Goal: Information Seeking & Learning: Learn about a topic

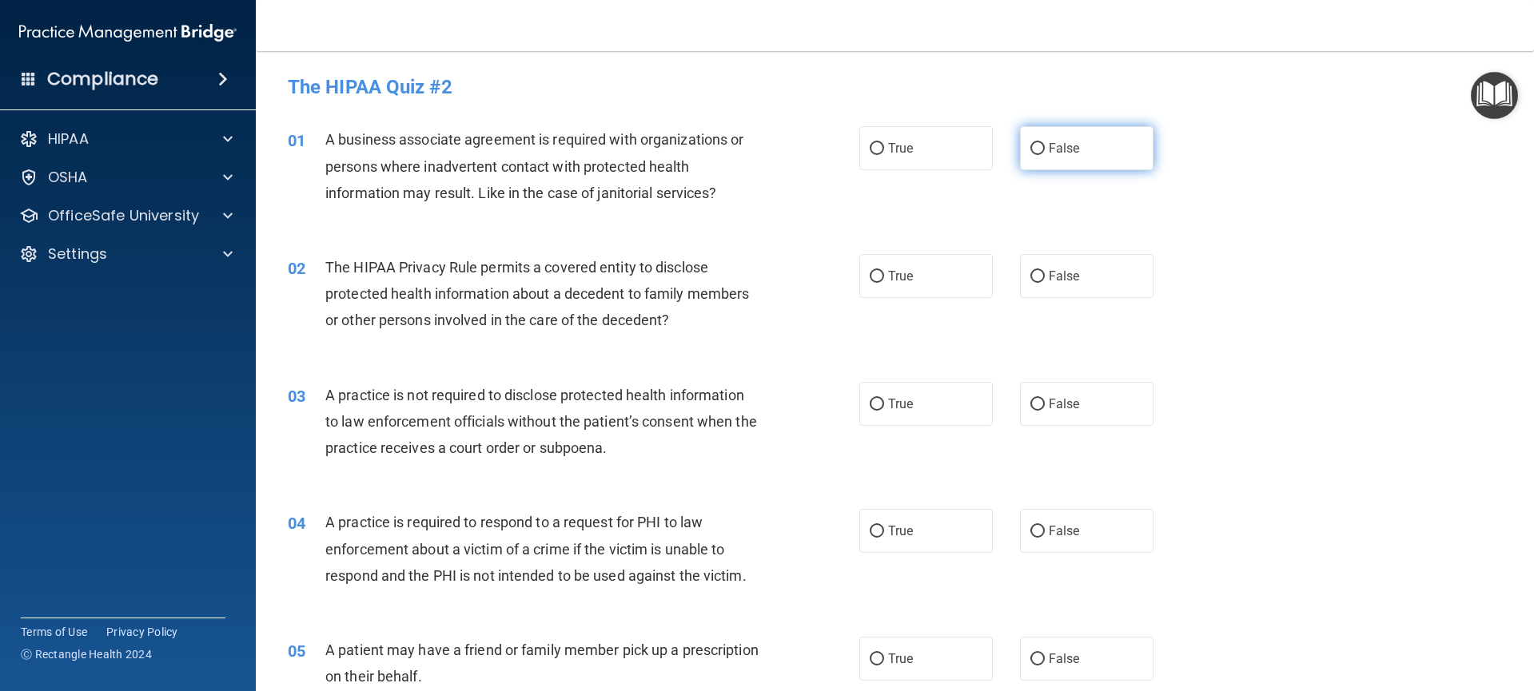
click at [1049, 150] on span "False" at bounding box center [1064, 148] width 31 height 15
click at [1040, 150] on input "False" at bounding box center [1037, 149] width 14 height 12
radio input "true"
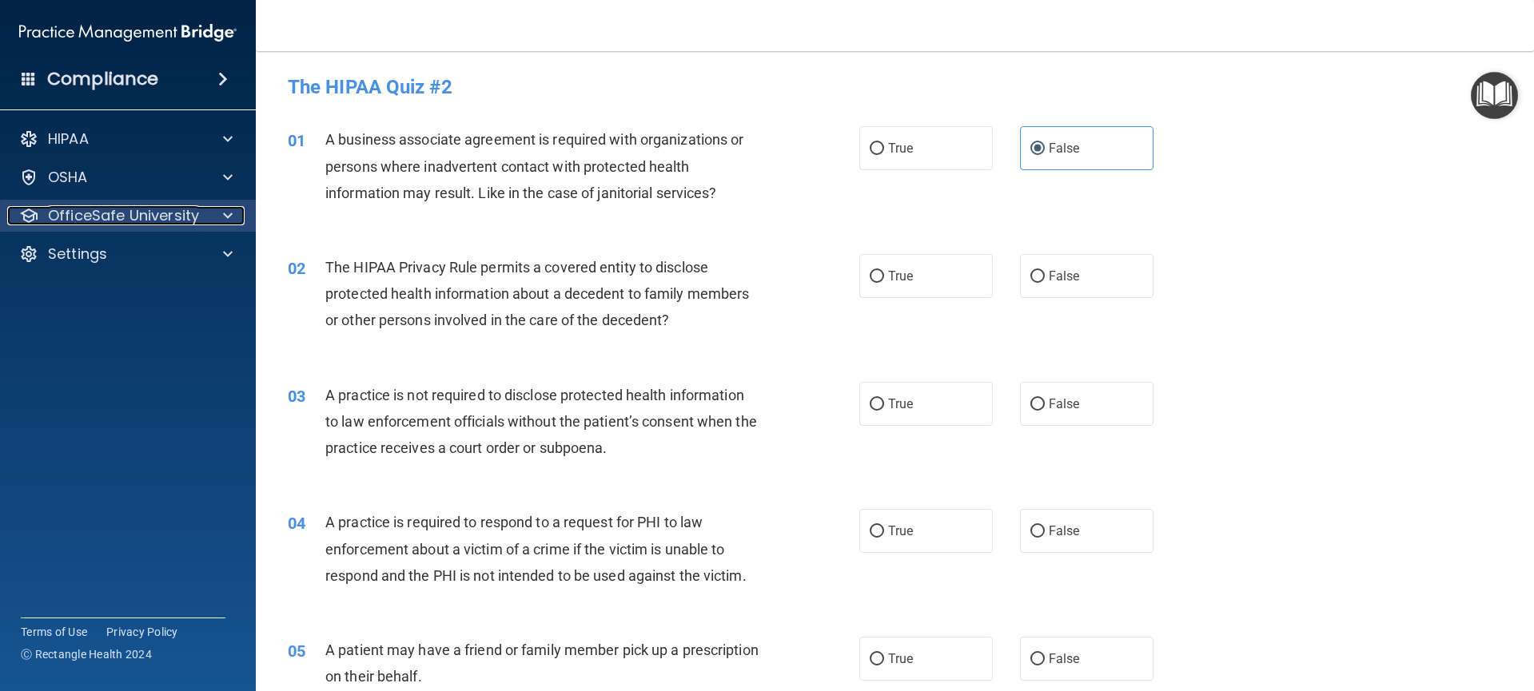
click at [214, 221] on div at bounding box center [225, 215] width 40 height 19
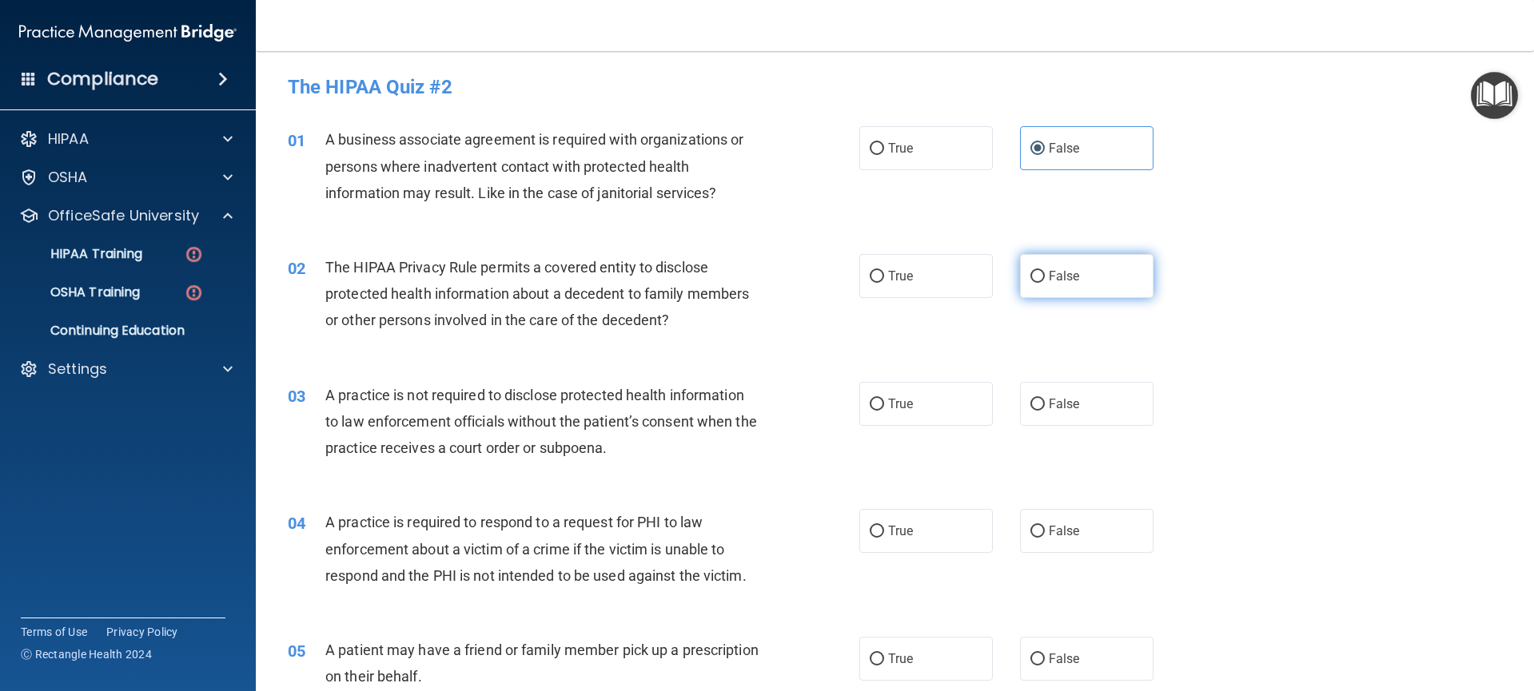
click at [1075, 285] on label "False" at bounding box center [1087, 276] width 134 height 44
click at [1045, 283] on input "False" at bounding box center [1037, 277] width 14 height 12
radio input "true"
click at [1081, 417] on label "False" at bounding box center [1087, 404] width 134 height 44
click at [1045, 411] on input "False" at bounding box center [1037, 405] width 14 height 12
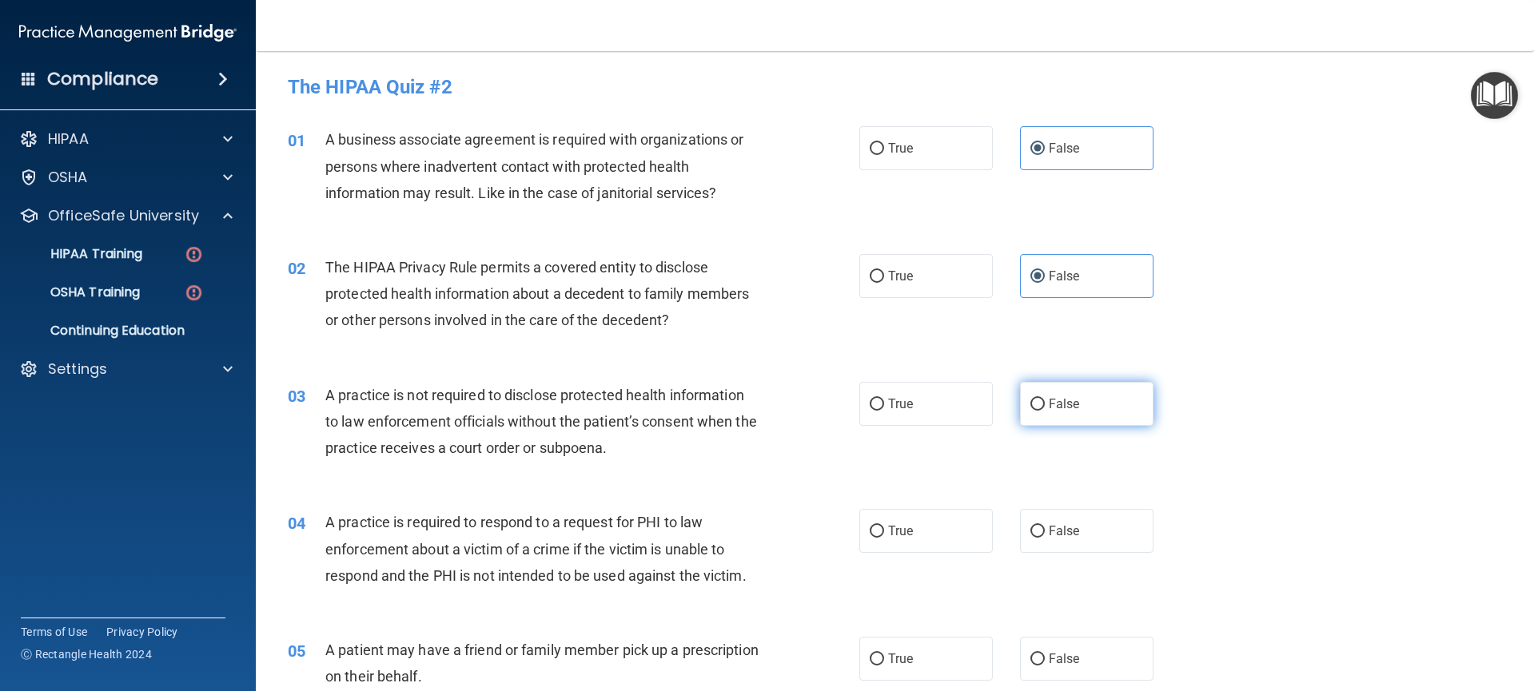
radio input "true"
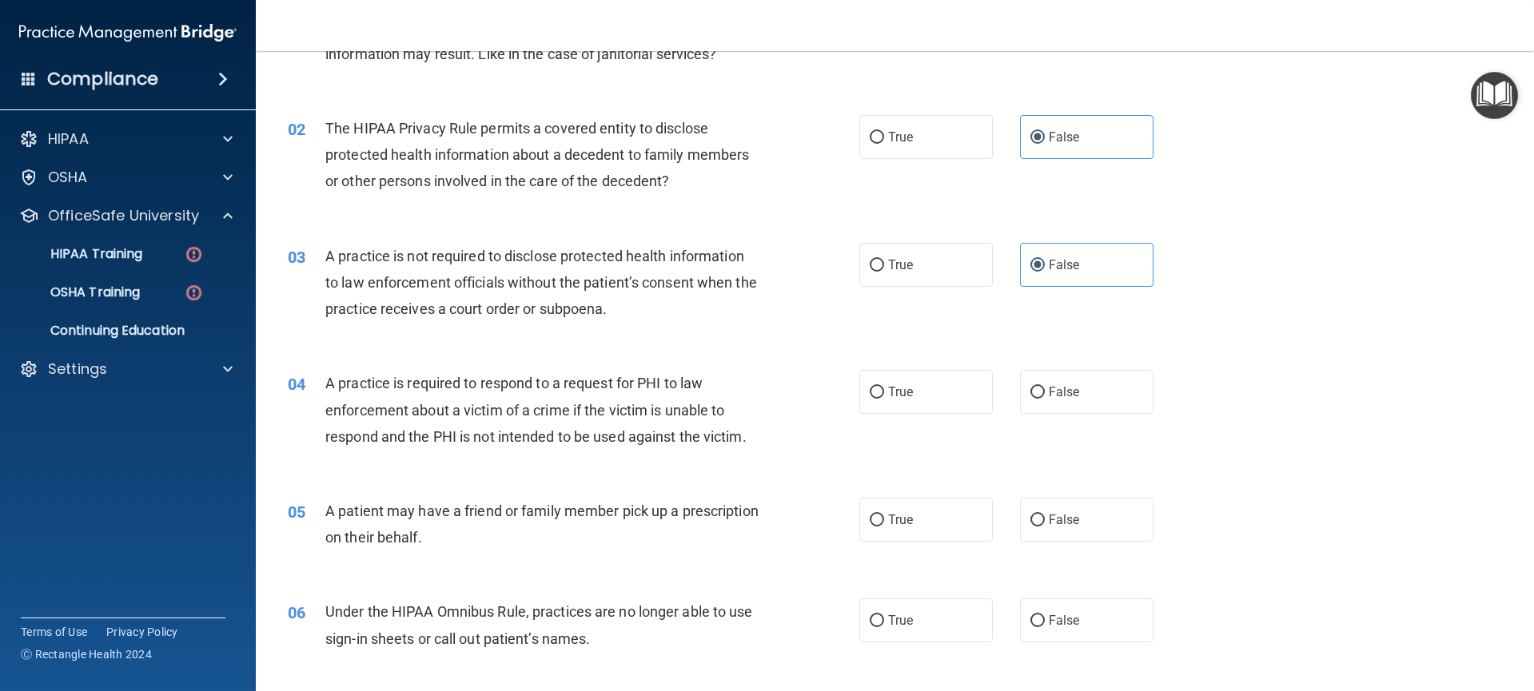
scroll to position [141, 0]
click at [883, 273] on label "True" at bounding box center [926, 263] width 134 height 44
click at [883, 269] on input "True" at bounding box center [877, 263] width 14 height 12
radio input "true"
radio input "false"
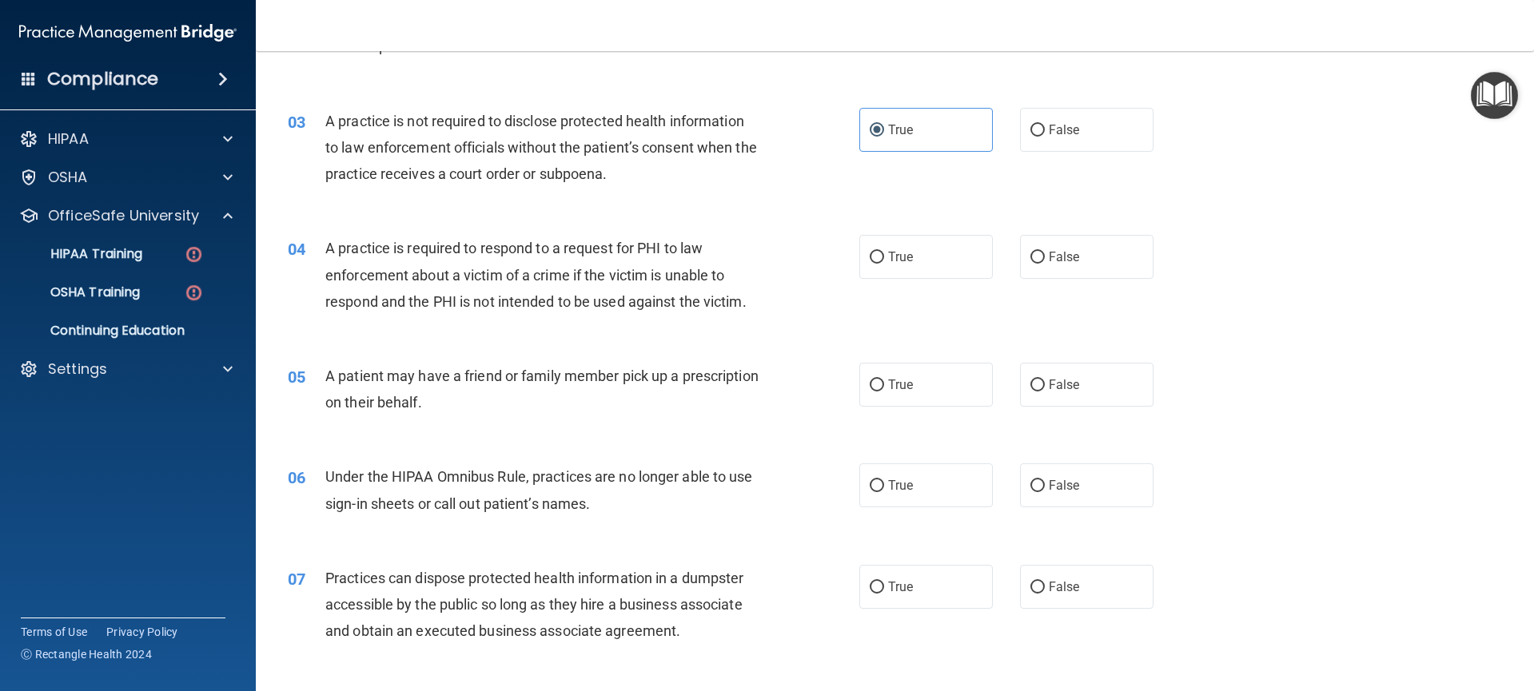
scroll to position [279, 0]
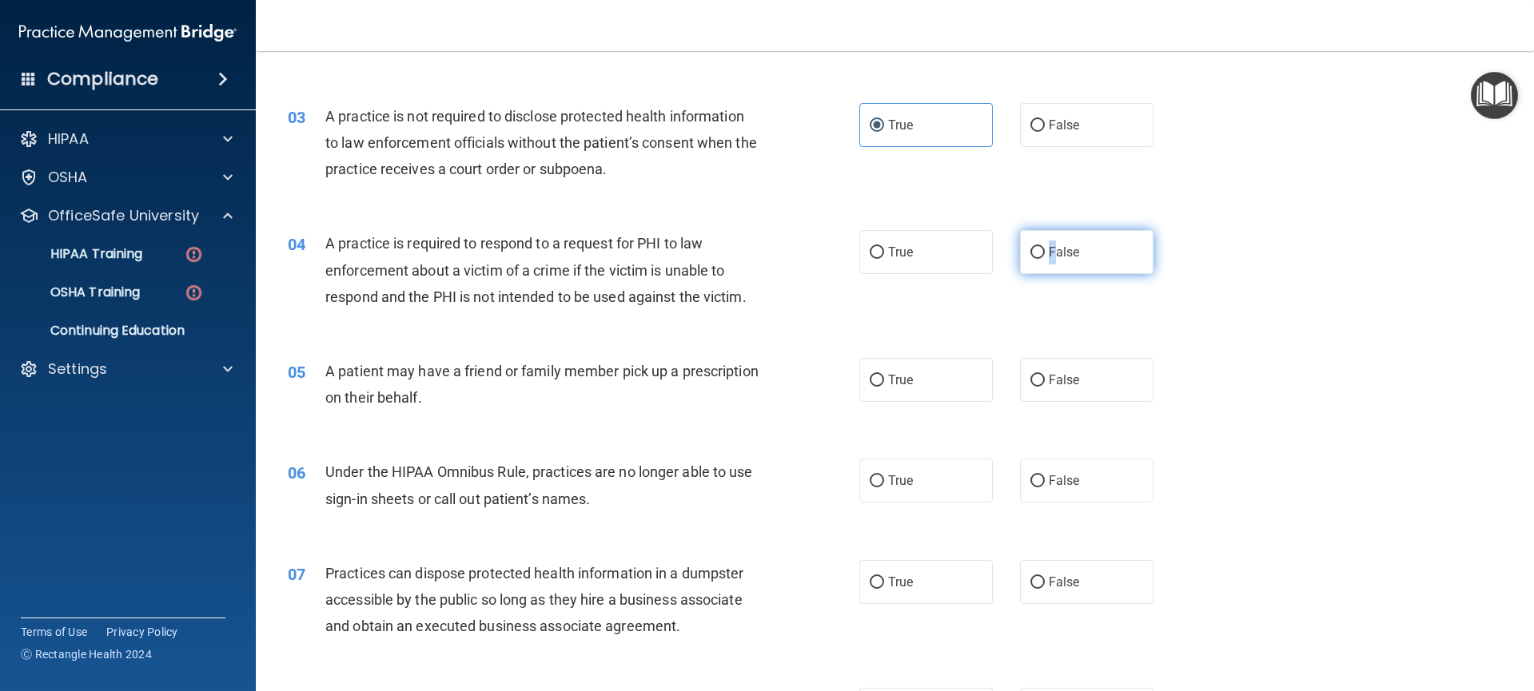
click at [1049, 259] on span "False" at bounding box center [1064, 252] width 31 height 15
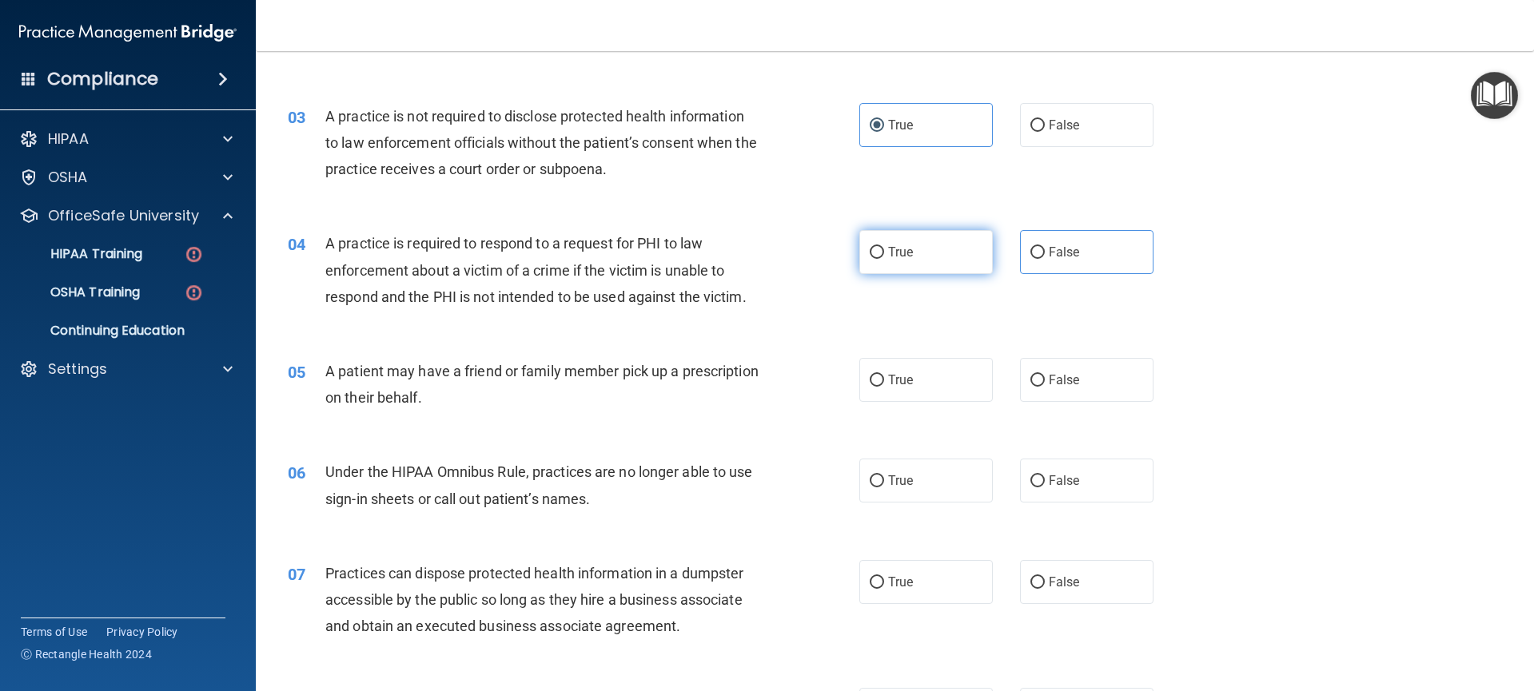
click at [932, 255] on label "True" at bounding box center [926, 252] width 134 height 44
click at [884, 255] on input "True" at bounding box center [877, 253] width 14 height 12
radio input "true"
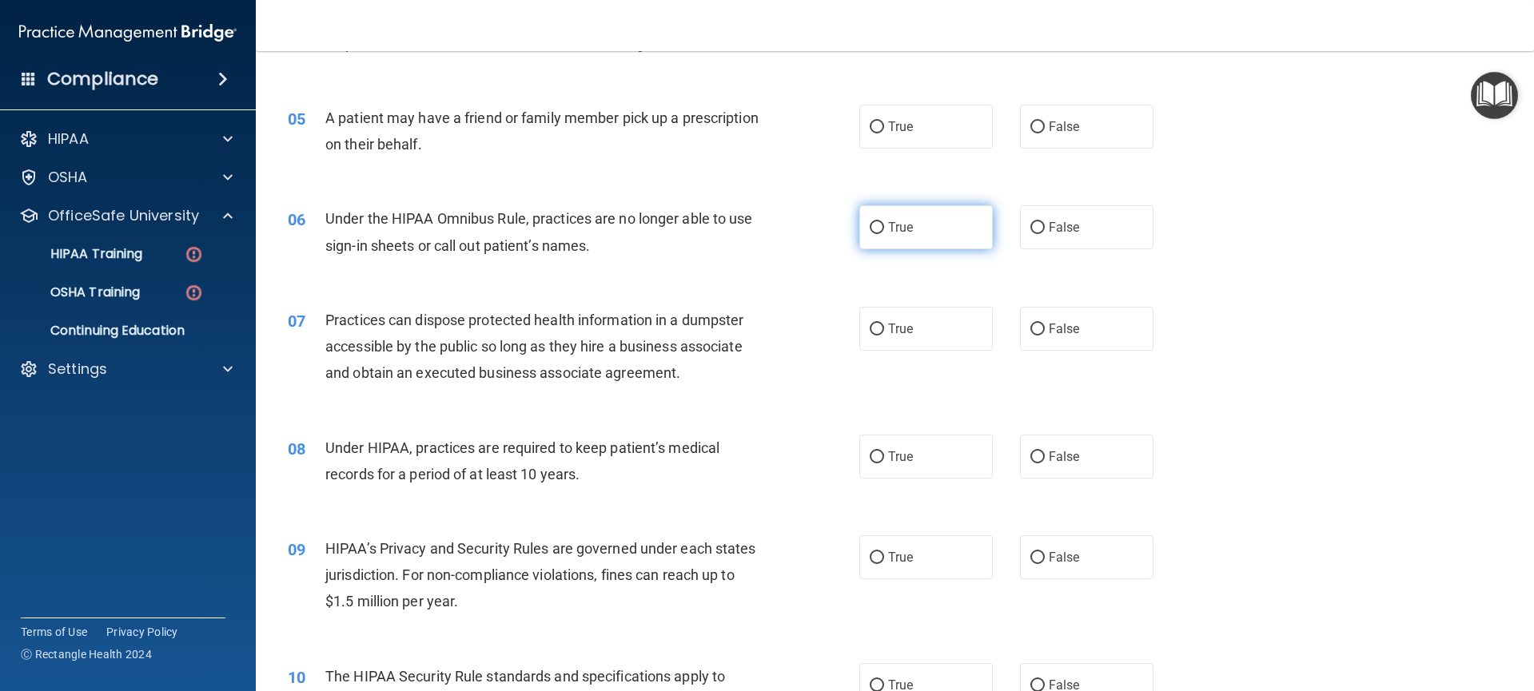
scroll to position [534, 0]
click at [917, 127] on label "True" at bounding box center [926, 125] width 134 height 44
click at [884, 127] on input "True" at bounding box center [877, 126] width 14 height 12
radio input "true"
click at [932, 237] on label "True" at bounding box center [926, 226] width 134 height 44
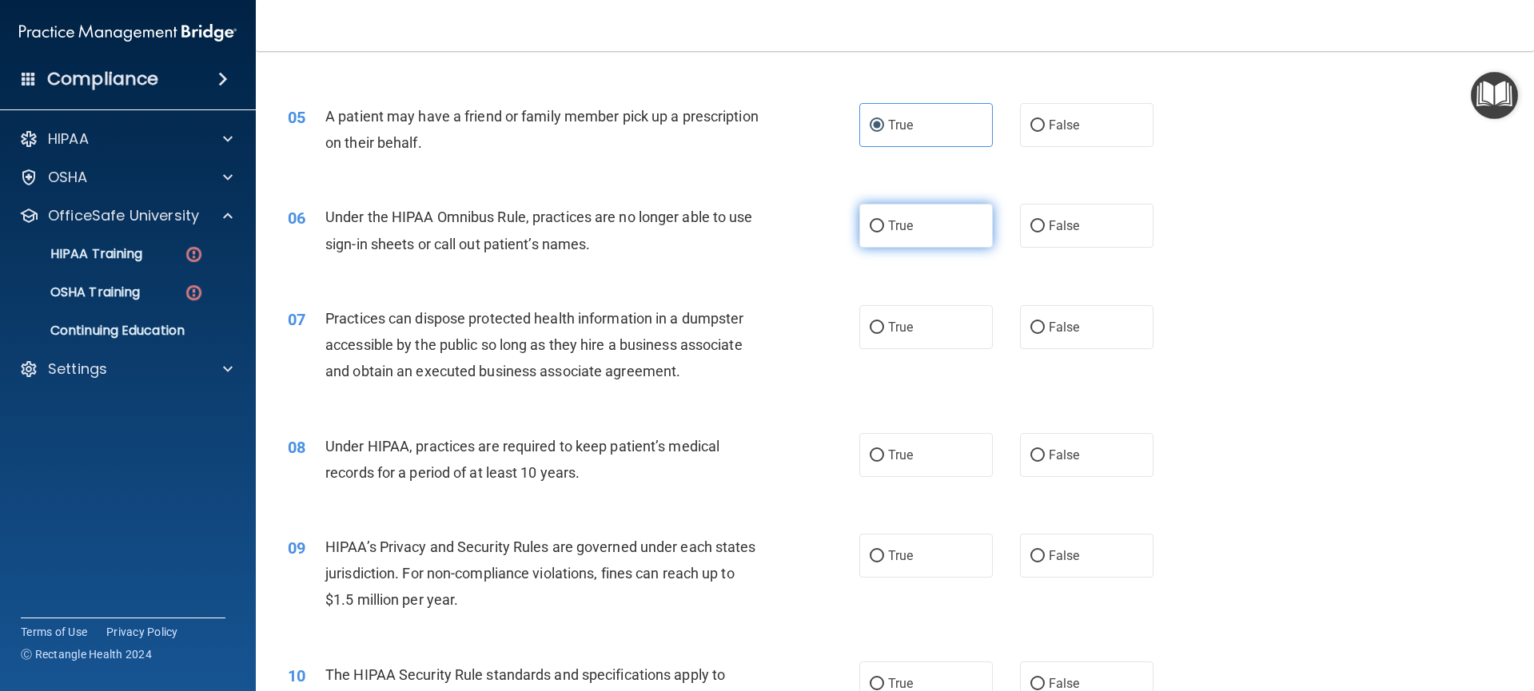
click at [884, 233] on input "True" at bounding box center [877, 227] width 14 height 12
radio input "true"
click at [1049, 236] on label "False" at bounding box center [1087, 226] width 134 height 44
click at [1045, 233] on input "False" at bounding box center [1037, 227] width 14 height 12
radio input "true"
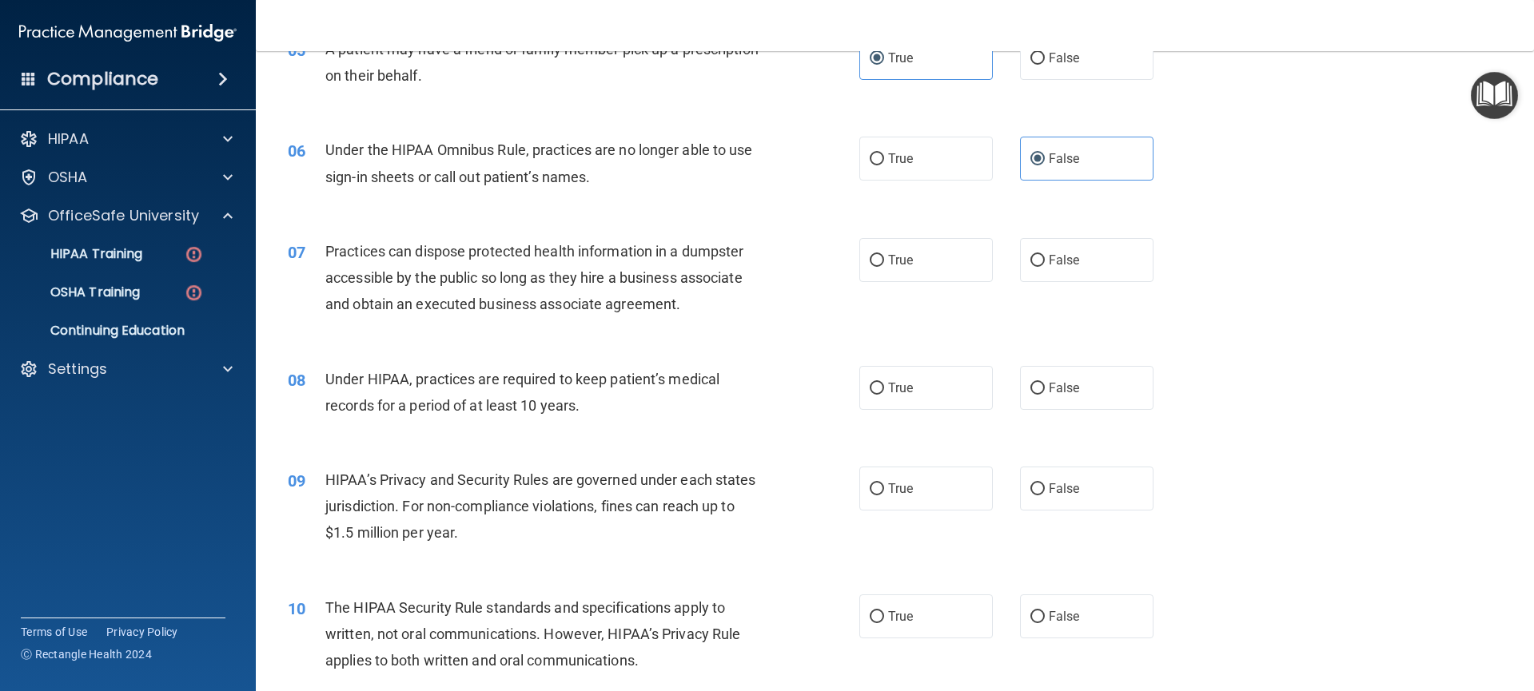
scroll to position [605, 0]
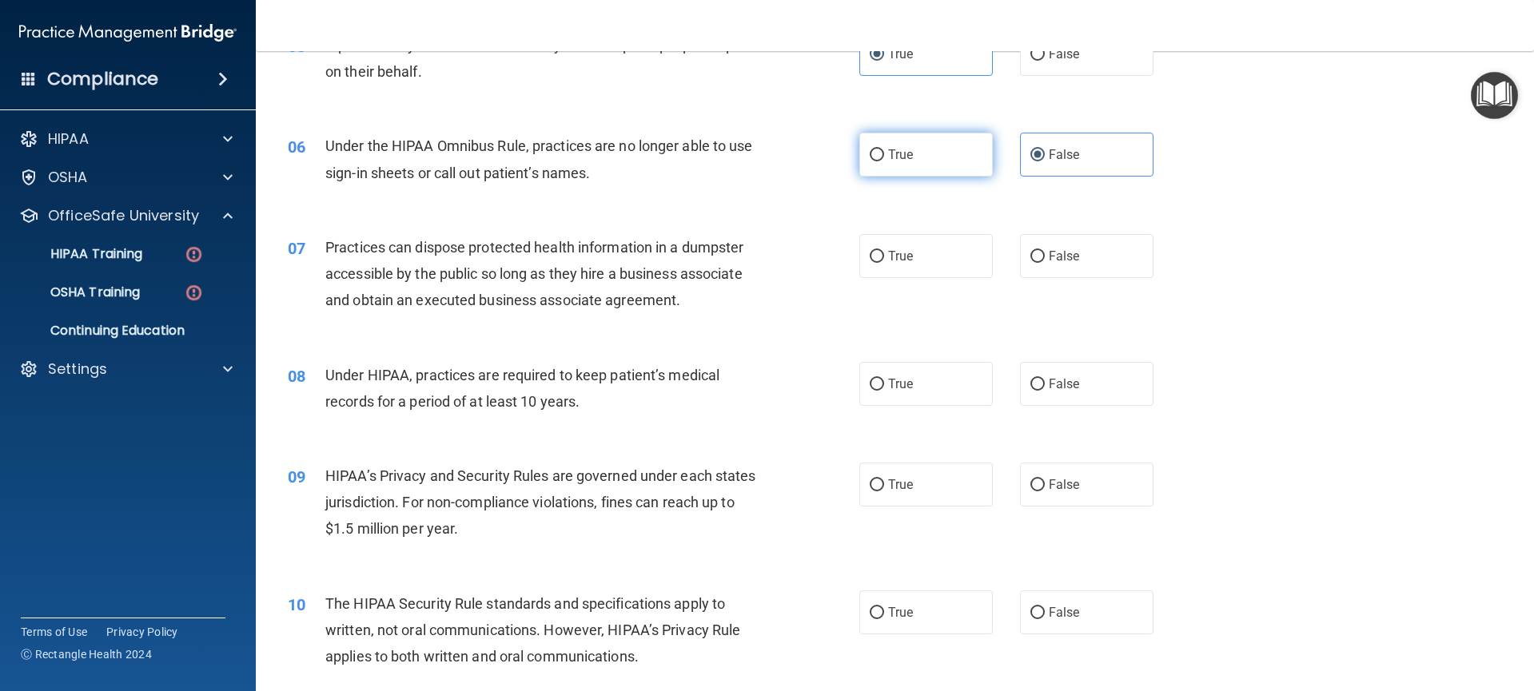
click at [948, 175] on label "True" at bounding box center [926, 155] width 134 height 44
click at [884, 161] on input "True" at bounding box center [877, 155] width 14 height 12
radio input "true"
click at [1060, 172] on label "False" at bounding box center [1087, 155] width 134 height 44
click at [1045, 161] on input "False" at bounding box center [1037, 155] width 14 height 12
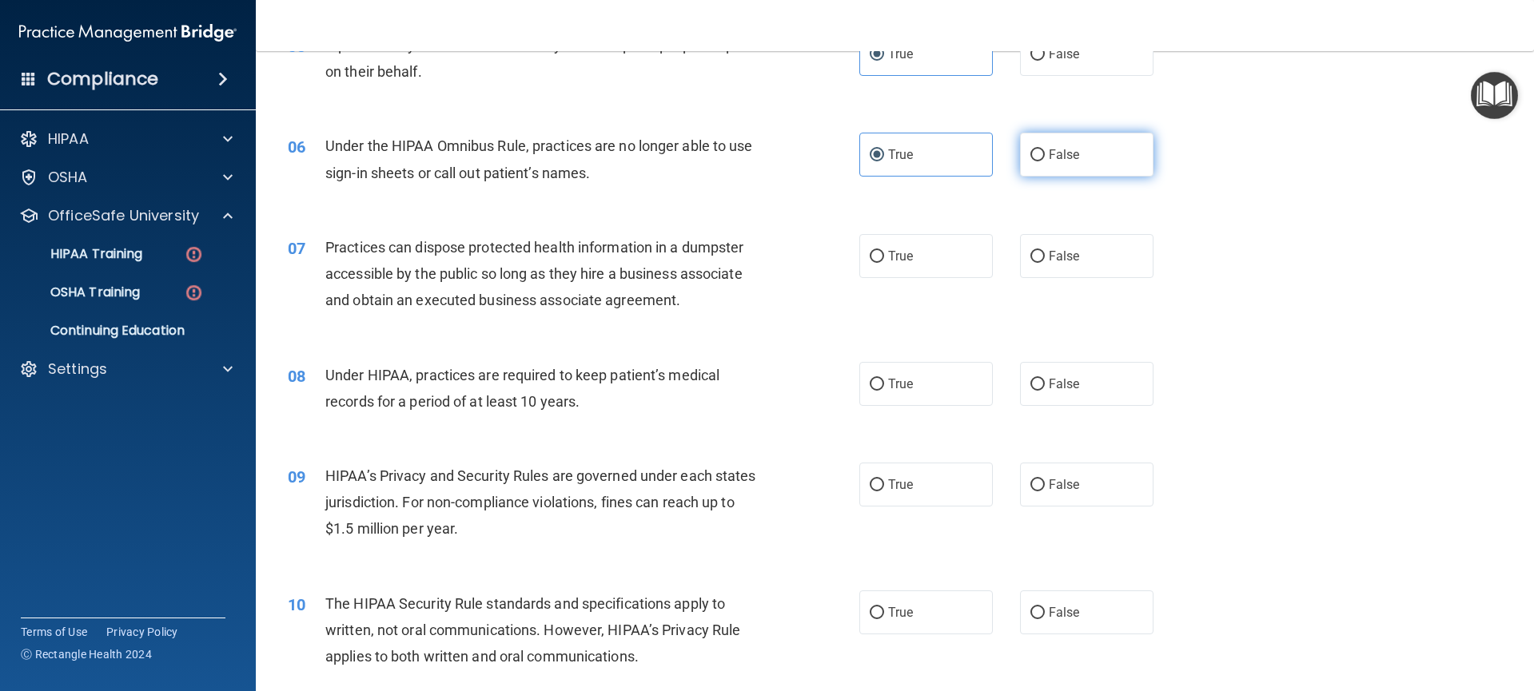
radio input "true"
radio input "false"
click at [1039, 266] on label "False" at bounding box center [1087, 256] width 134 height 44
click at [1039, 263] on input "False" at bounding box center [1037, 257] width 14 height 12
radio input "true"
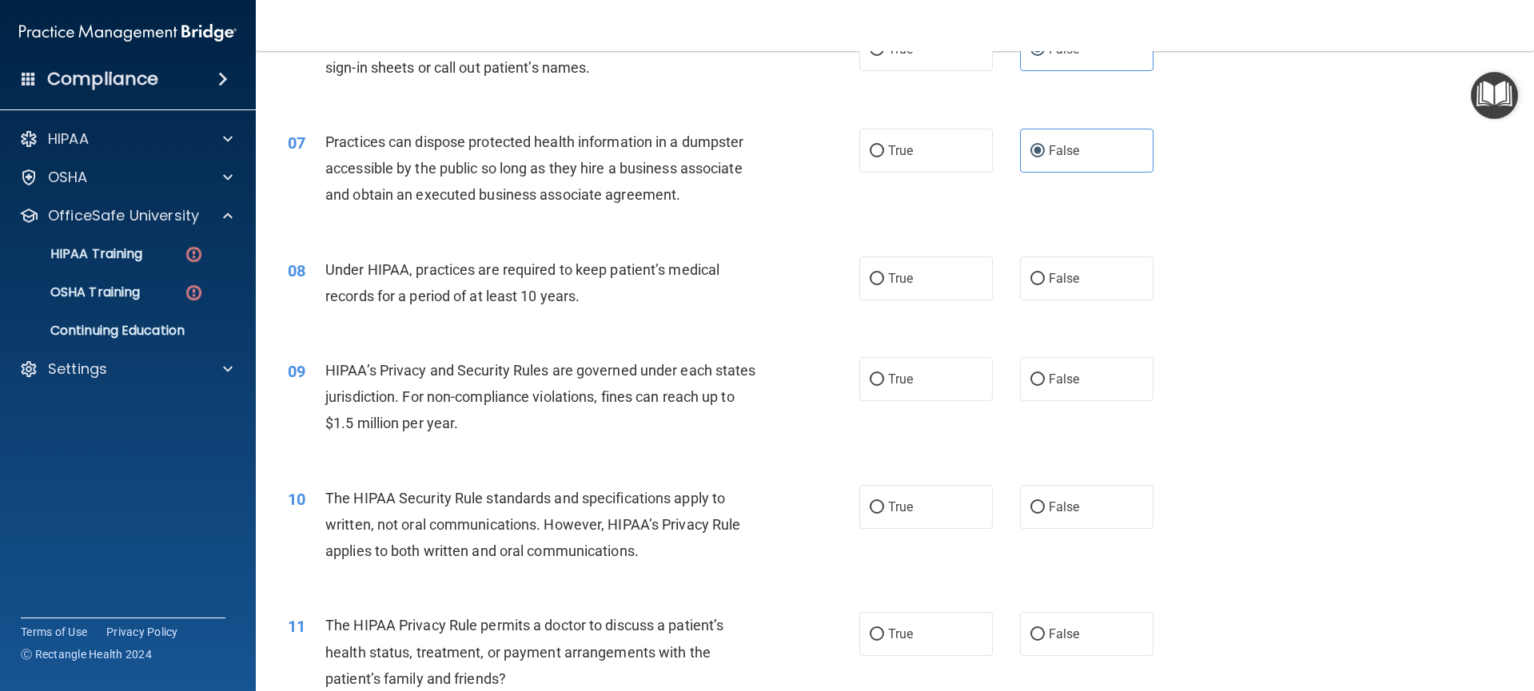
scroll to position [724, 0]
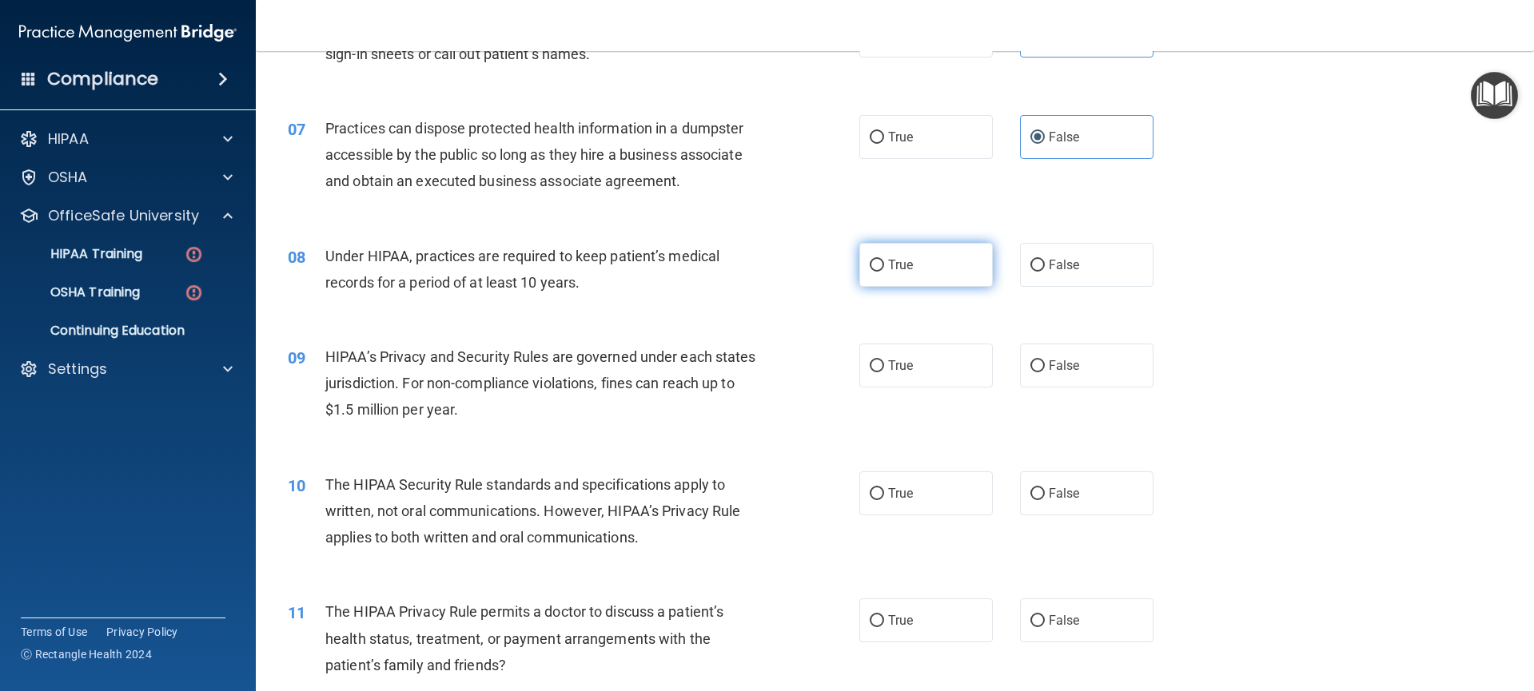
click at [914, 273] on label "True" at bounding box center [926, 265] width 134 height 44
click at [884, 272] on input "True" at bounding box center [877, 266] width 14 height 12
radio input "true"
click at [962, 364] on label "True" at bounding box center [926, 366] width 134 height 44
click at [884, 364] on input "True" at bounding box center [877, 366] width 14 height 12
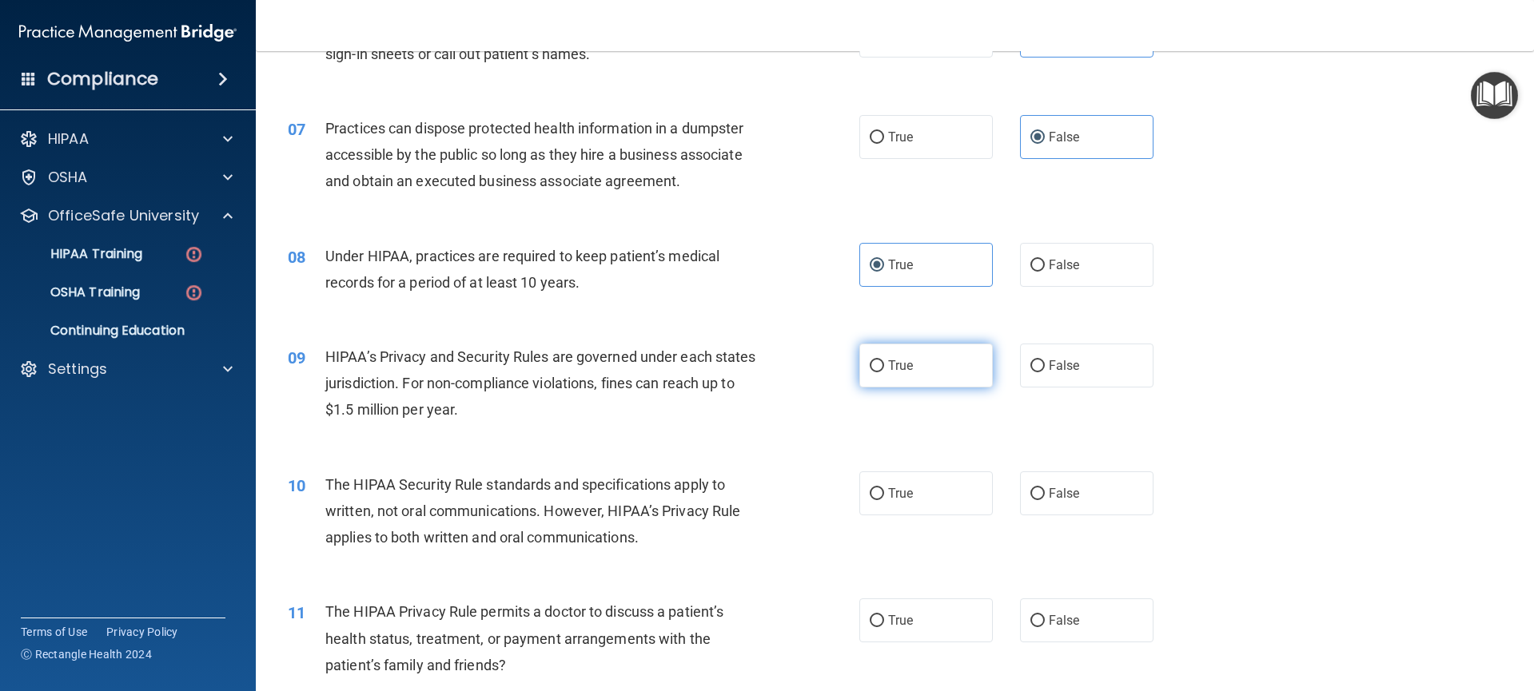
radio input "true"
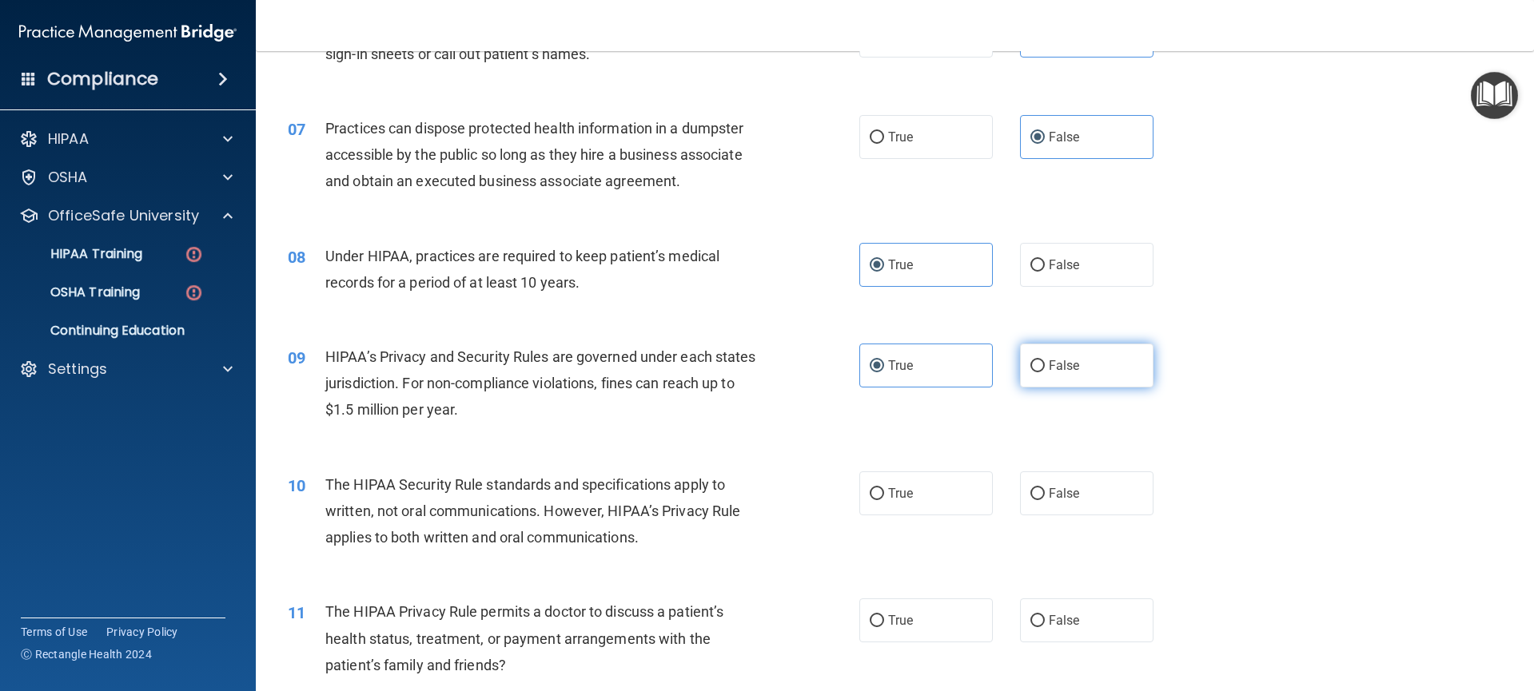
click at [1059, 365] on span "False" at bounding box center [1064, 365] width 31 height 15
click at [1045, 365] on input "False" at bounding box center [1037, 366] width 14 height 12
radio input "true"
radio input "false"
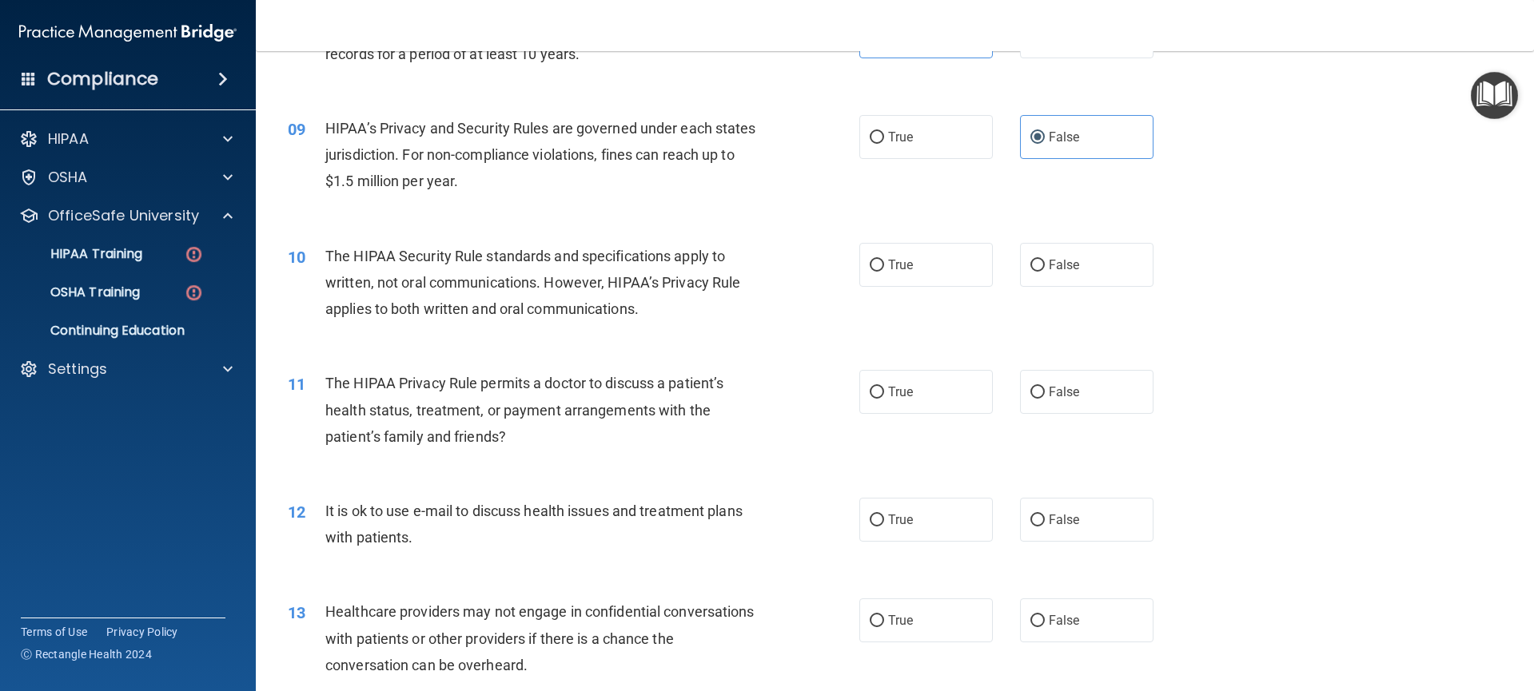
scroll to position [967, 0]
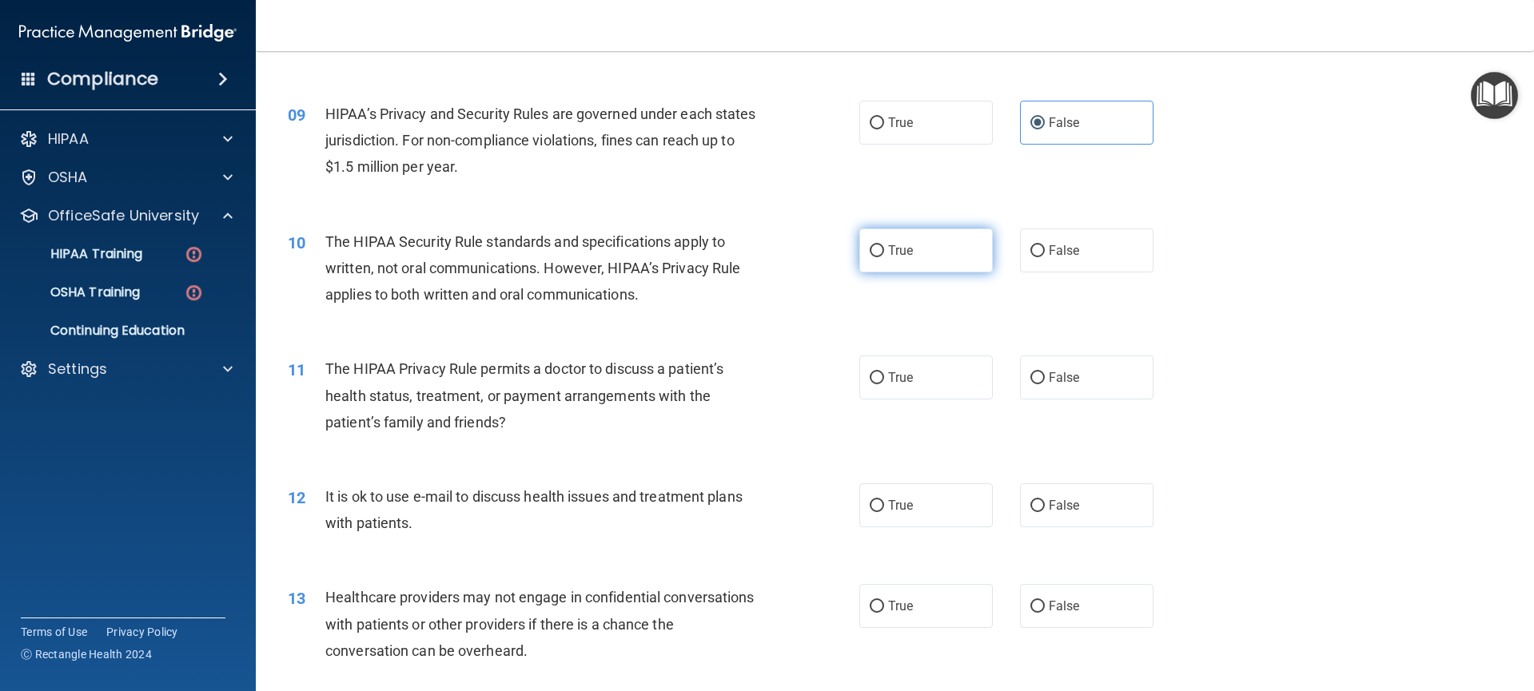
click at [918, 254] on label "True" at bounding box center [926, 251] width 134 height 44
click at [884, 254] on input "True" at bounding box center [877, 251] width 14 height 12
radio input "true"
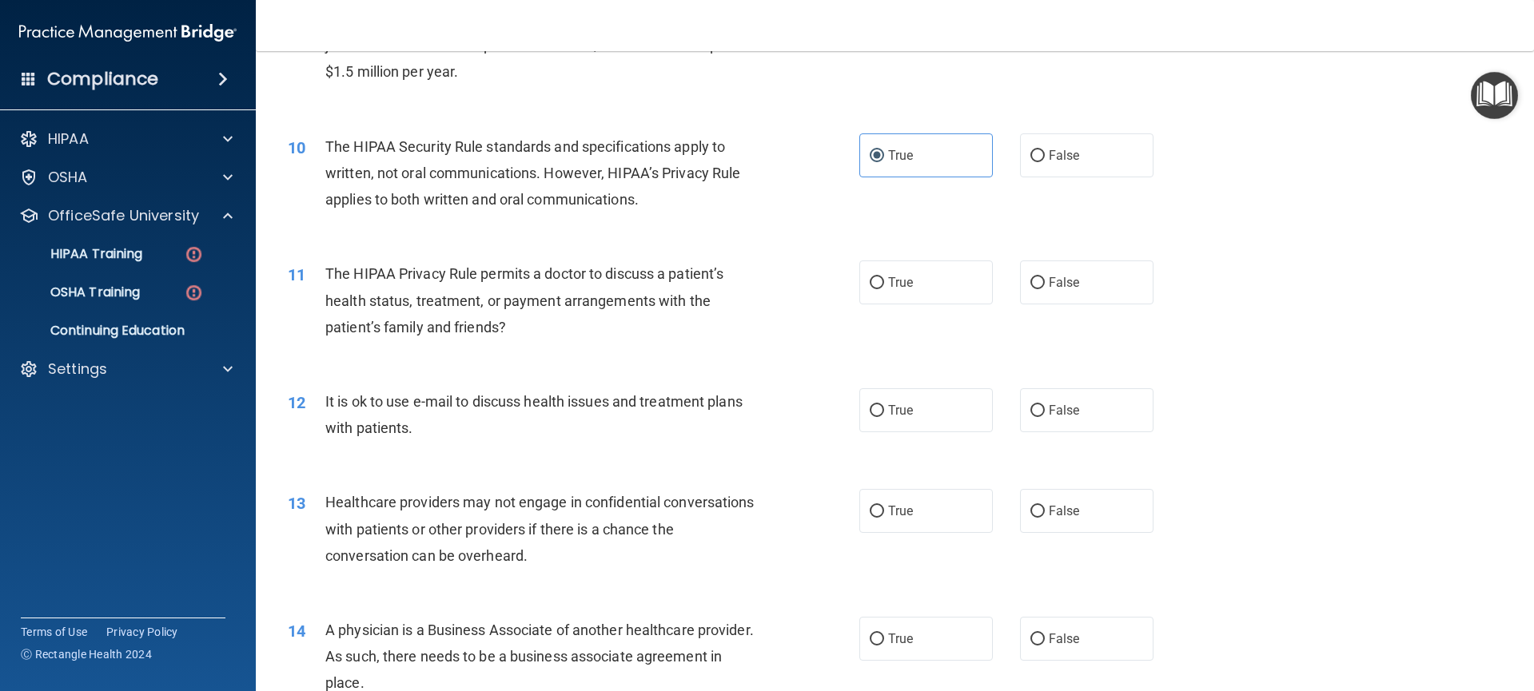
scroll to position [1073, 0]
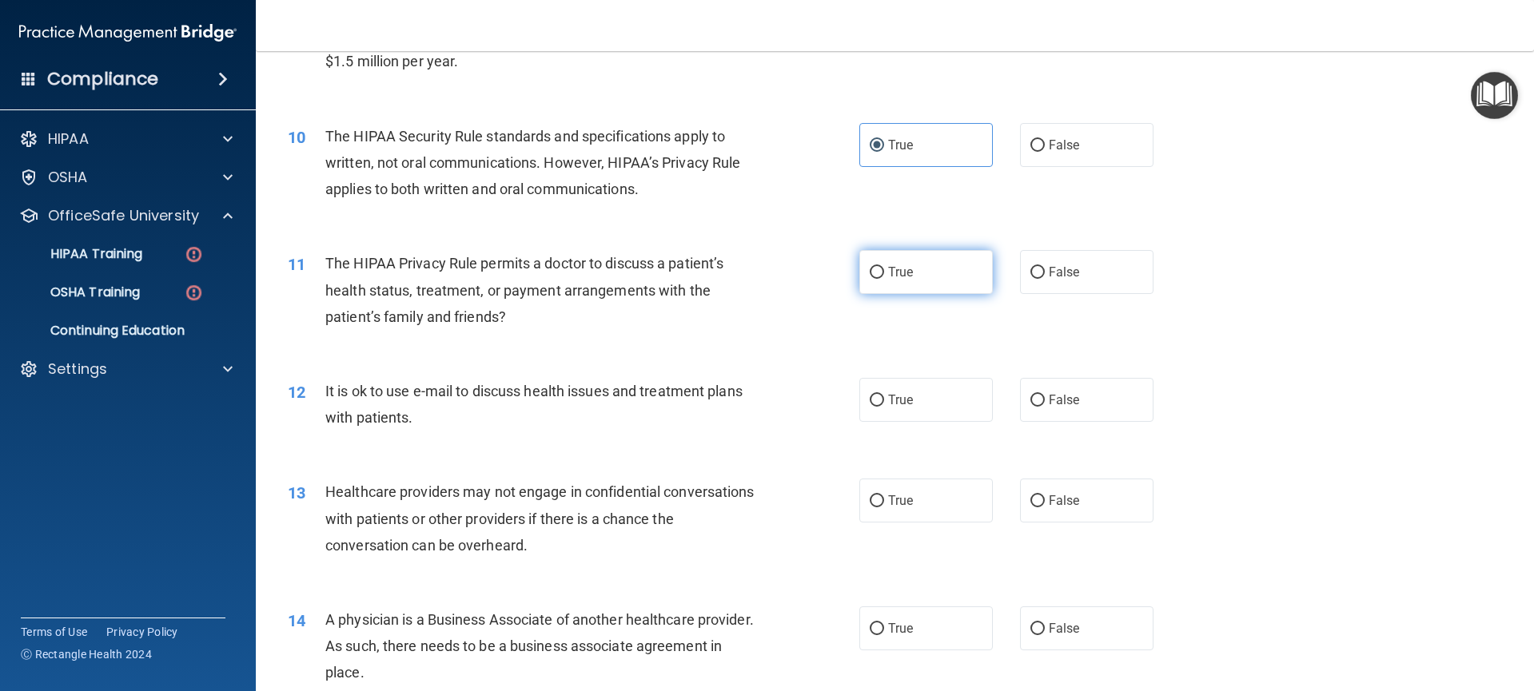
click at [938, 287] on label "True" at bounding box center [926, 272] width 134 height 44
click at [884, 279] on input "True" at bounding box center [877, 273] width 14 height 12
radio input "true"
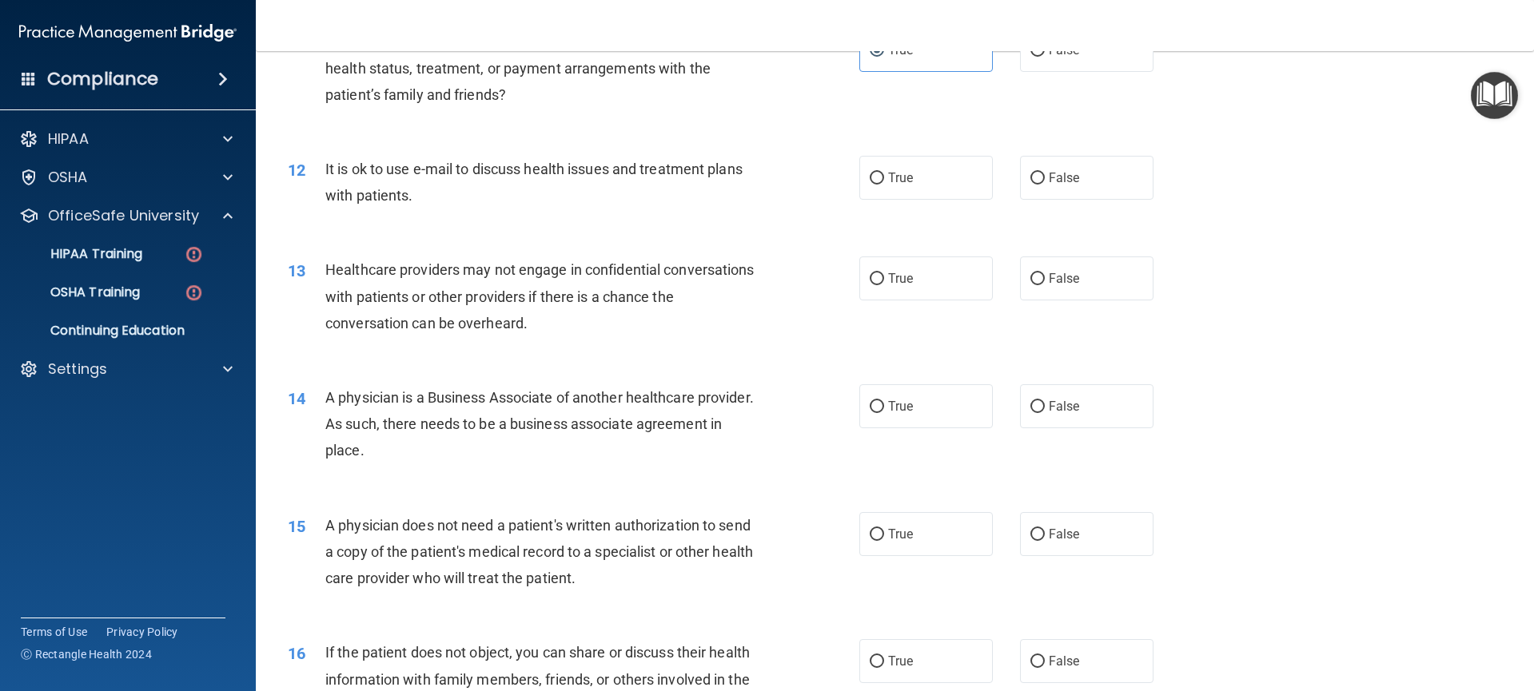
scroll to position [1296, 0]
click at [1030, 180] on input "False" at bounding box center [1037, 177] width 14 height 12
radio input "true"
click at [1046, 290] on label "False" at bounding box center [1087, 277] width 134 height 44
click at [1045, 284] on input "False" at bounding box center [1037, 278] width 14 height 12
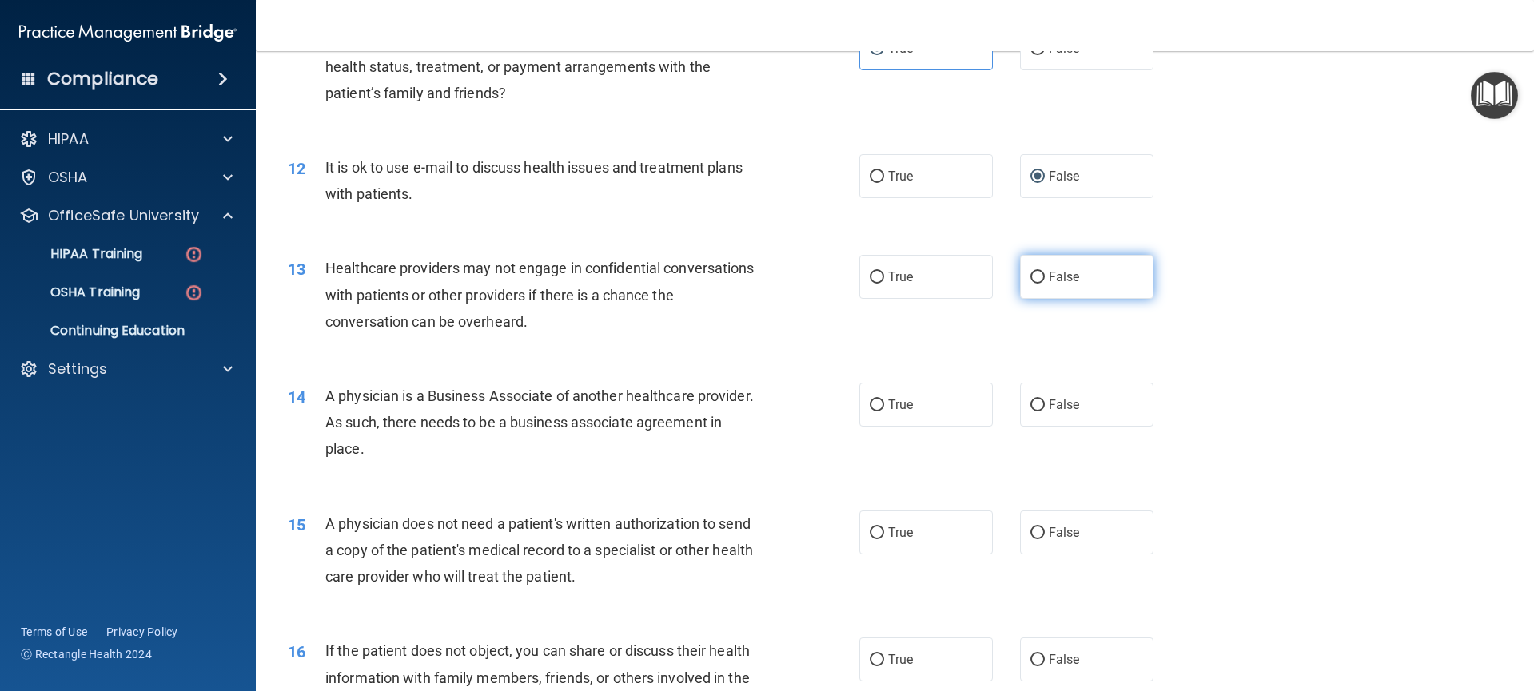
radio input "true"
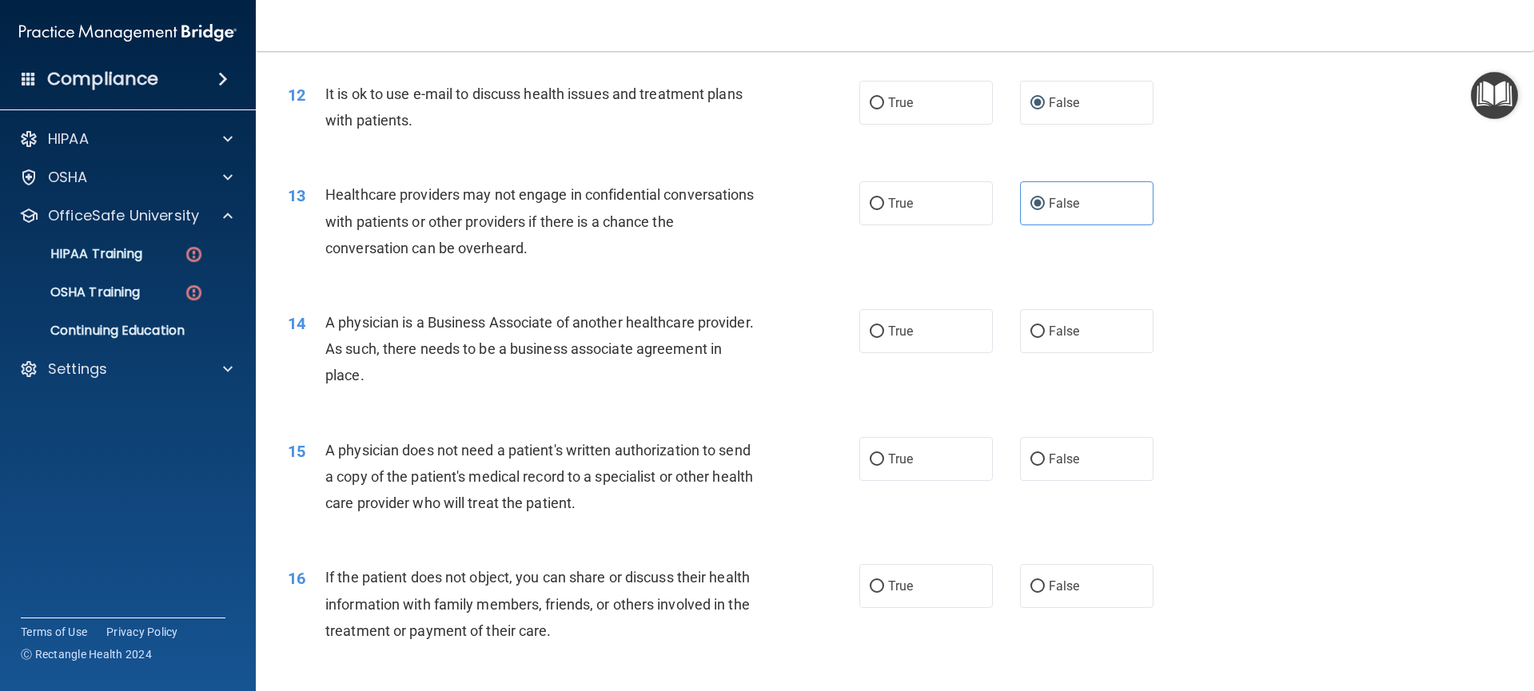
scroll to position [1447, 0]
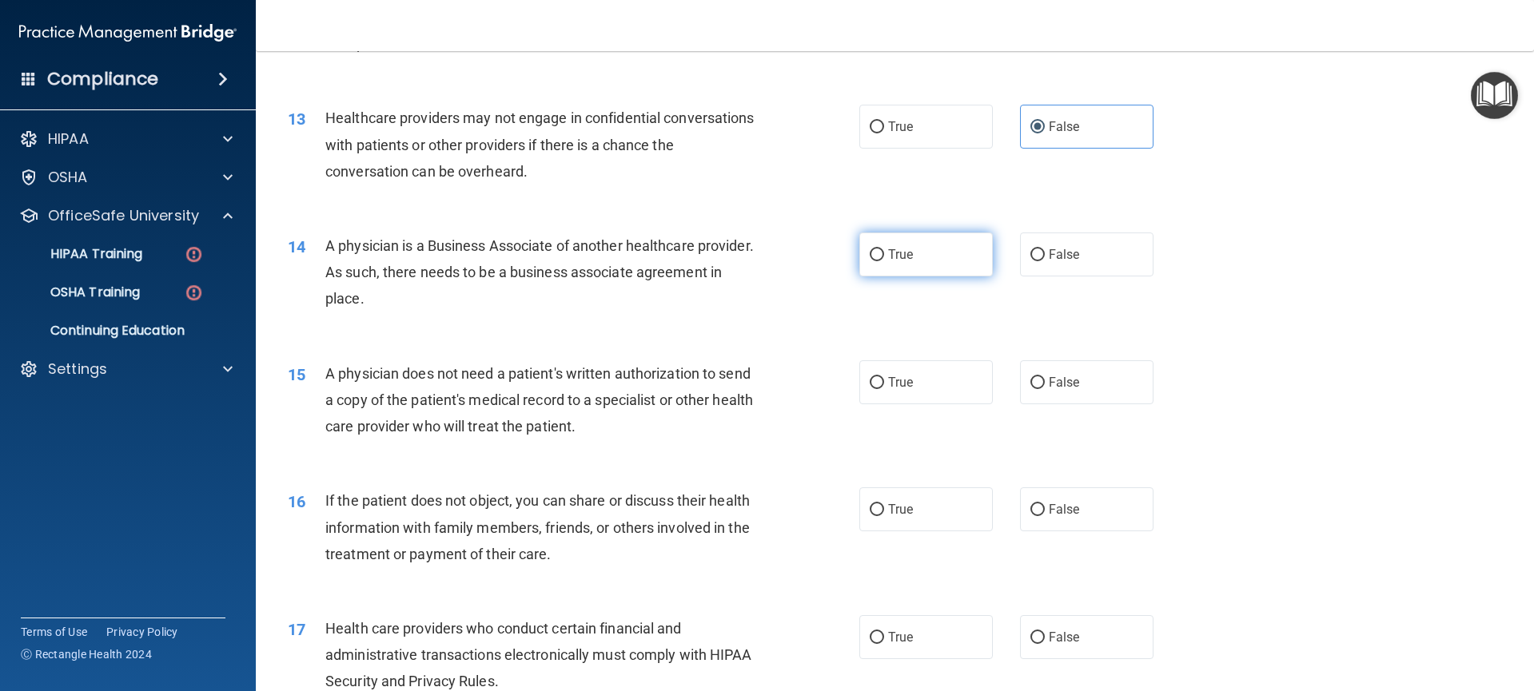
click at [939, 261] on label "True" at bounding box center [926, 255] width 134 height 44
click at [884, 261] on input "True" at bounding box center [877, 255] width 14 height 12
radio input "true"
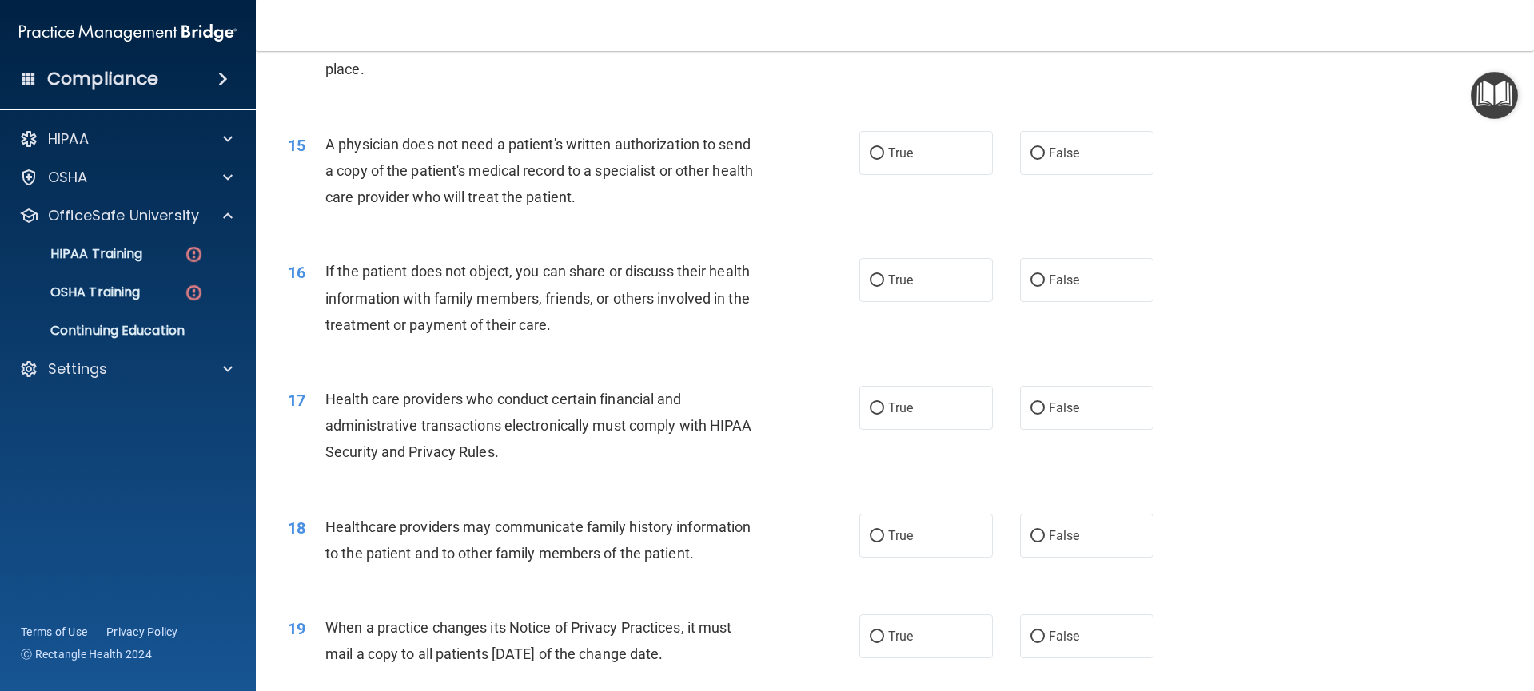
scroll to position [1745, 0]
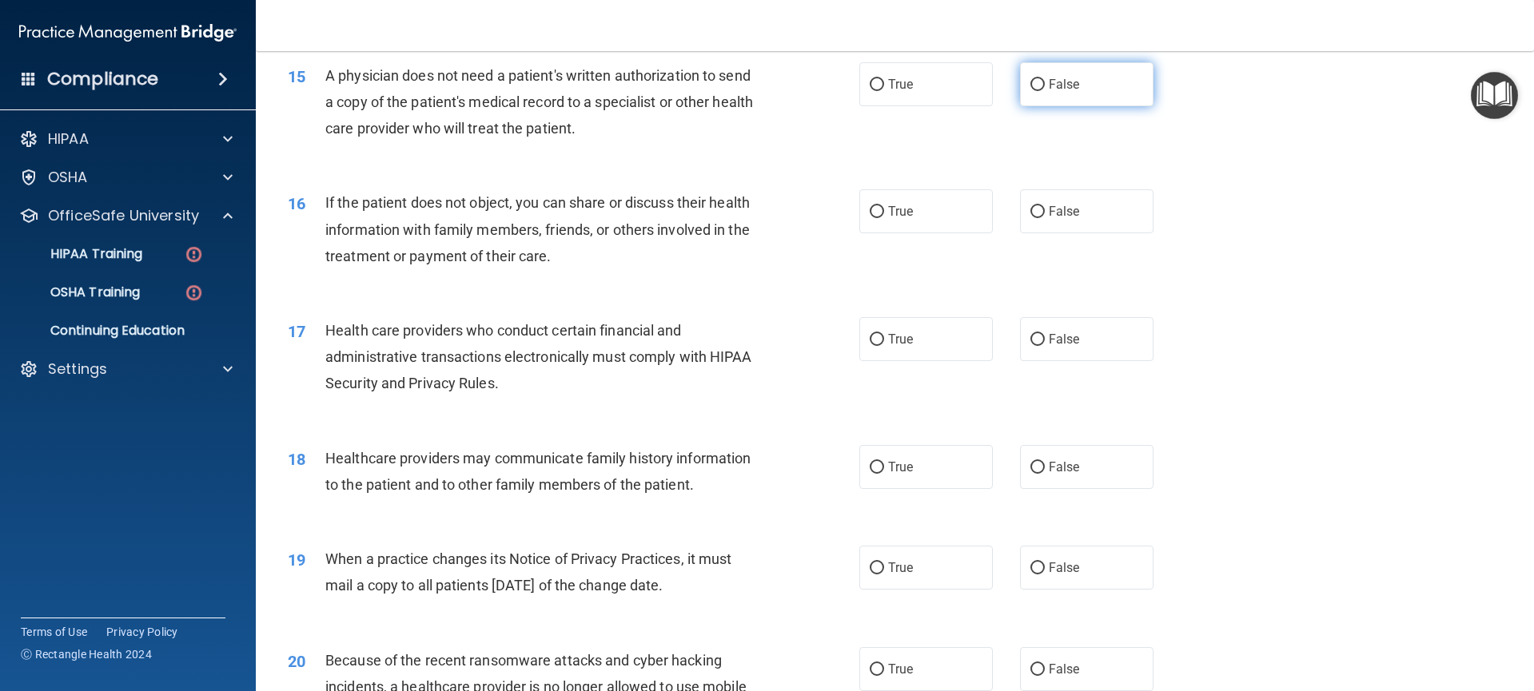
click at [1049, 91] on span "False" at bounding box center [1064, 84] width 31 height 15
click at [1045, 91] on input "False" at bounding box center [1037, 85] width 14 height 12
radio input "true"
click at [911, 215] on label "True" at bounding box center [926, 211] width 134 height 44
click at [884, 215] on input "True" at bounding box center [877, 212] width 14 height 12
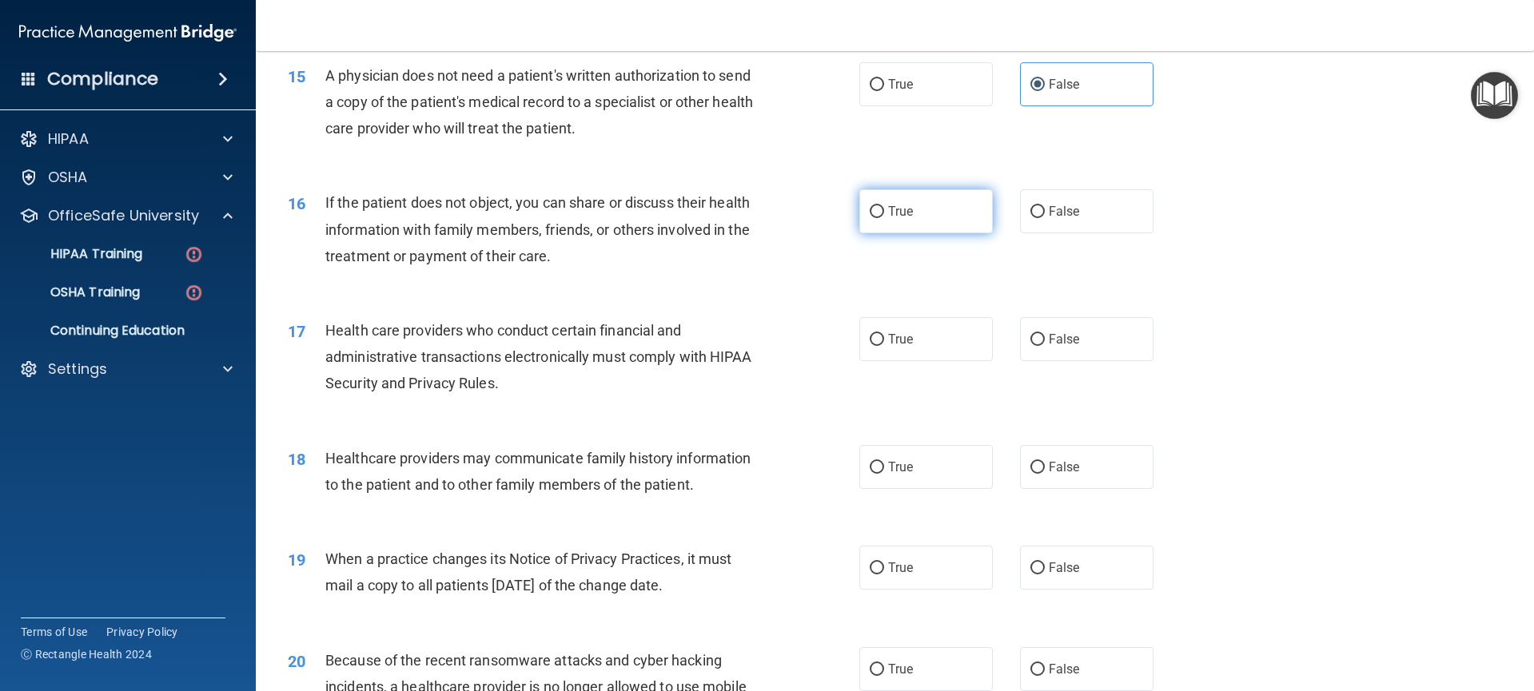
radio input "true"
click at [1052, 217] on span "False" at bounding box center [1064, 211] width 31 height 15
click at [1045, 217] on input "False" at bounding box center [1037, 212] width 14 height 12
radio input "true"
click at [914, 229] on label "True" at bounding box center [926, 211] width 134 height 44
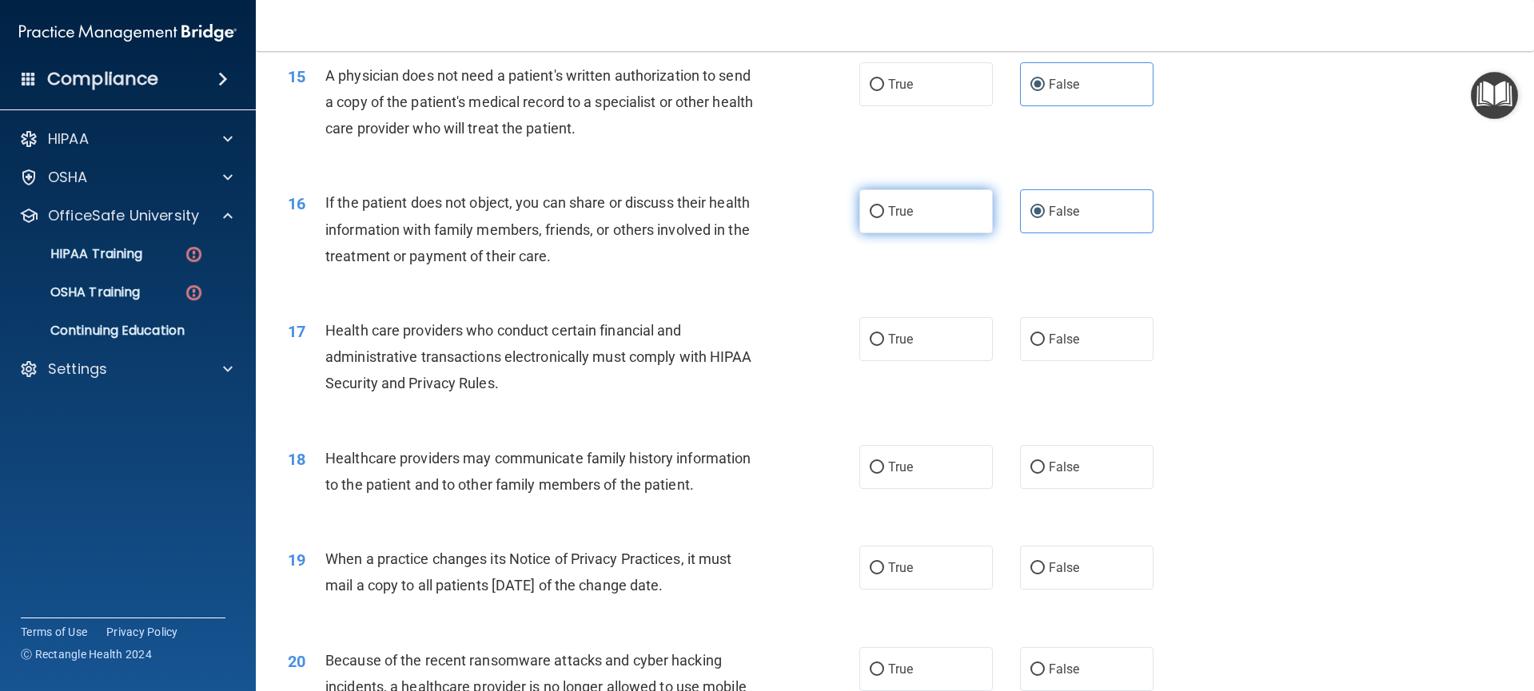
click at [884, 218] on input "True" at bounding box center [877, 212] width 14 height 12
radio input "true"
radio input "false"
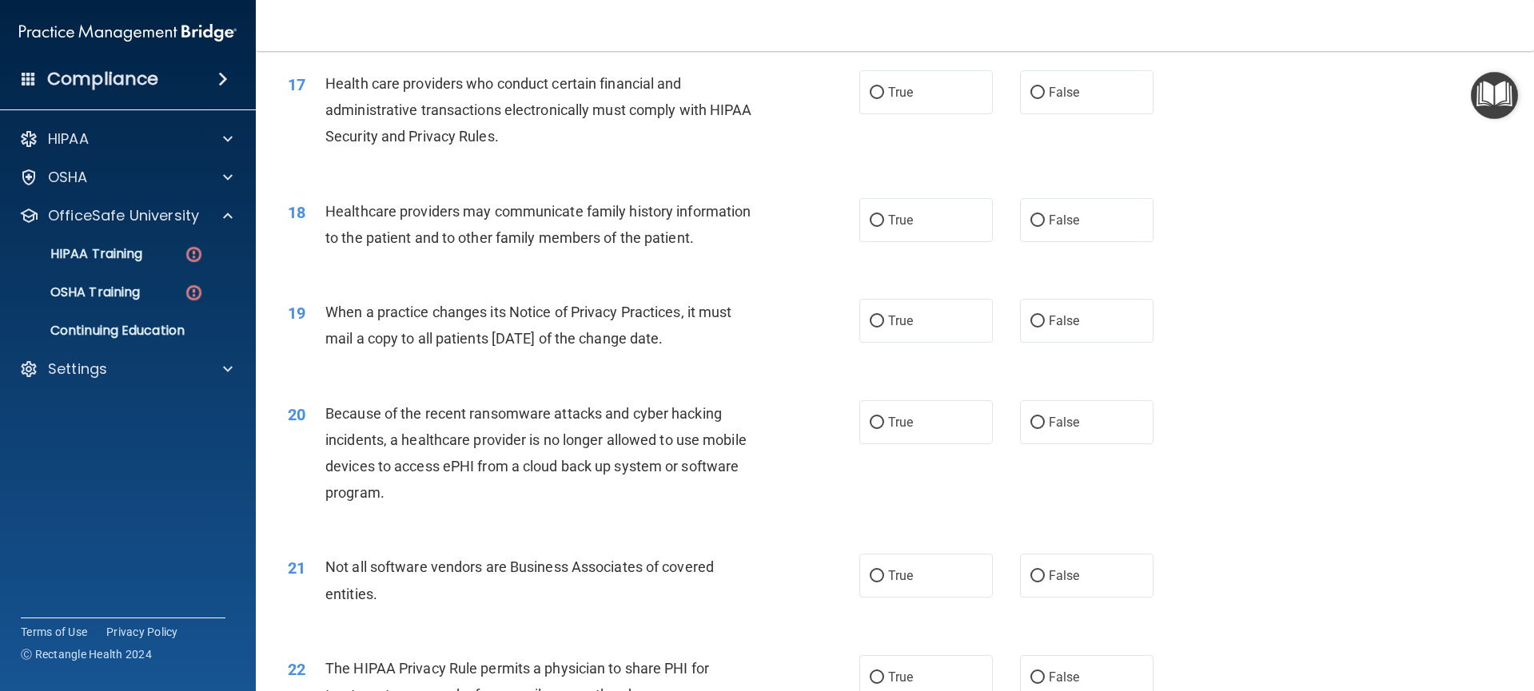
scroll to position [1897, 0]
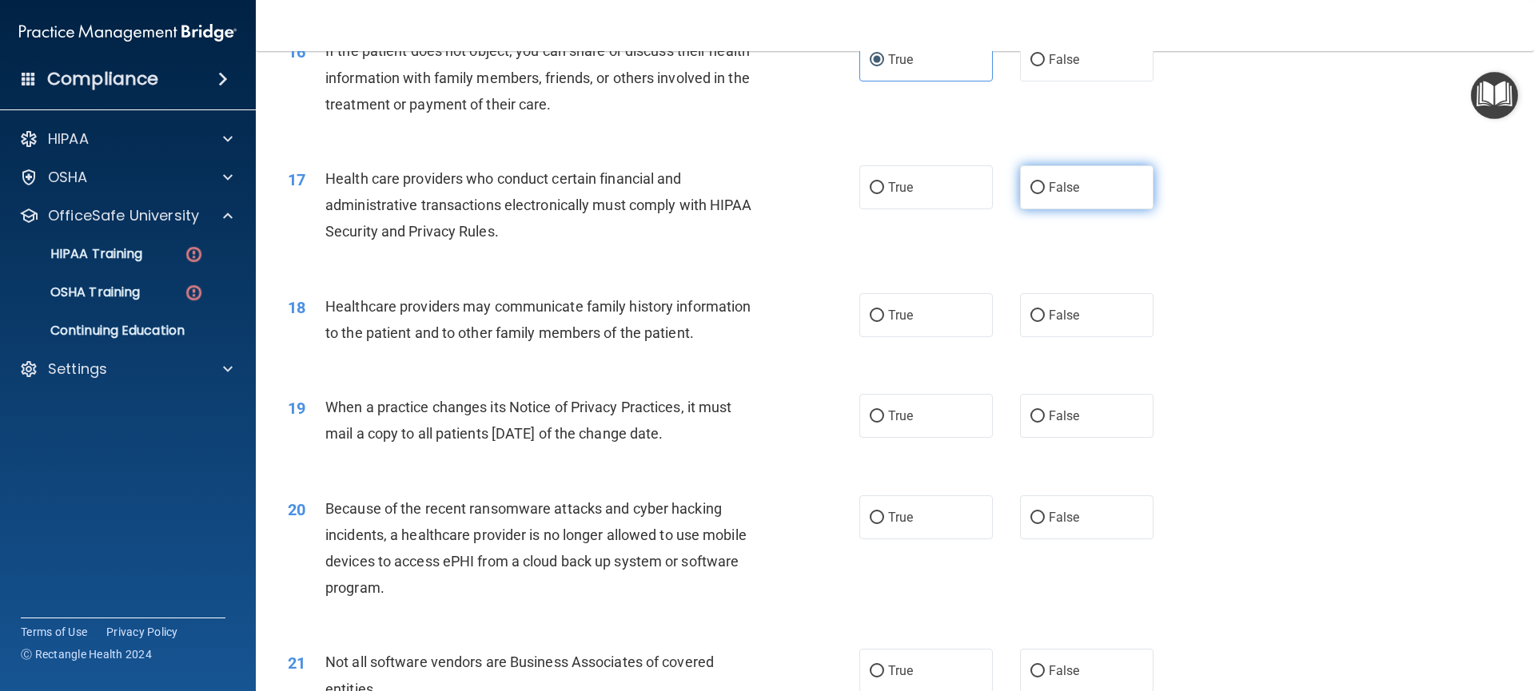
click at [1049, 193] on span "False" at bounding box center [1064, 187] width 31 height 15
click at [1040, 193] on input "False" at bounding box center [1037, 188] width 14 height 12
radio input "true"
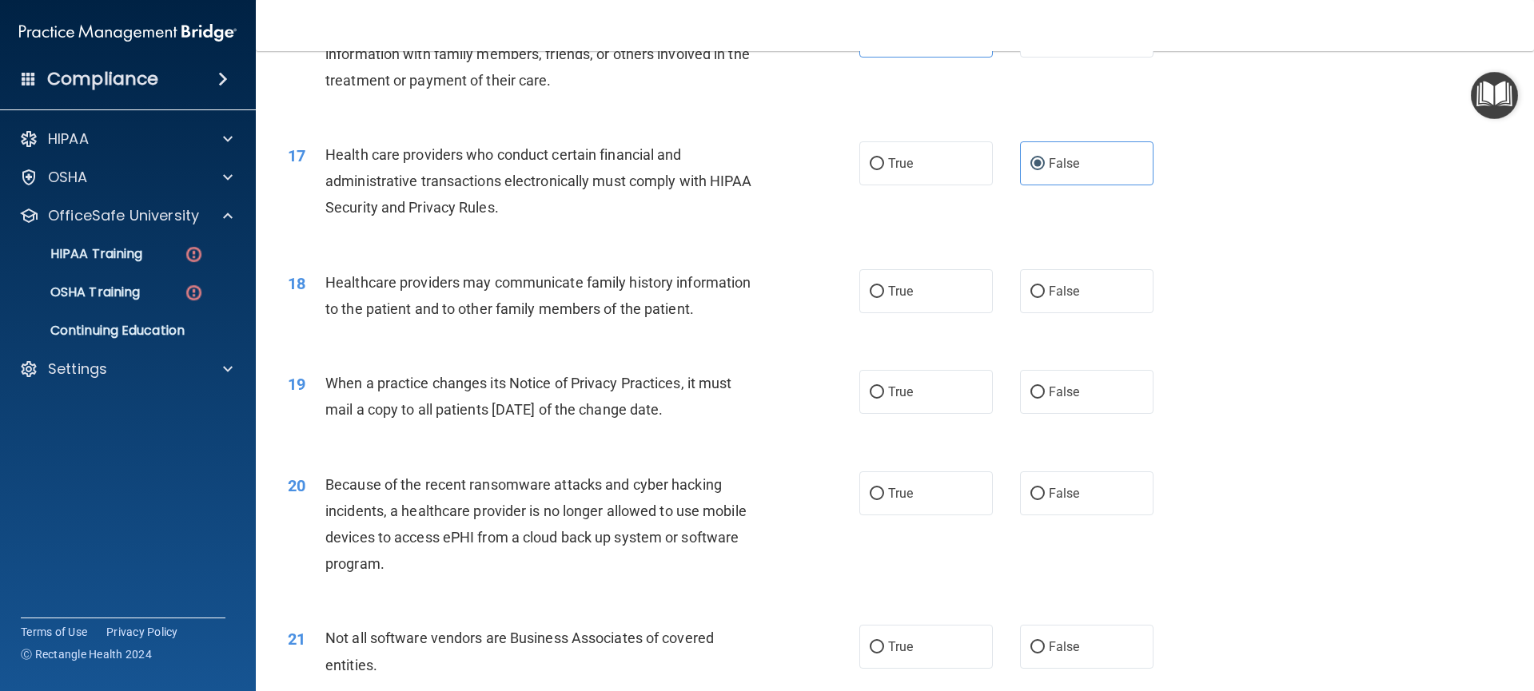
scroll to position [1932, 0]
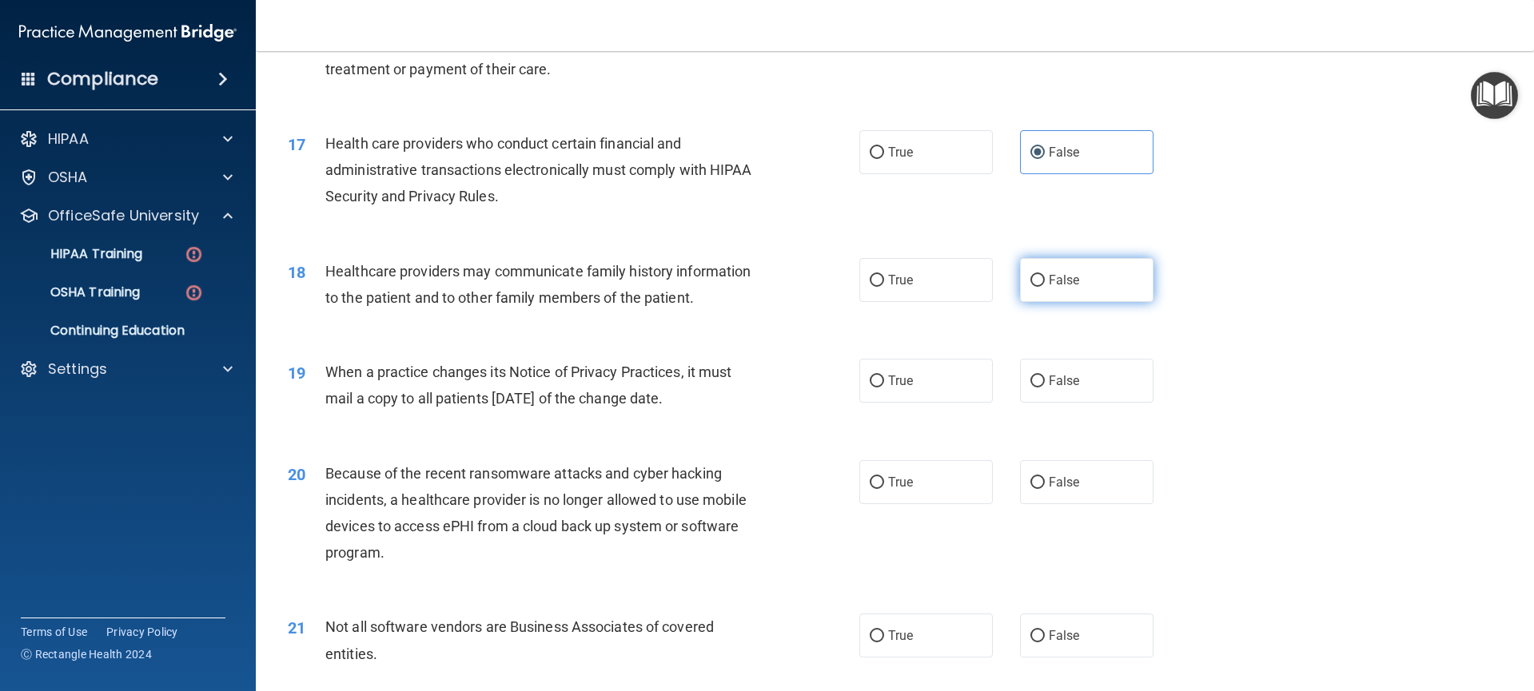
click at [1073, 276] on label "False" at bounding box center [1087, 280] width 134 height 44
click at [1045, 276] on input "False" at bounding box center [1037, 281] width 14 height 12
radio input "true"
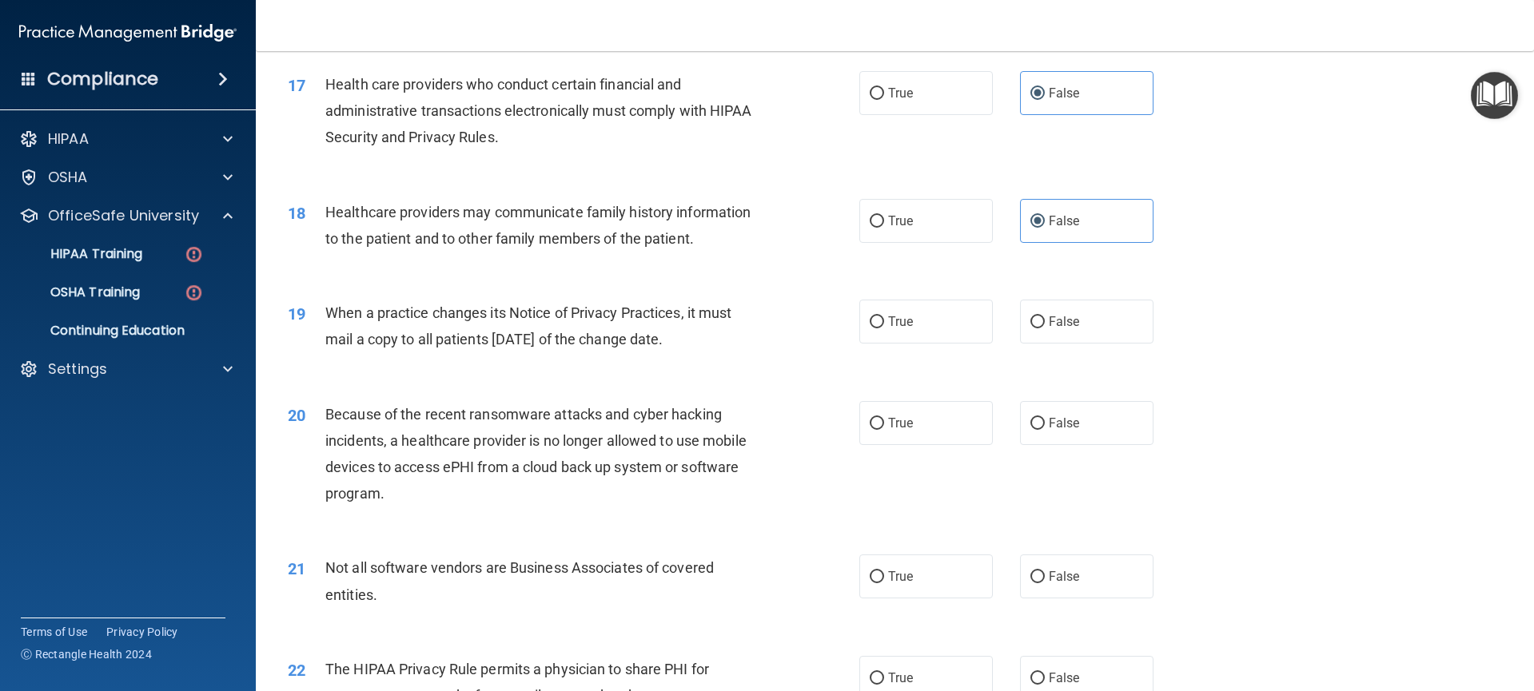
scroll to position [2000, 0]
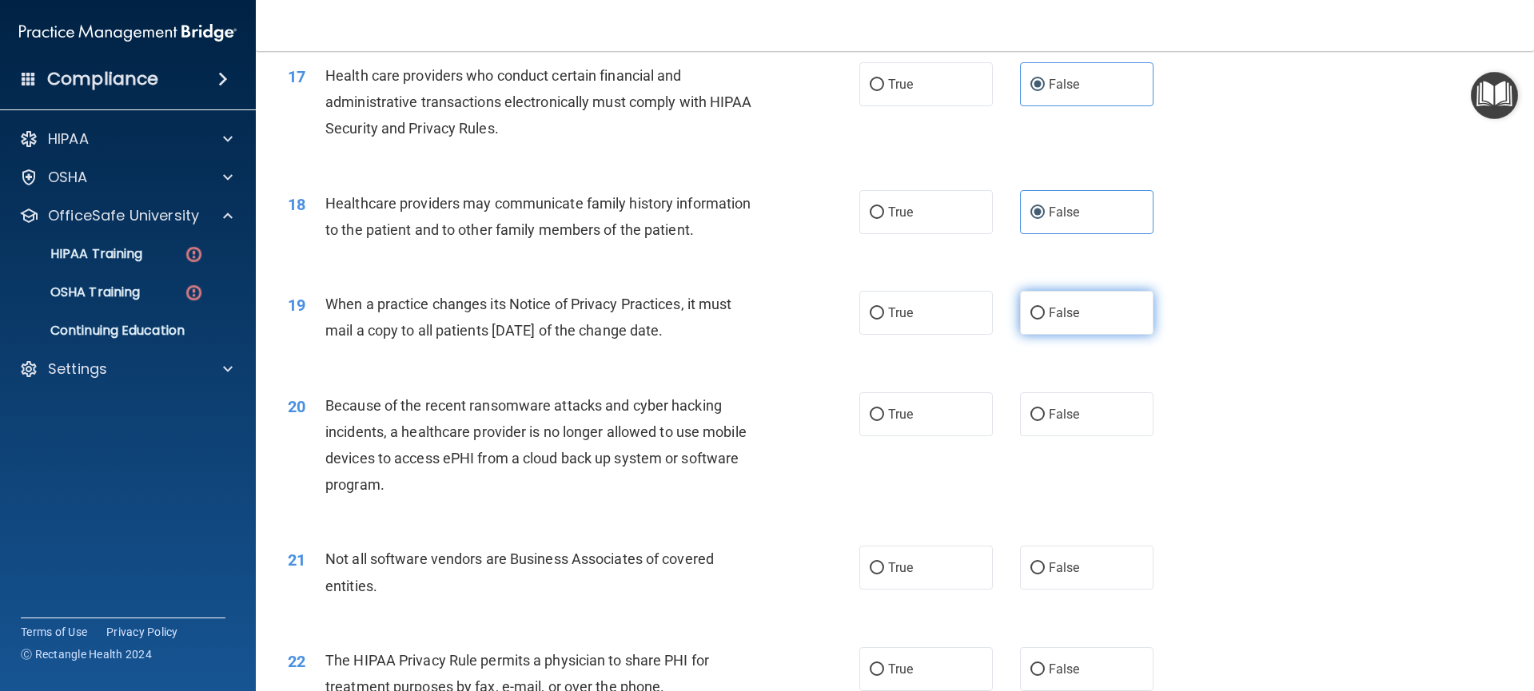
click at [1049, 319] on span "False" at bounding box center [1064, 312] width 31 height 15
click at [1042, 319] on input "False" at bounding box center [1037, 314] width 14 height 12
radio input "true"
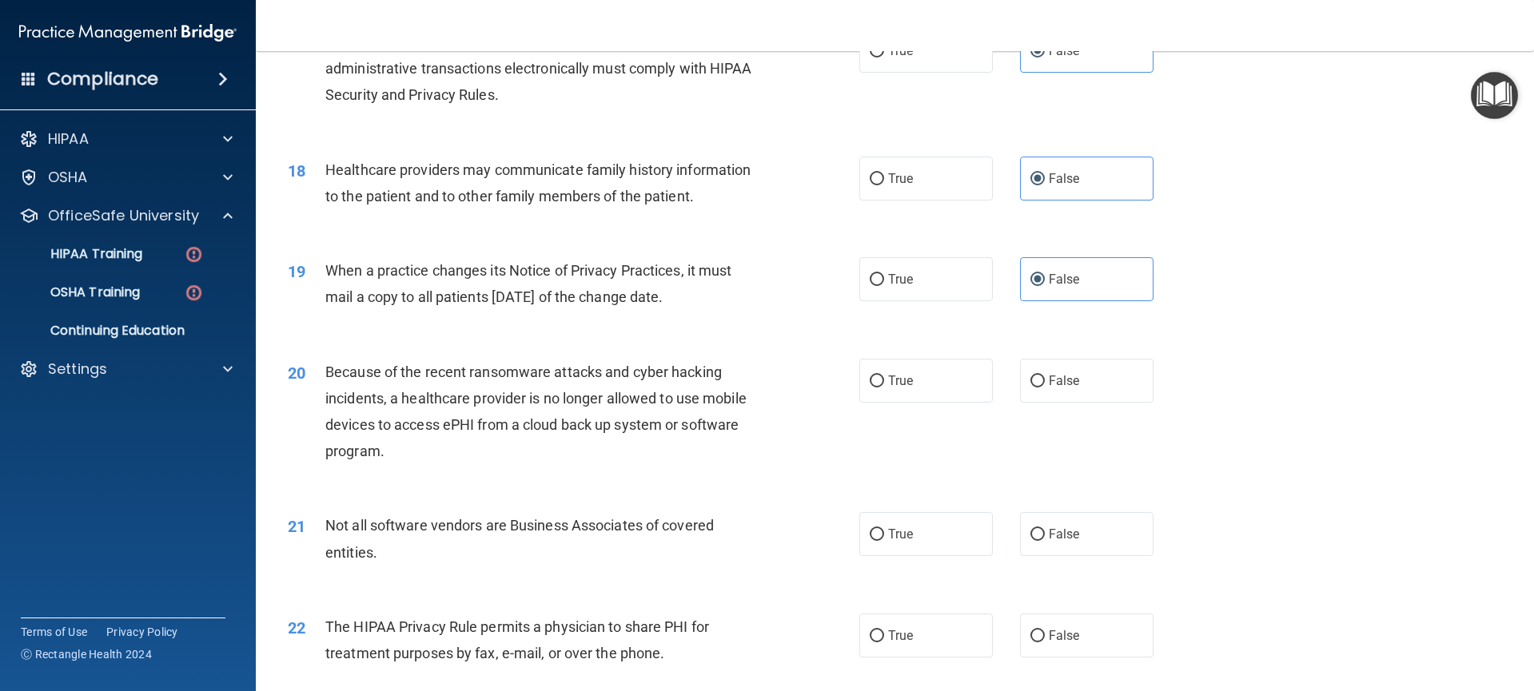
scroll to position [2036, 0]
click at [929, 286] on label "True" at bounding box center [926, 277] width 134 height 44
click at [884, 284] on input "True" at bounding box center [877, 278] width 14 height 12
radio input "true"
radio input "false"
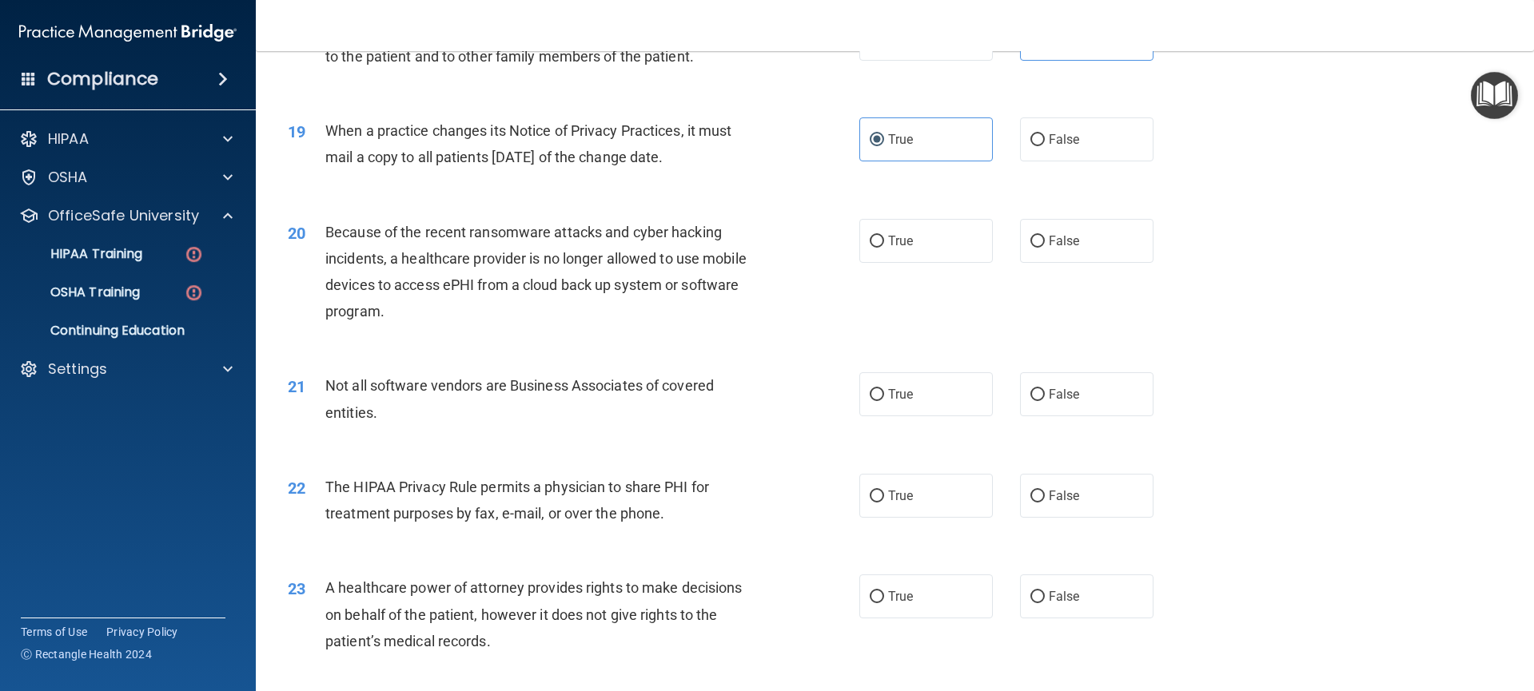
scroll to position [2182, 0]
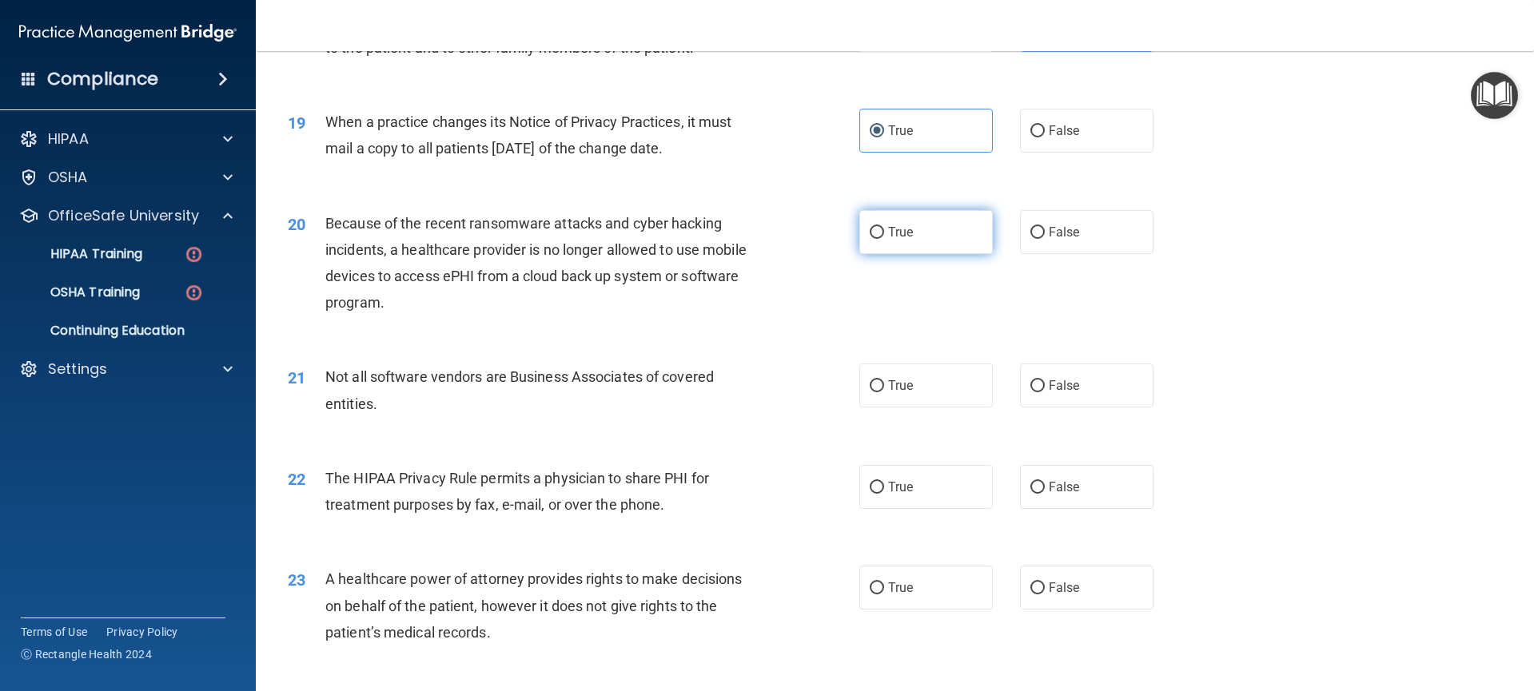
click at [950, 241] on label "True" at bounding box center [926, 232] width 134 height 44
click at [884, 239] on input "True" at bounding box center [877, 233] width 14 height 12
radio input "true"
click at [1060, 406] on label "False" at bounding box center [1087, 386] width 134 height 44
click at [1045, 392] on input "False" at bounding box center [1037, 386] width 14 height 12
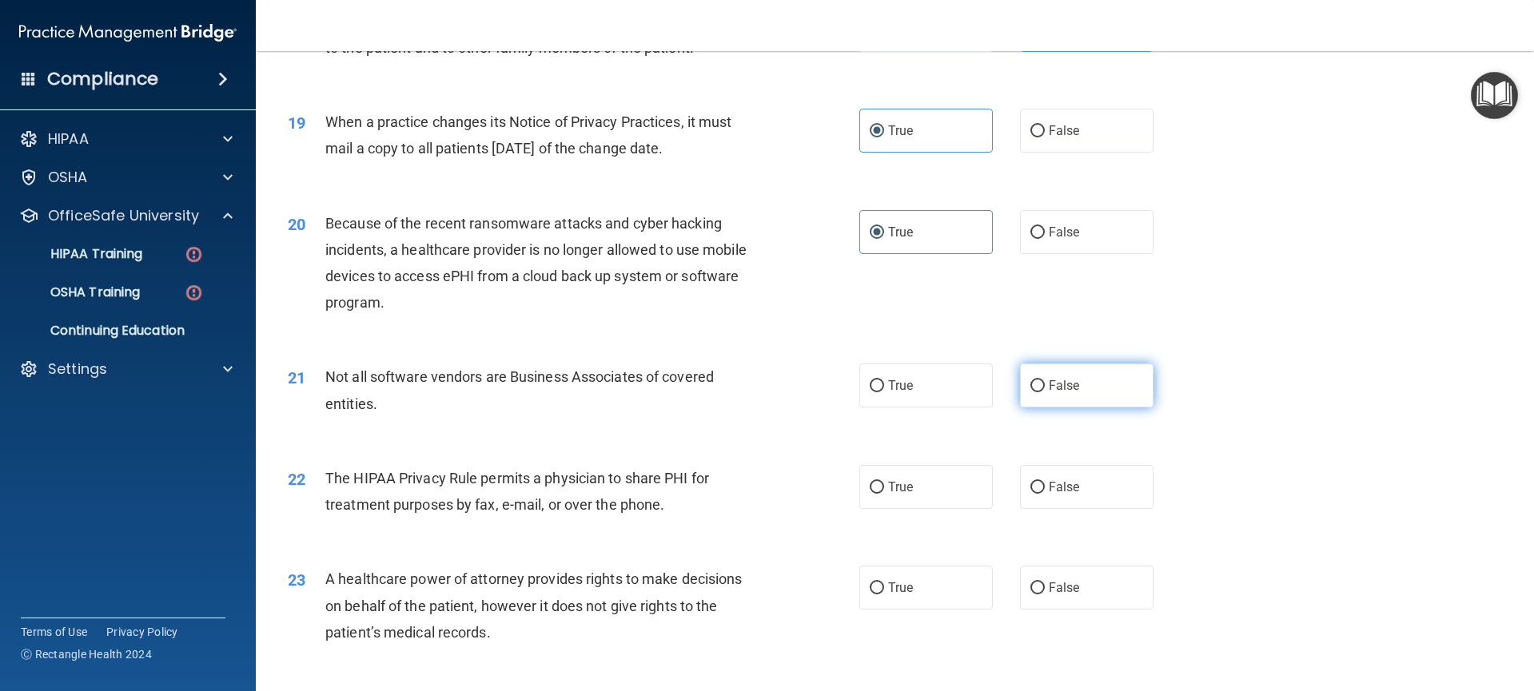
radio input "true"
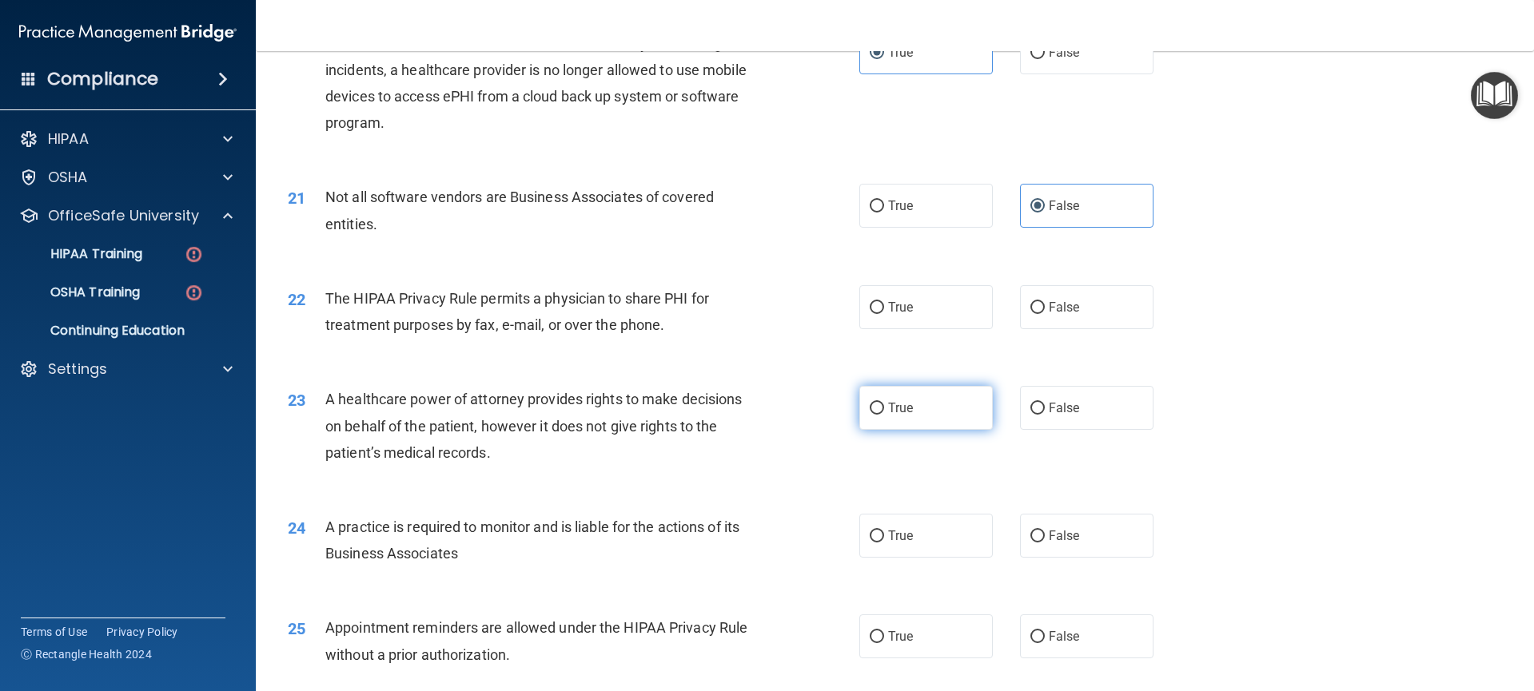
scroll to position [2399, 0]
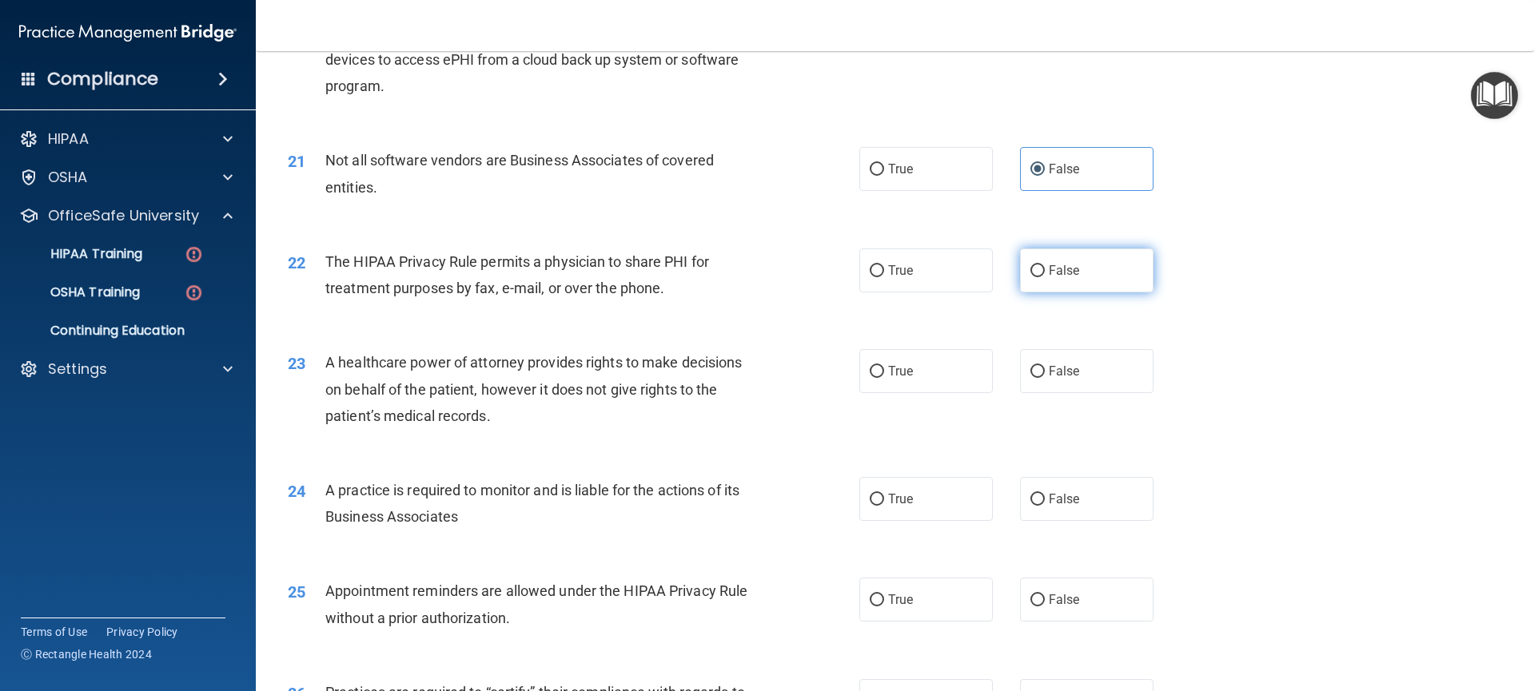
click at [1049, 270] on span "False" at bounding box center [1064, 270] width 31 height 15
click at [1045, 270] on input "False" at bounding box center [1037, 271] width 14 height 12
radio input "true"
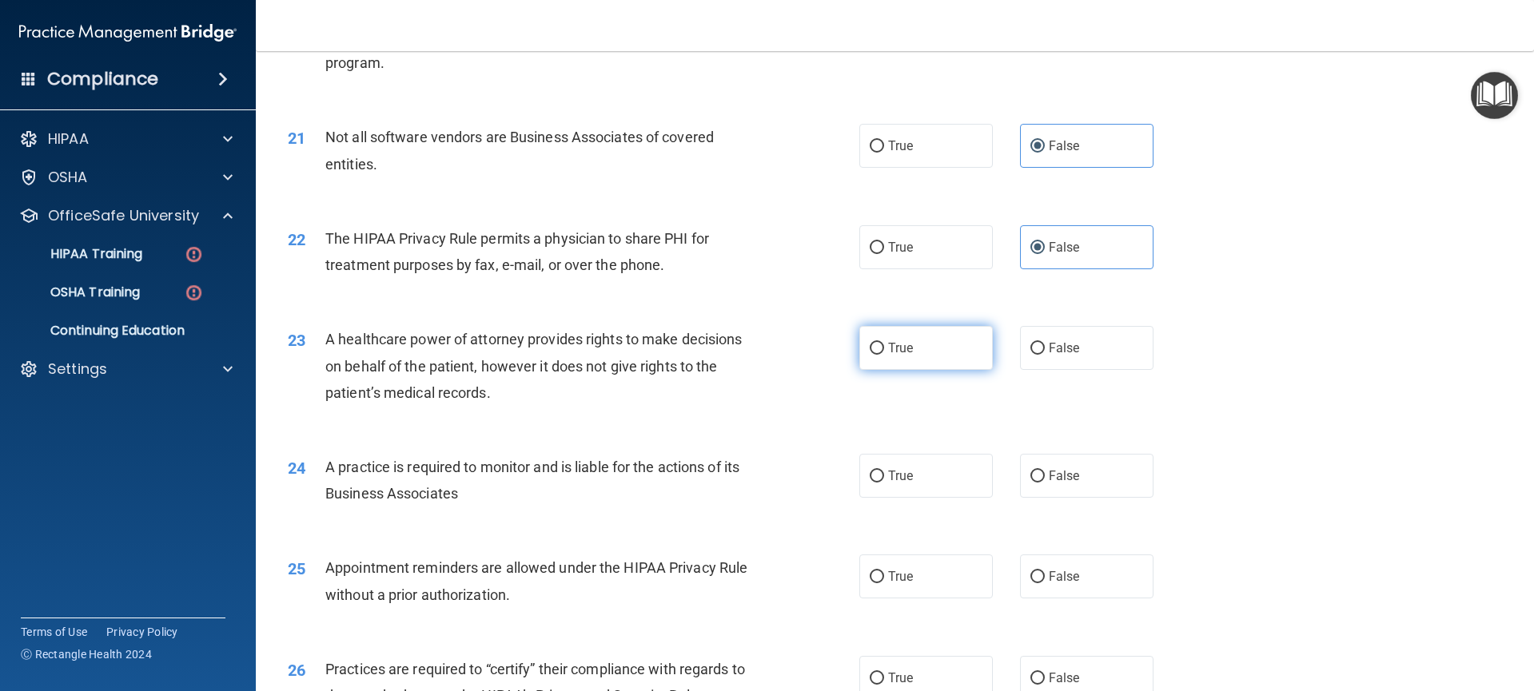
scroll to position [2423, 0]
click at [966, 344] on label "True" at bounding box center [926, 347] width 134 height 44
click at [884, 344] on input "True" at bounding box center [877, 348] width 14 height 12
radio input "true"
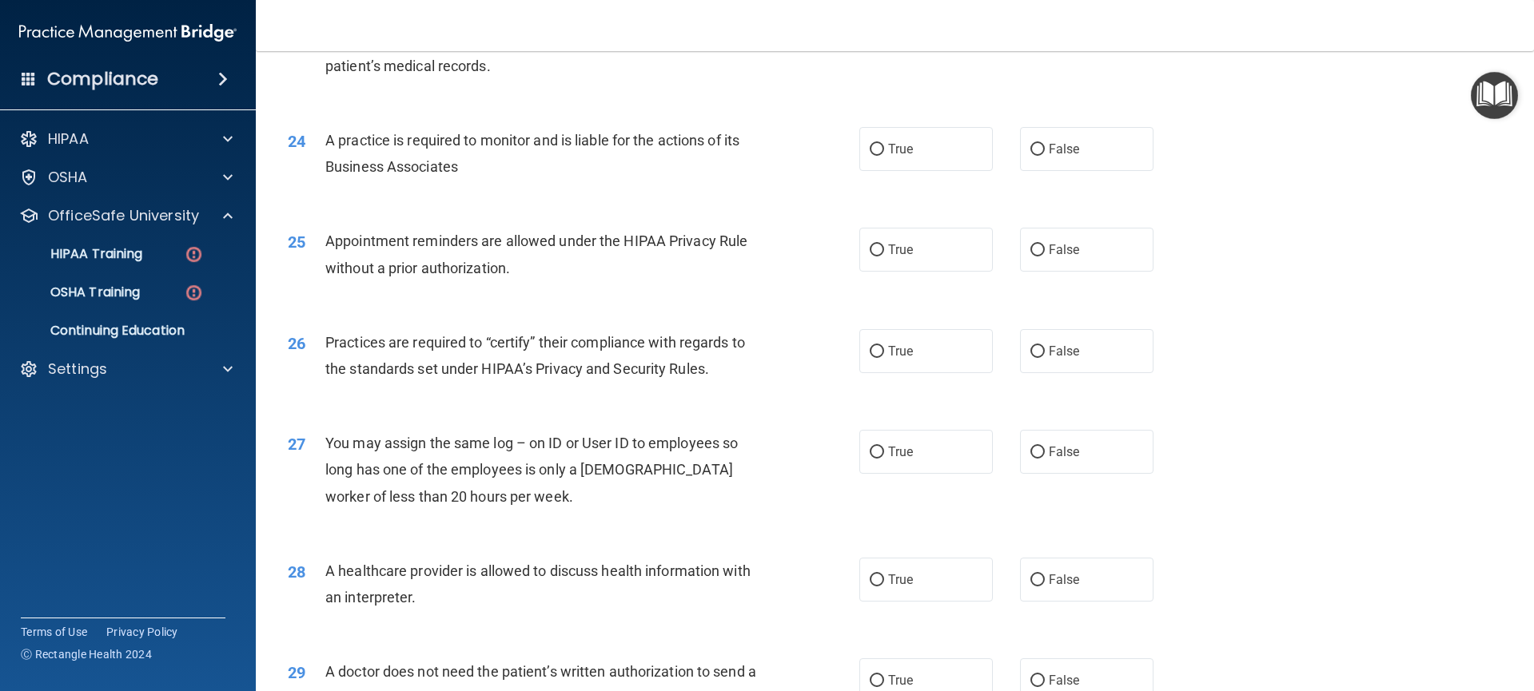
scroll to position [2765, 0]
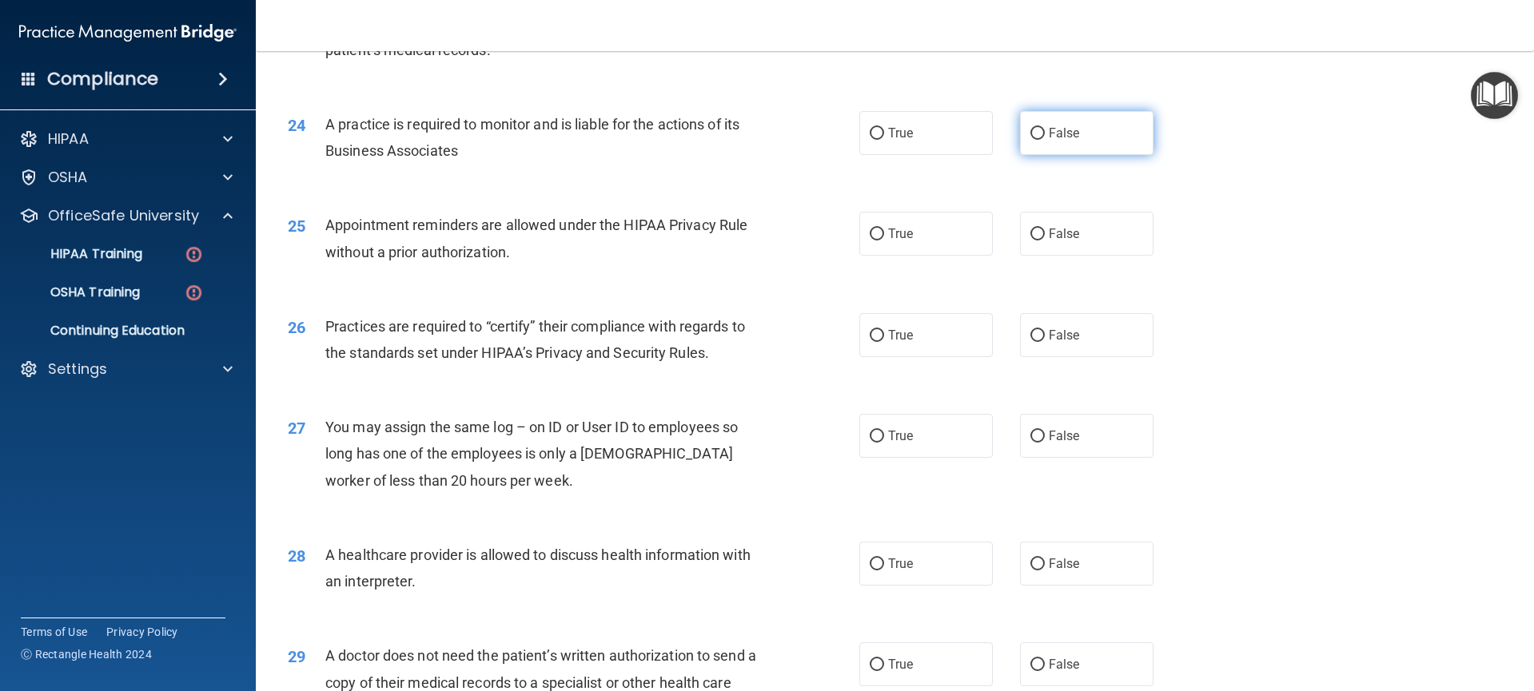
click at [1057, 127] on span "False" at bounding box center [1064, 132] width 31 height 15
click at [1045, 128] on input "False" at bounding box center [1037, 134] width 14 height 12
radio input "true"
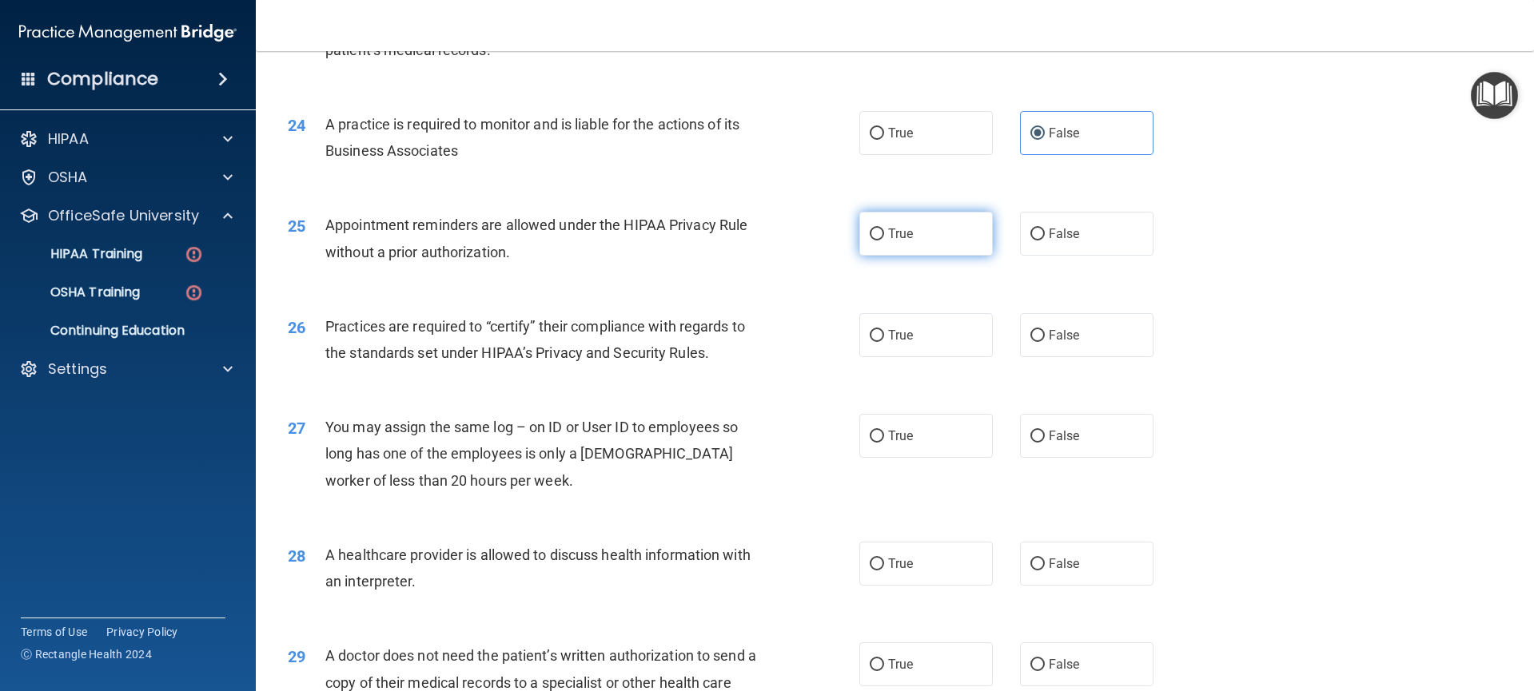
click at [908, 234] on label "True" at bounding box center [926, 234] width 134 height 44
click at [884, 234] on input "True" at bounding box center [877, 235] width 14 height 12
radio input "true"
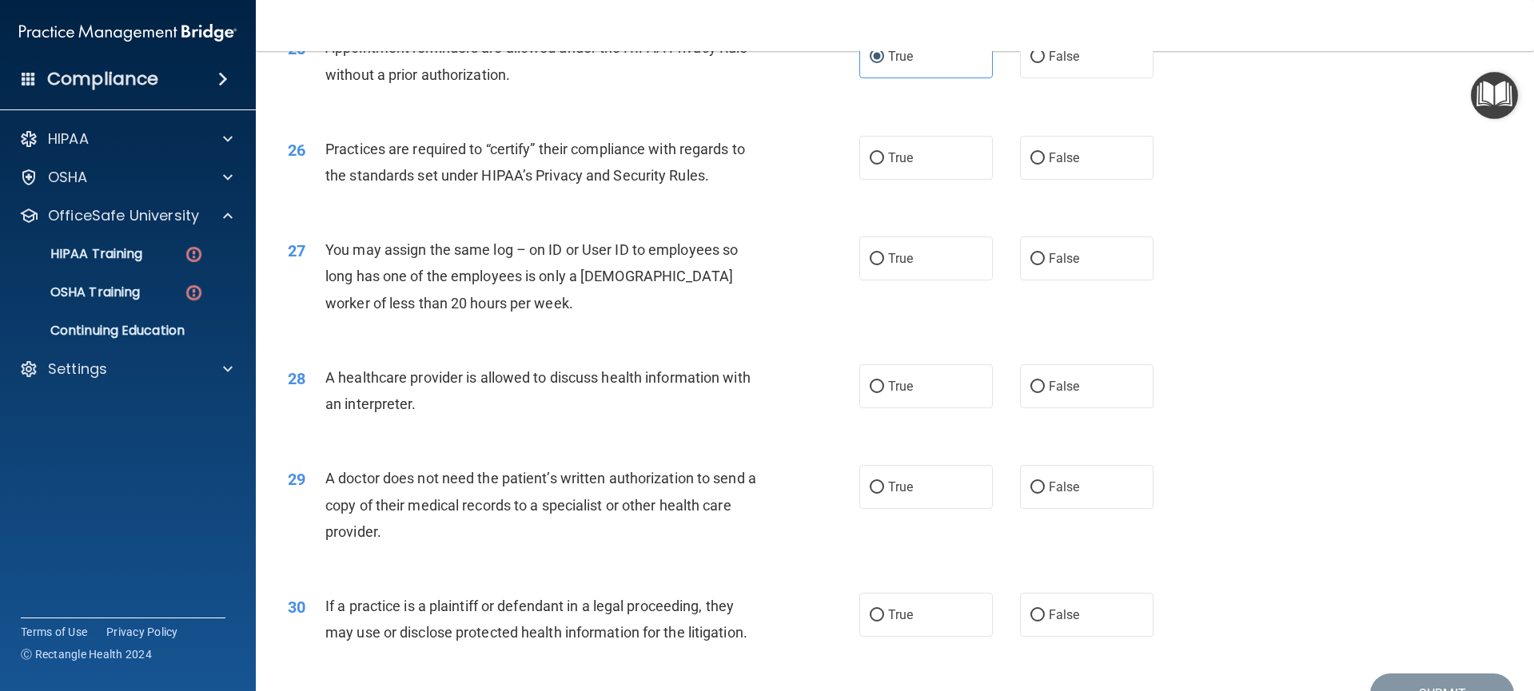
scroll to position [2945, 0]
click at [926, 163] on label "True" at bounding box center [926, 155] width 134 height 44
click at [884, 161] on input "True" at bounding box center [877, 155] width 14 height 12
radio input "true"
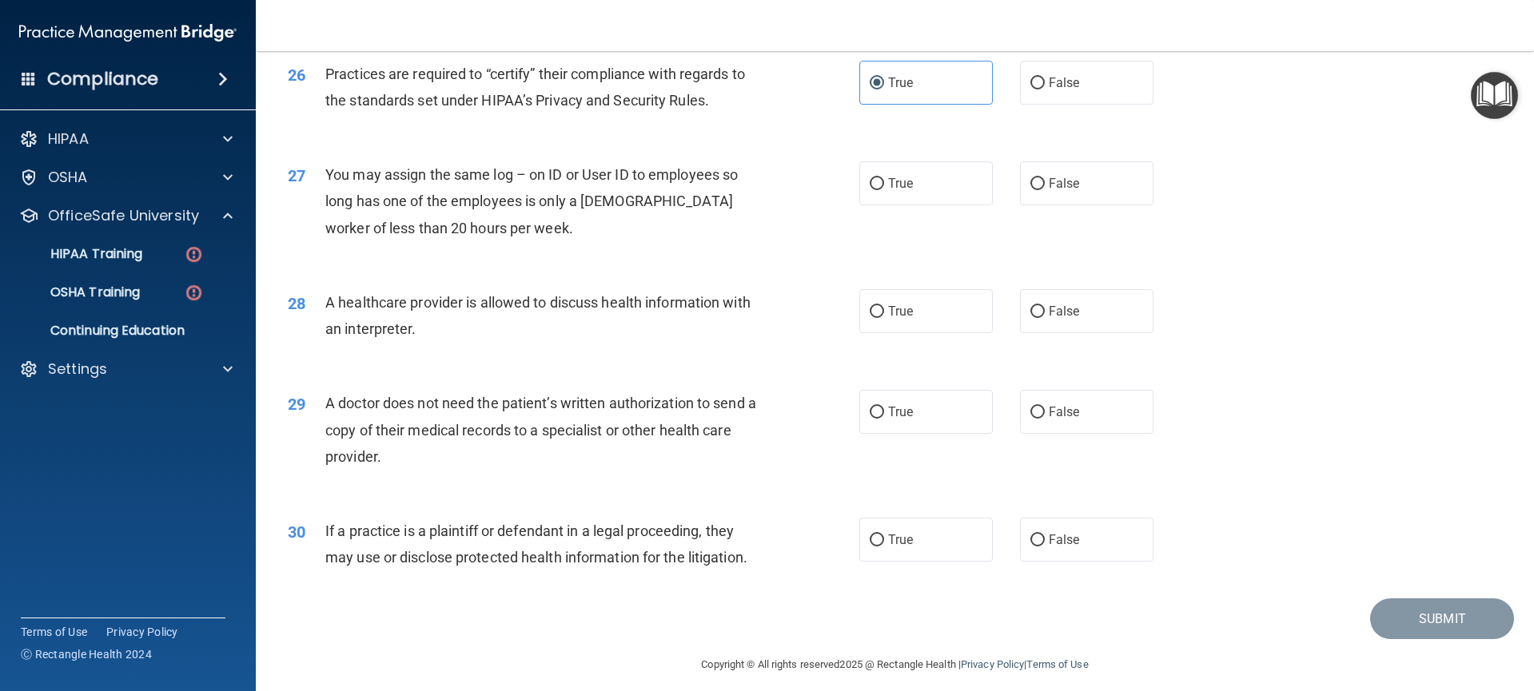
scroll to position [3024, 0]
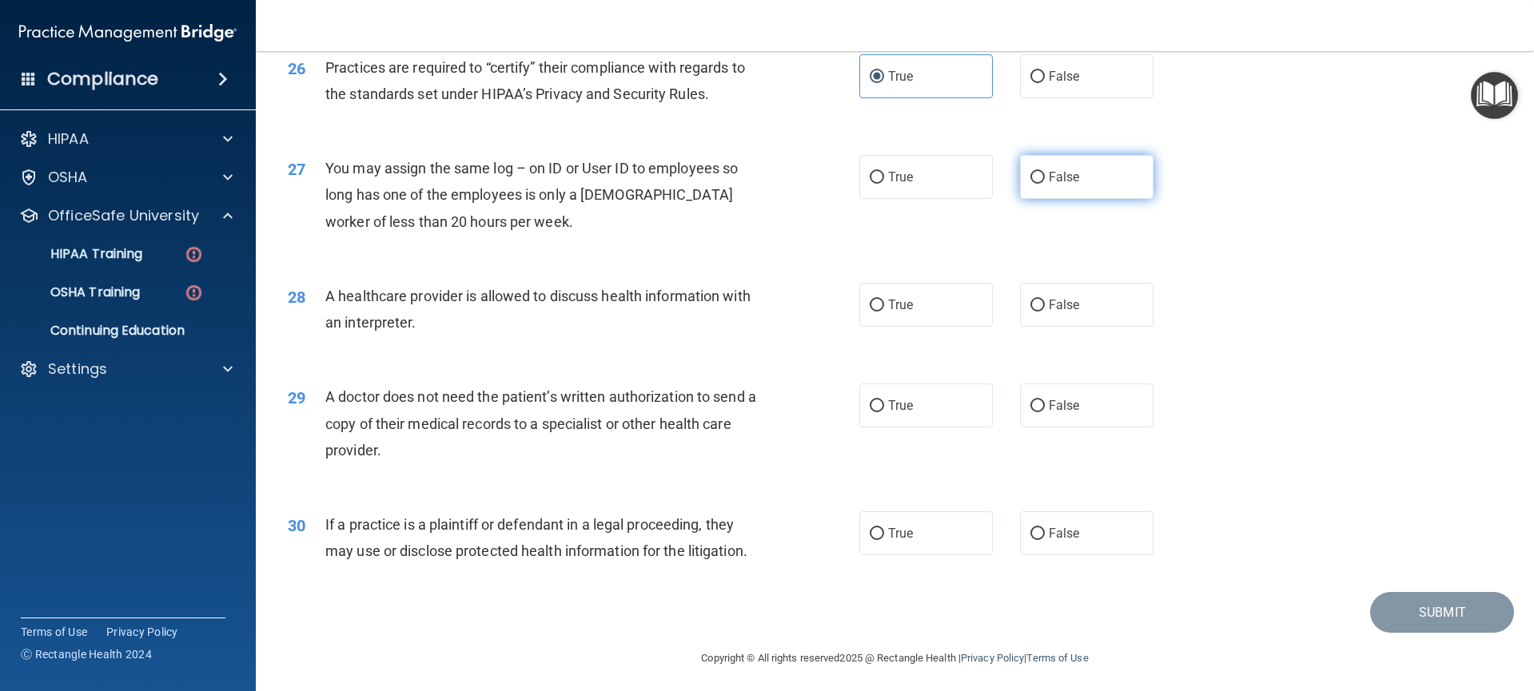
click at [1054, 184] on span "False" at bounding box center [1064, 176] width 31 height 15
click at [1045, 184] on input "False" at bounding box center [1037, 178] width 14 height 12
radio input "true"
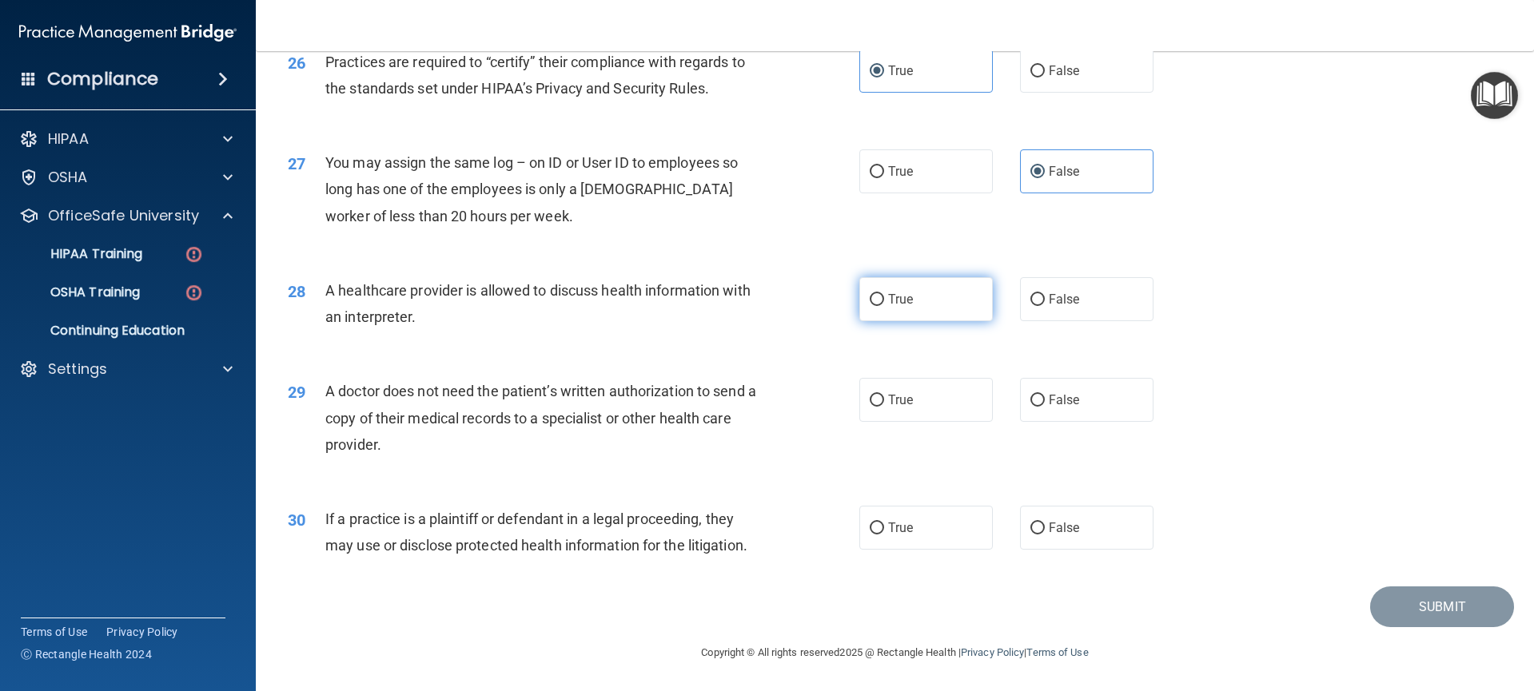
click at [915, 309] on label "True" at bounding box center [926, 299] width 134 height 44
click at [884, 306] on input "True" at bounding box center [877, 300] width 14 height 12
radio input "true"
click at [1062, 396] on span "False" at bounding box center [1064, 399] width 31 height 15
click at [1045, 396] on input "False" at bounding box center [1037, 401] width 14 height 12
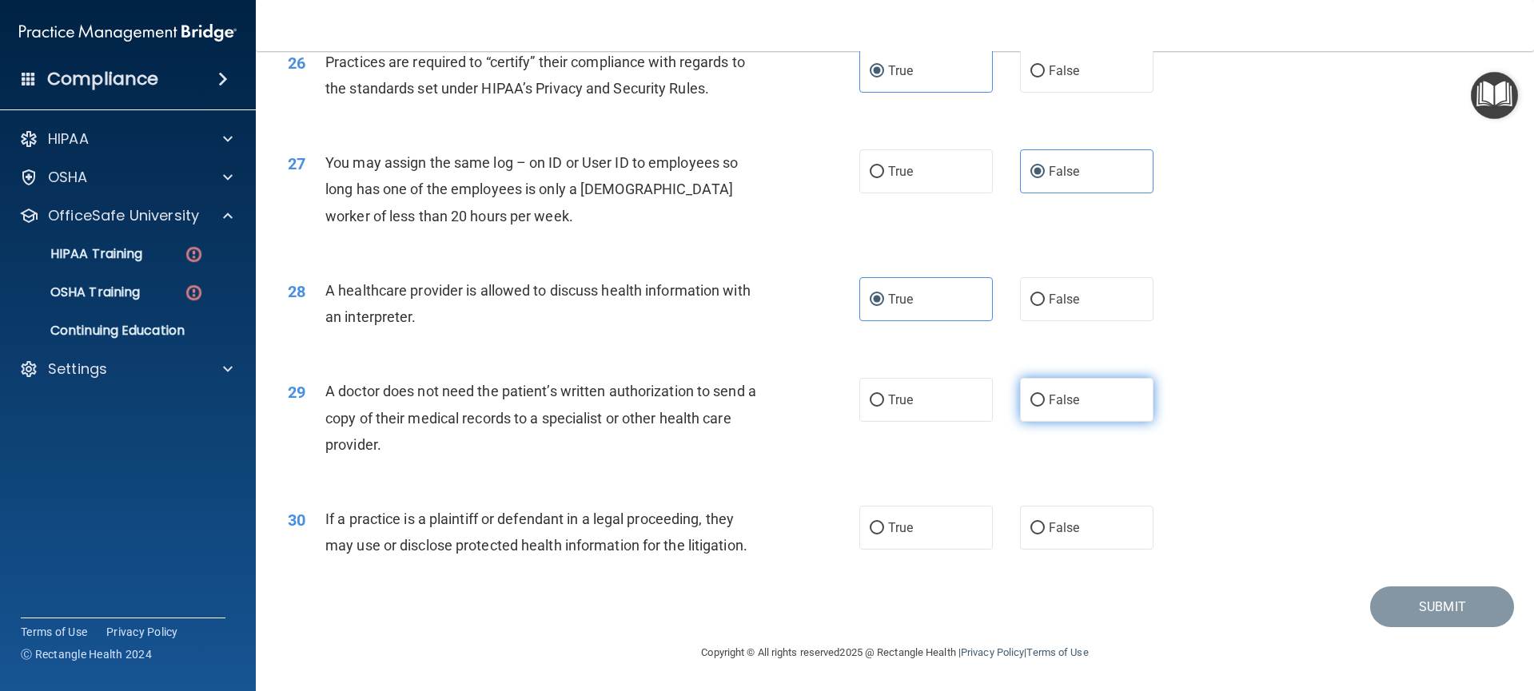
radio input "true"
click at [927, 527] on label "True" at bounding box center [926, 528] width 134 height 44
click at [884, 527] on input "True" at bounding box center [877, 529] width 14 height 12
radio input "true"
click at [1396, 598] on button "Submit" at bounding box center [1442, 607] width 144 height 41
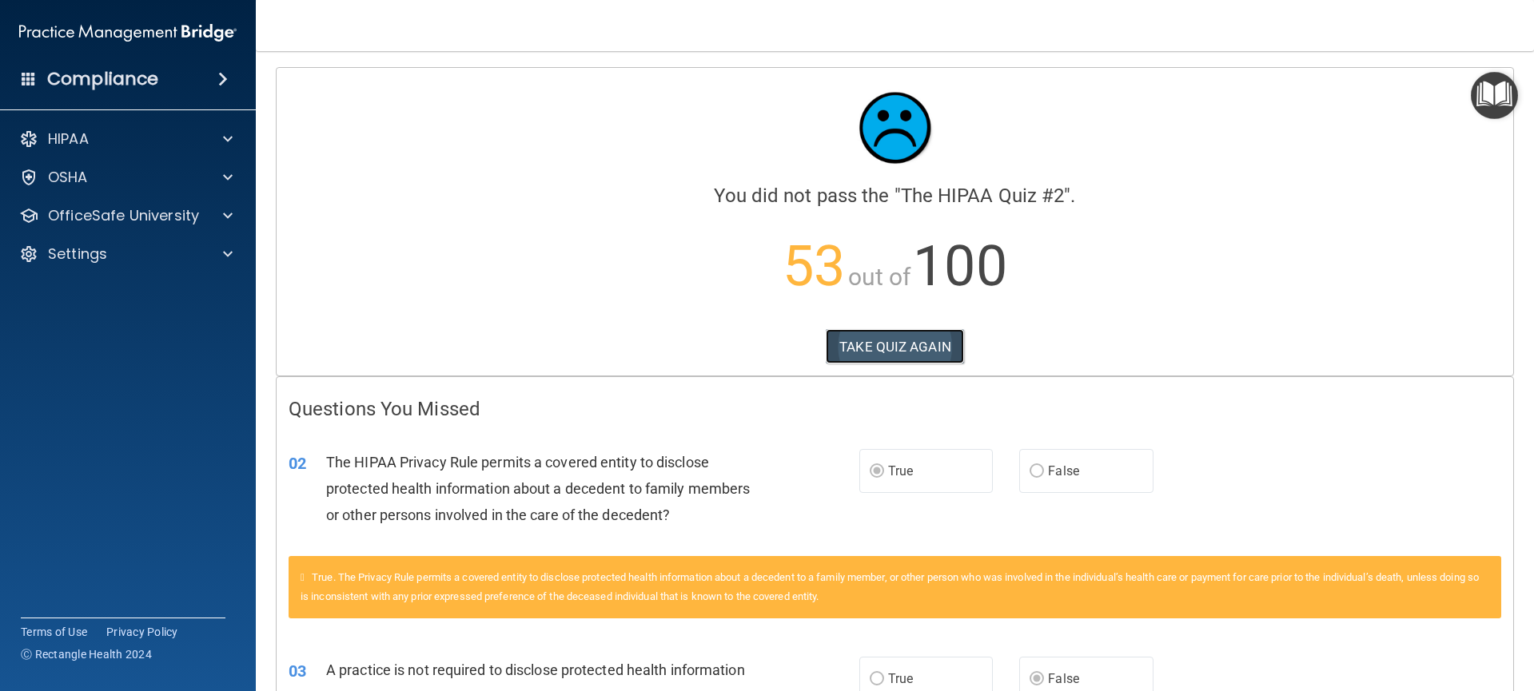
click at [916, 352] on button "TAKE QUIZ AGAIN" at bounding box center [895, 346] width 138 height 35
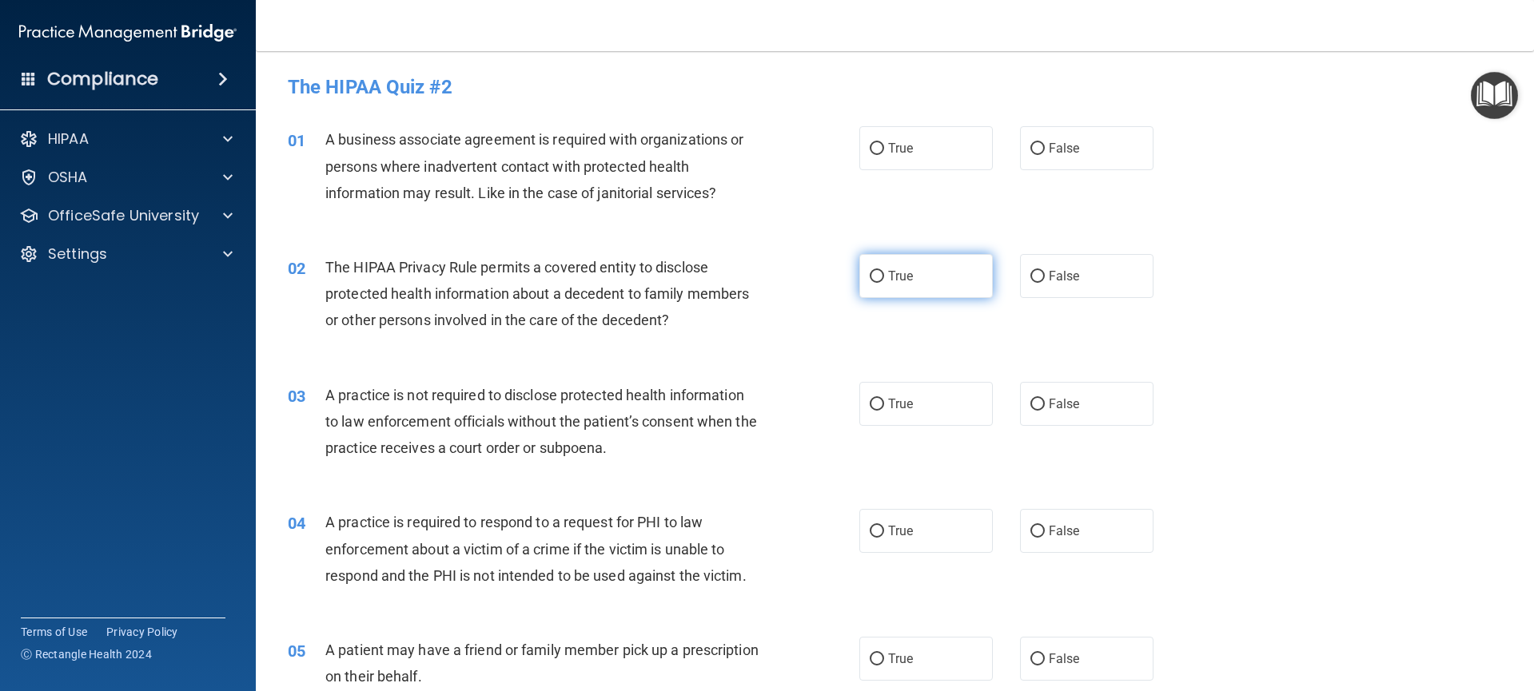
click at [870, 277] on input "True" at bounding box center [877, 277] width 14 height 12
radio input "true"
click at [1037, 409] on input "False" at bounding box center [1037, 405] width 14 height 12
radio input "true"
click at [926, 158] on label "True" at bounding box center [926, 148] width 134 height 44
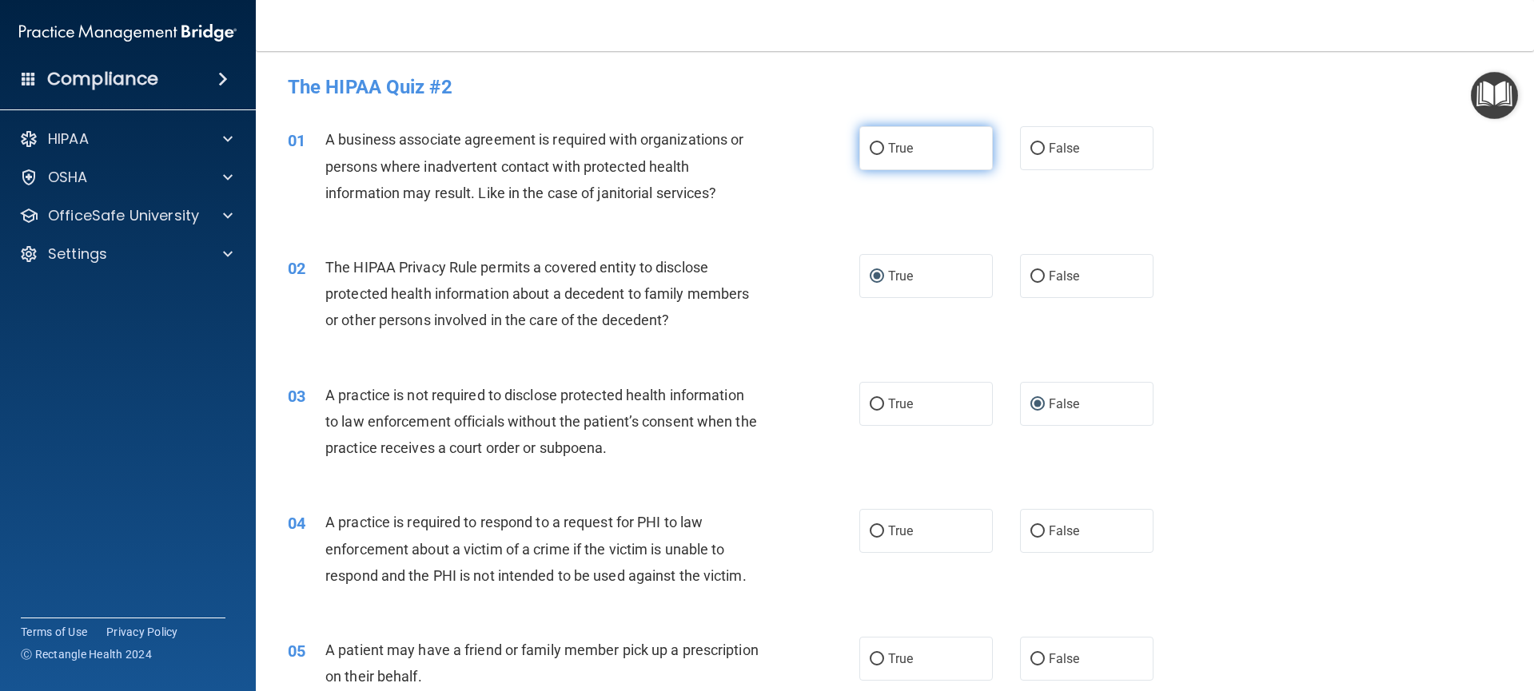
click at [884, 155] on input "True" at bounding box center [877, 149] width 14 height 12
radio input "true"
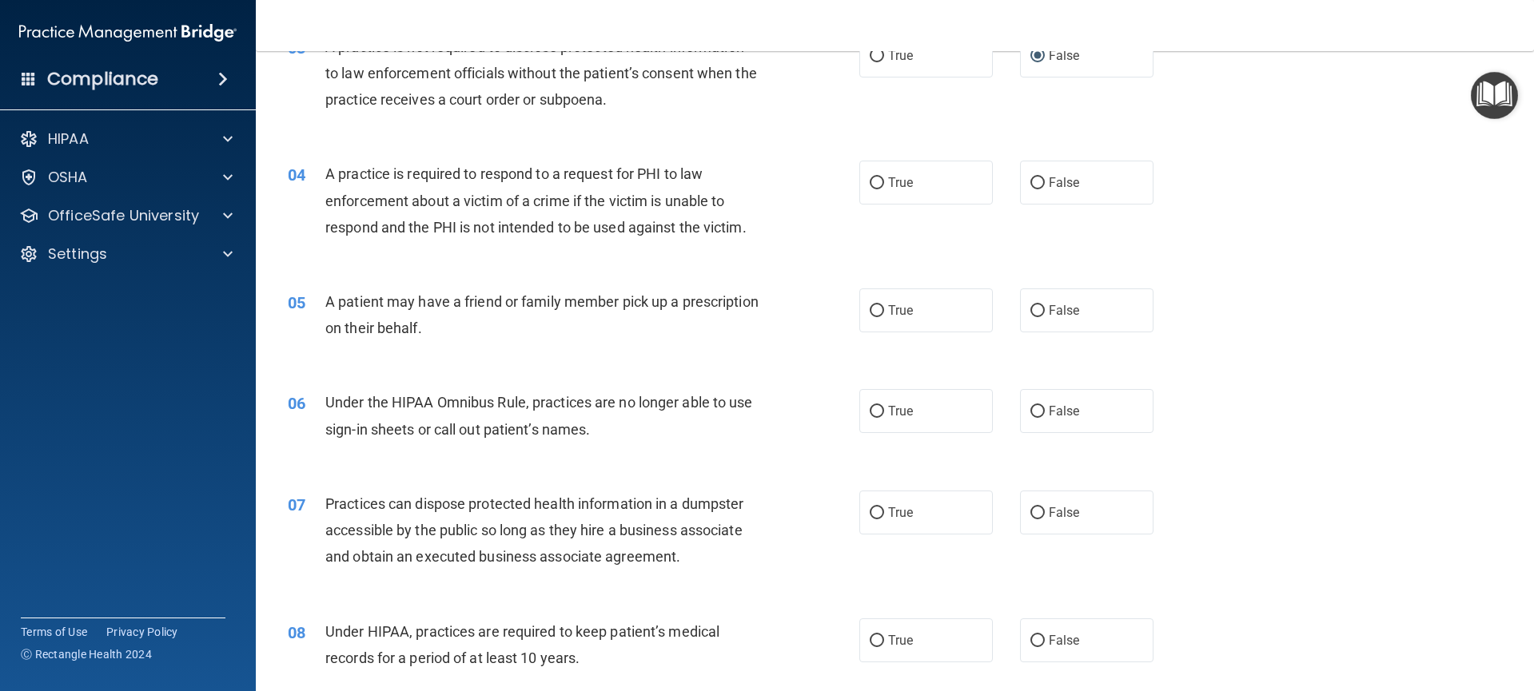
scroll to position [369, 0]
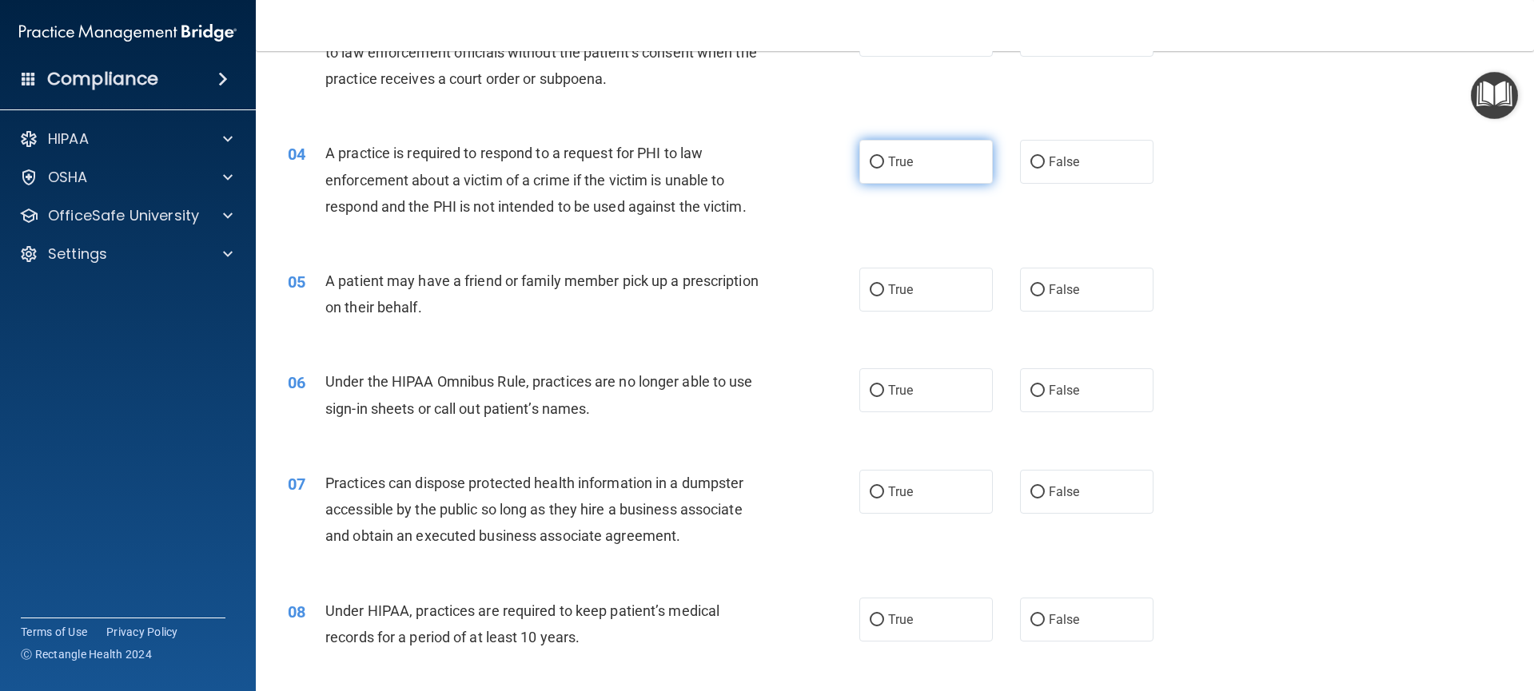
click at [910, 174] on label "True" at bounding box center [926, 162] width 134 height 44
click at [884, 169] on input "True" at bounding box center [877, 163] width 14 height 12
radio input "true"
click at [893, 296] on span "True" at bounding box center [900, 289] width 25 height 15
click at [884, 296] on input "True" at bounding box center [877, 291] width 14 height 12
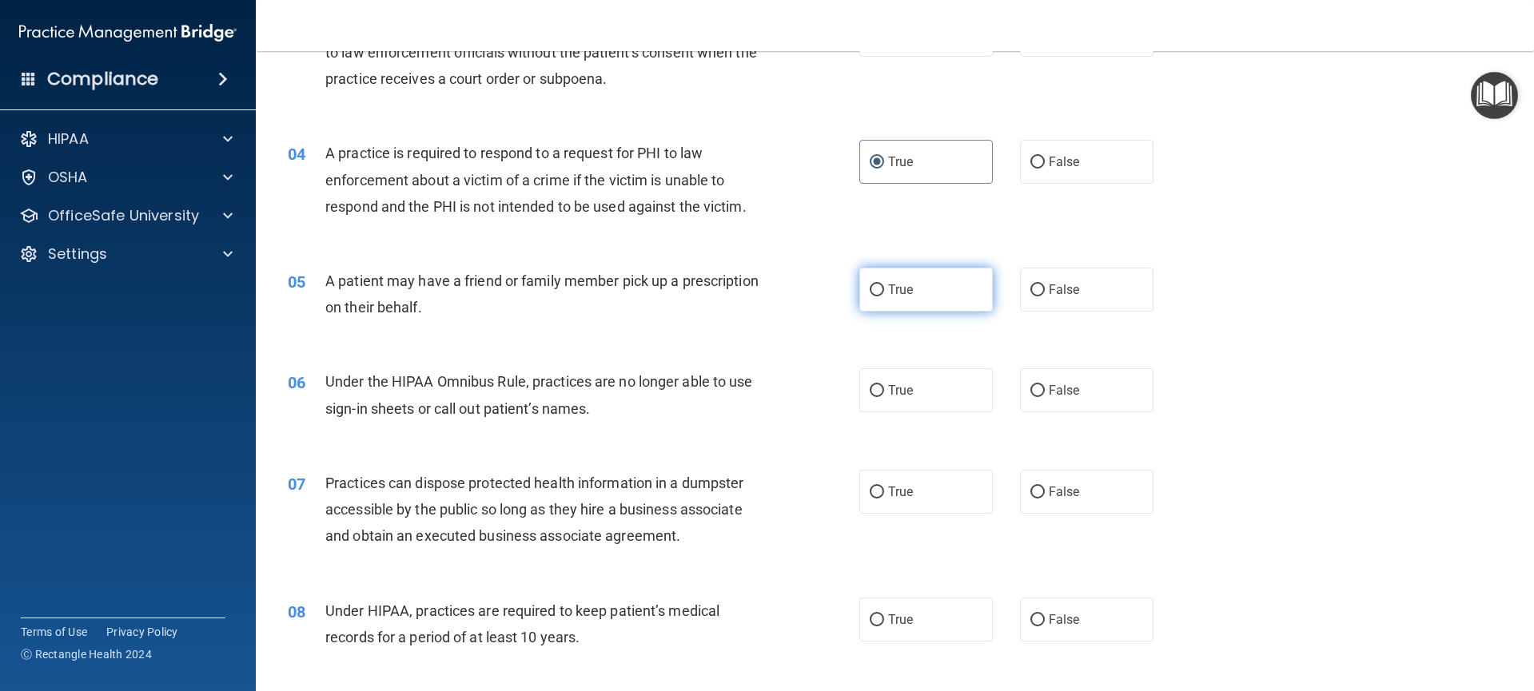
radio input "true"
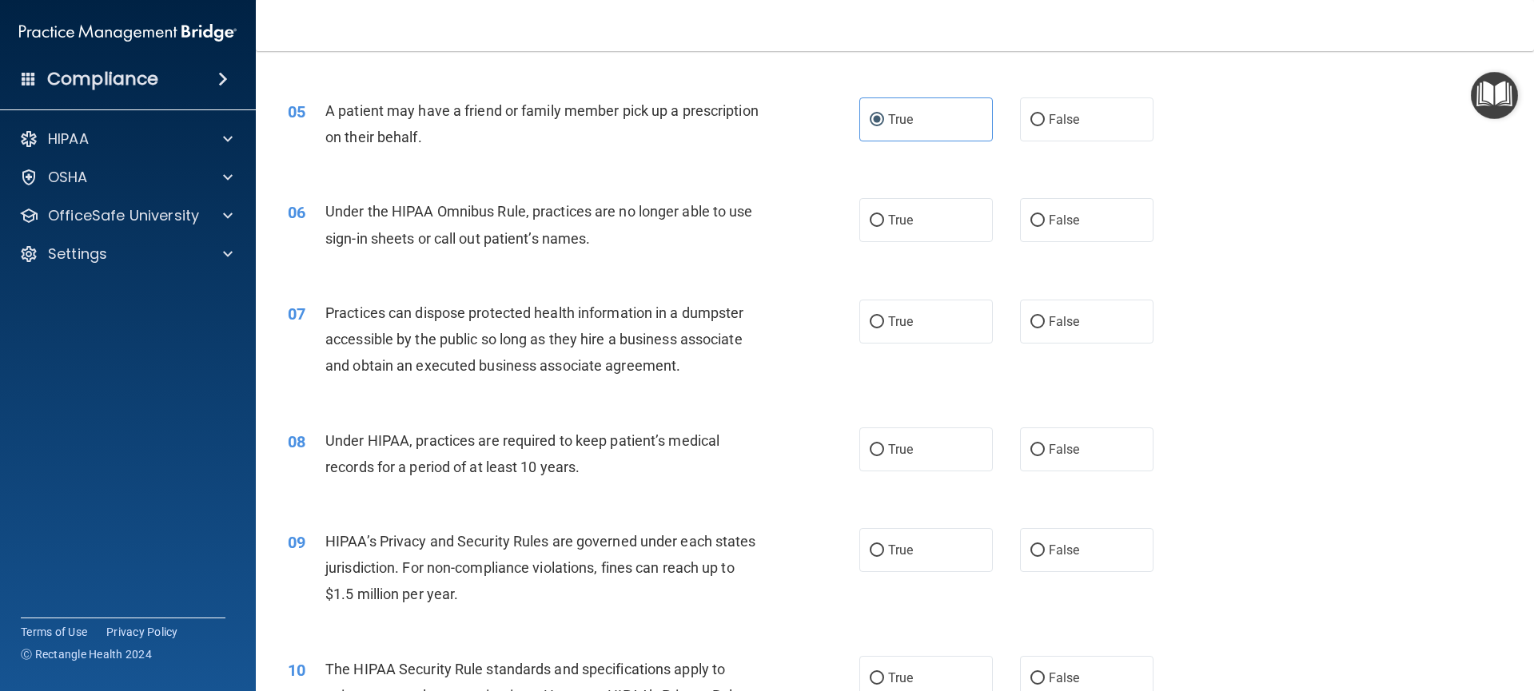
scroll to position [543, 0]
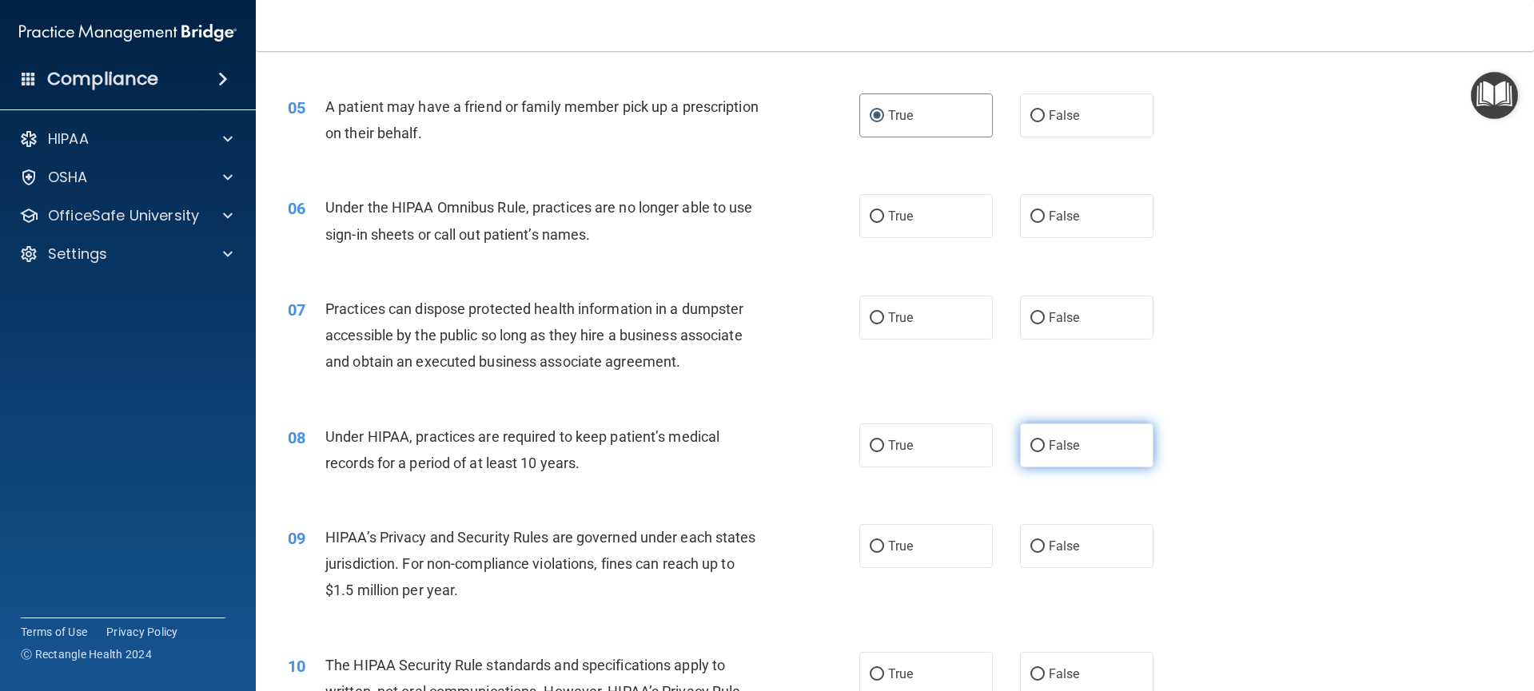
click at [1021, 448] on label "False" at bounding box center [1087, 446] width 134 height 44
click at [1030, 448] on input "False" at bounding box center [1037, 446] width 14 height 12
radio input "true"
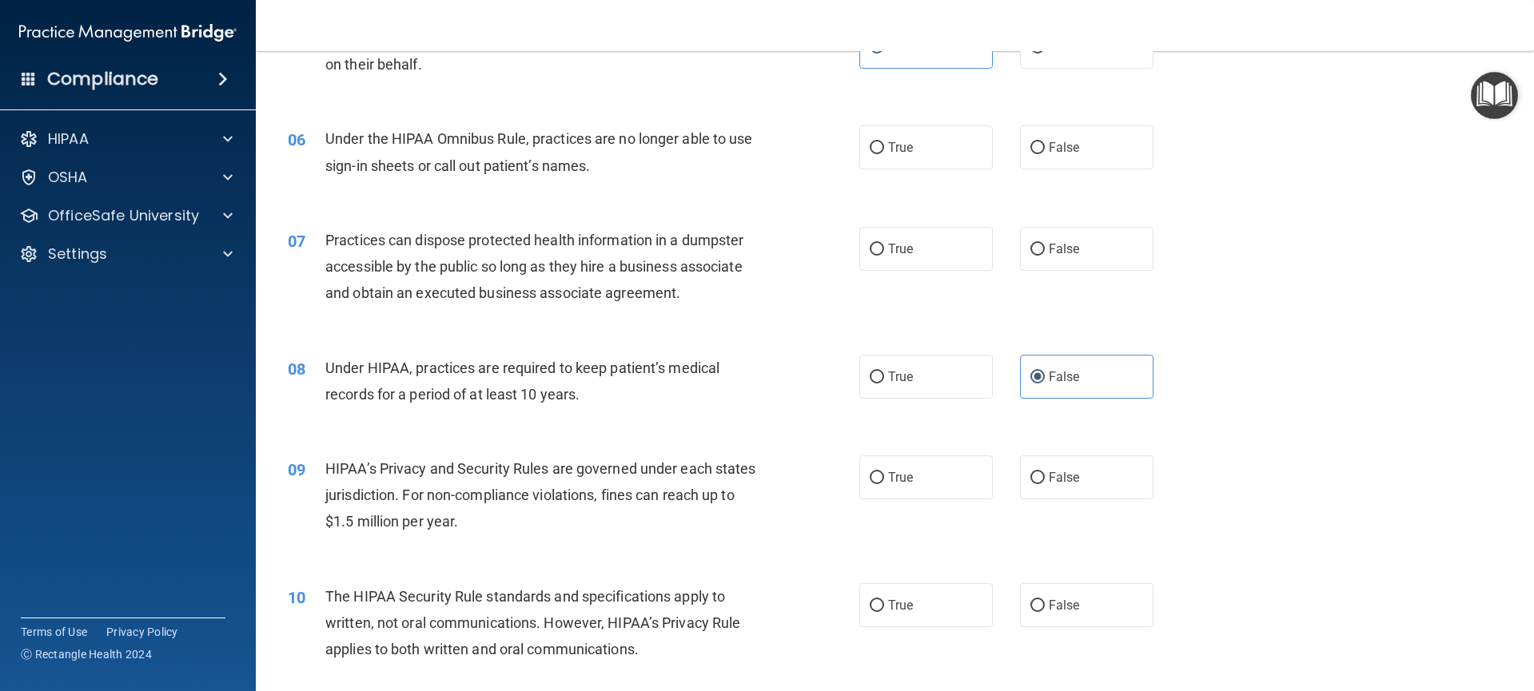
scroll to position [620, 0]
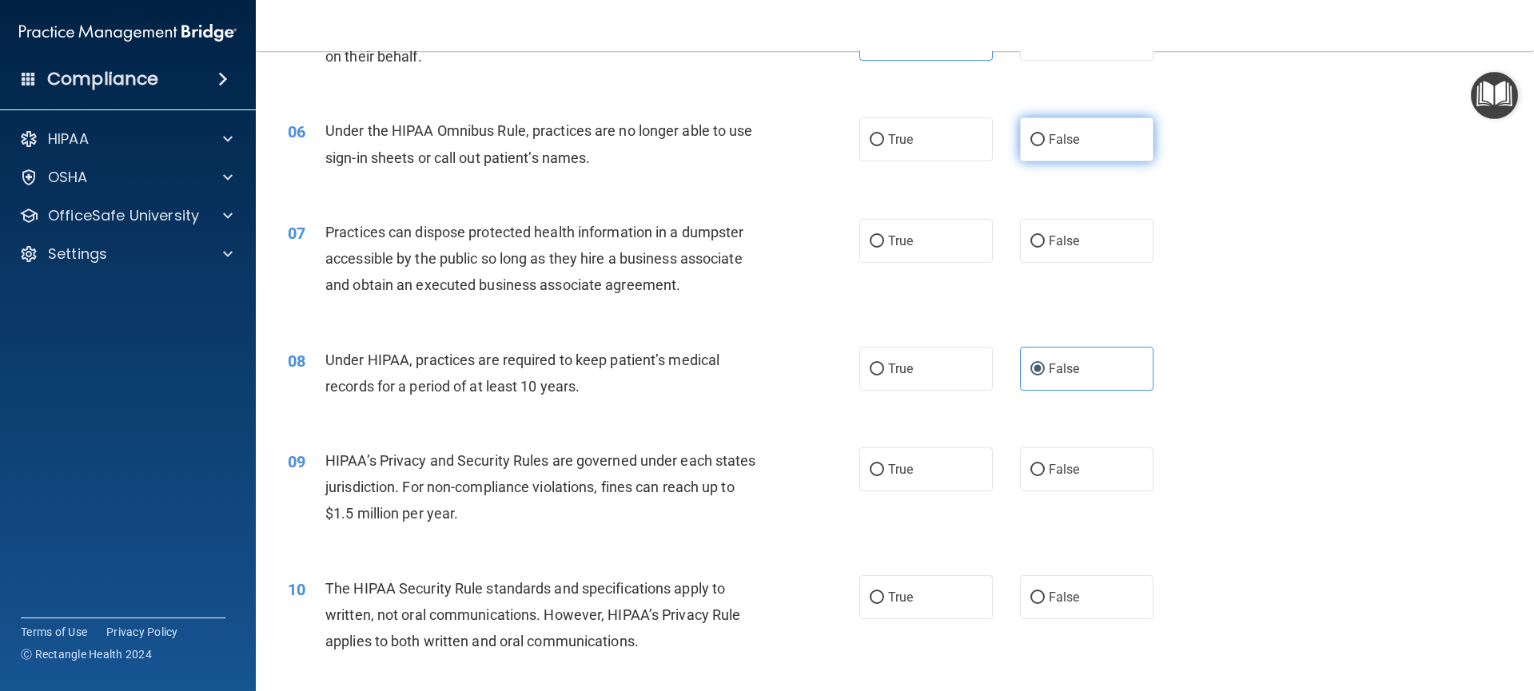
click at [1054, 148] on label "False" at bounding box center [1087, 139] width 134 height 44
click at [1045, 146] on input "False" at bounding box center [1037, 140] width 14 height 12
radio input "true"
click at [1037, 250] on label "False" at bounding box center [1087, 241] width 134 height 44
click at [1037, 248] on input "False" at bounding box center [1037, 242] width 14 height 12
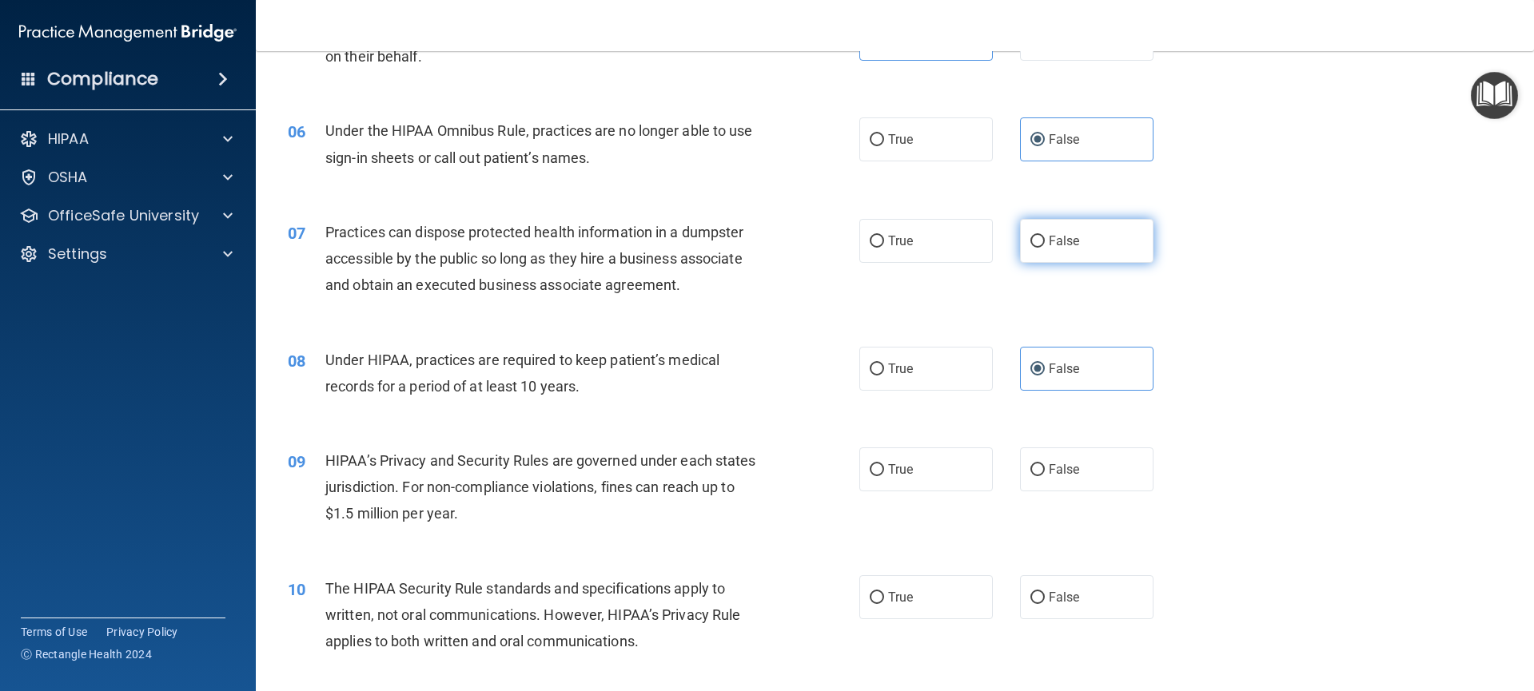
radio input "true"
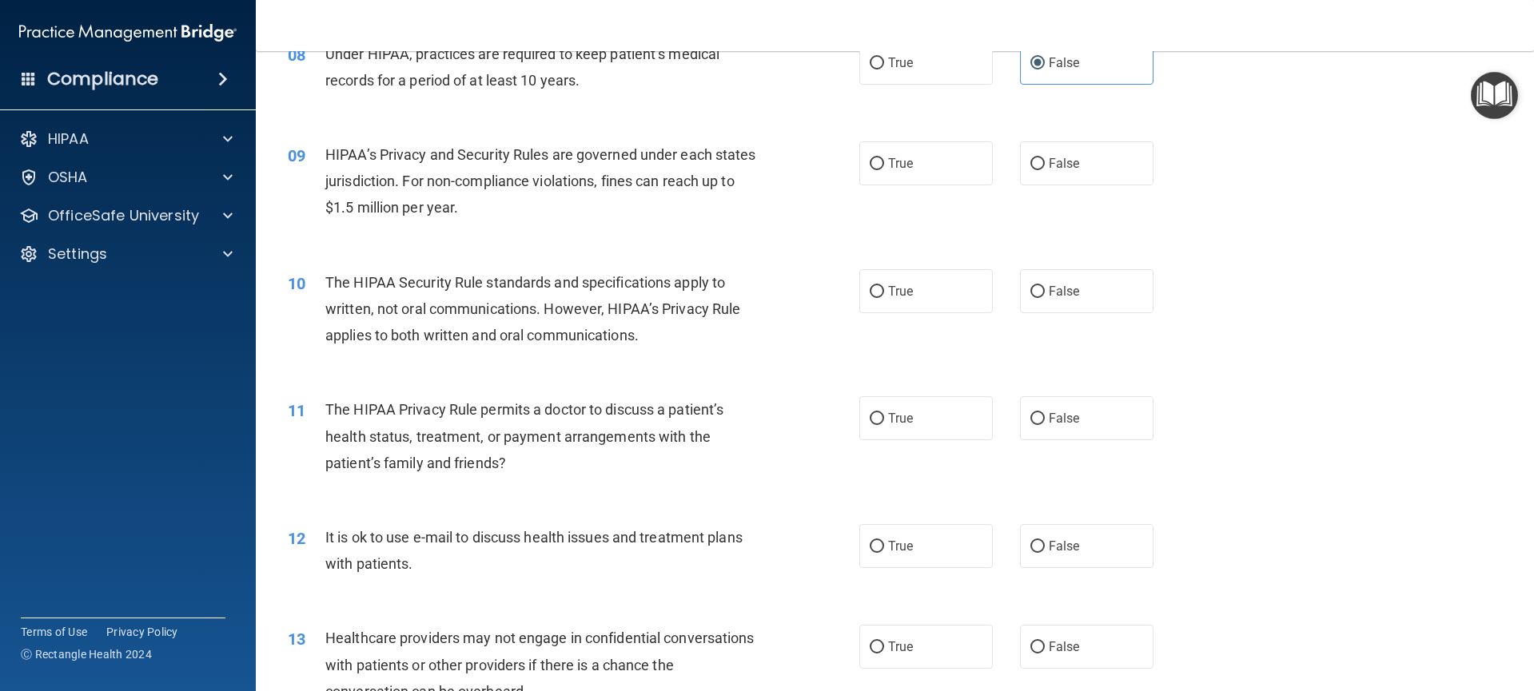
scroll to position [927, 0]
click at [904, 175] on label "True" at bounding box center [926, 163] width 134 height 44
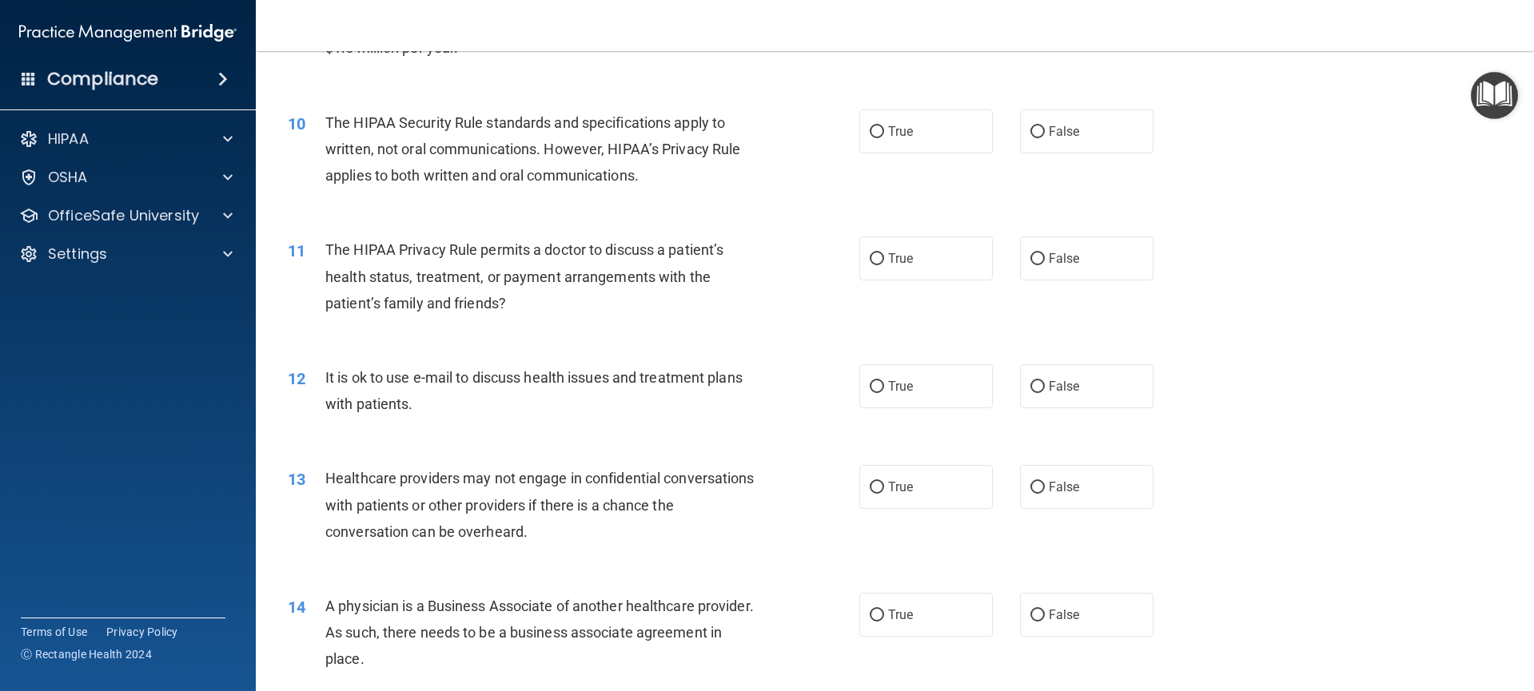
scroll to position [1089, 0]
click at [898, 139] on label "True" at bounding box center [926, 129] width 134 height 44
click at [884, 136] on input "True" at bounding box center [877, 130] width 14 height 12
radio input "true"
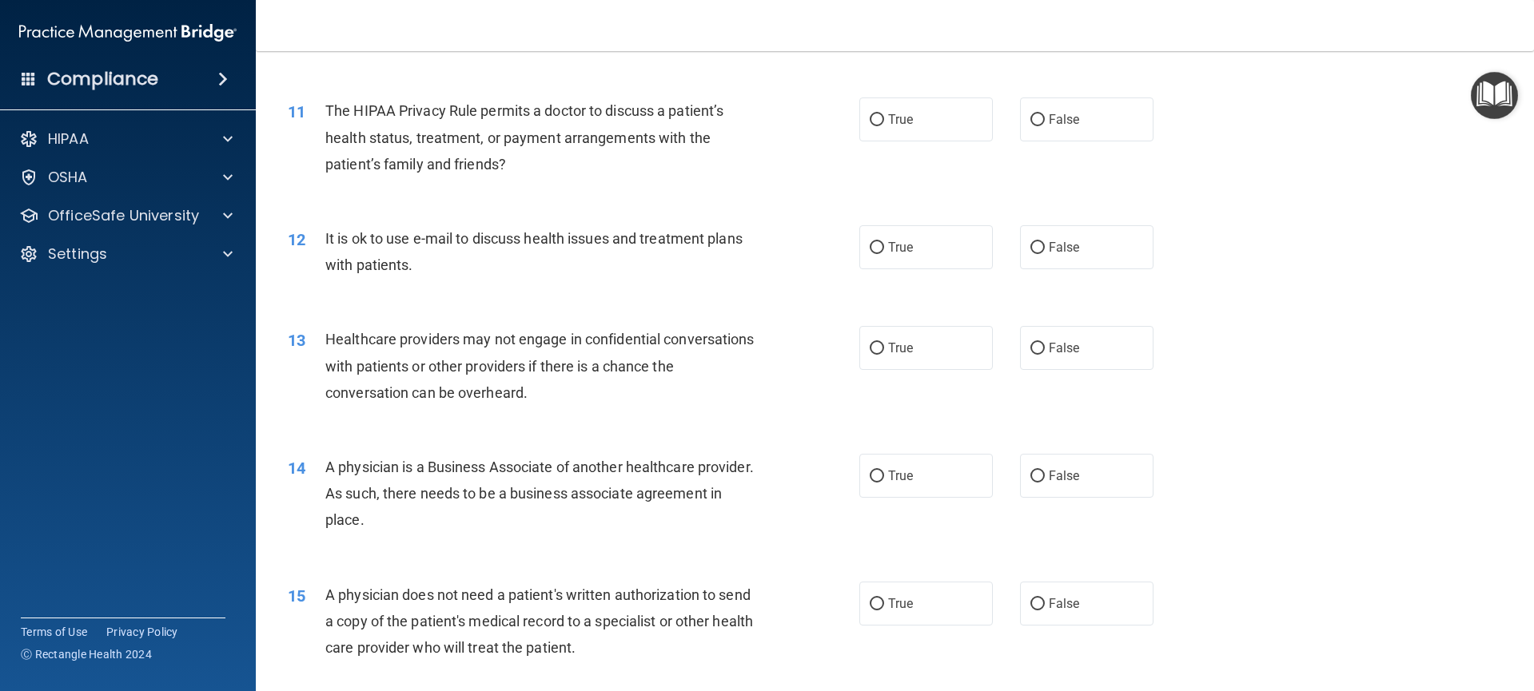
scroll to position [1228, 0]
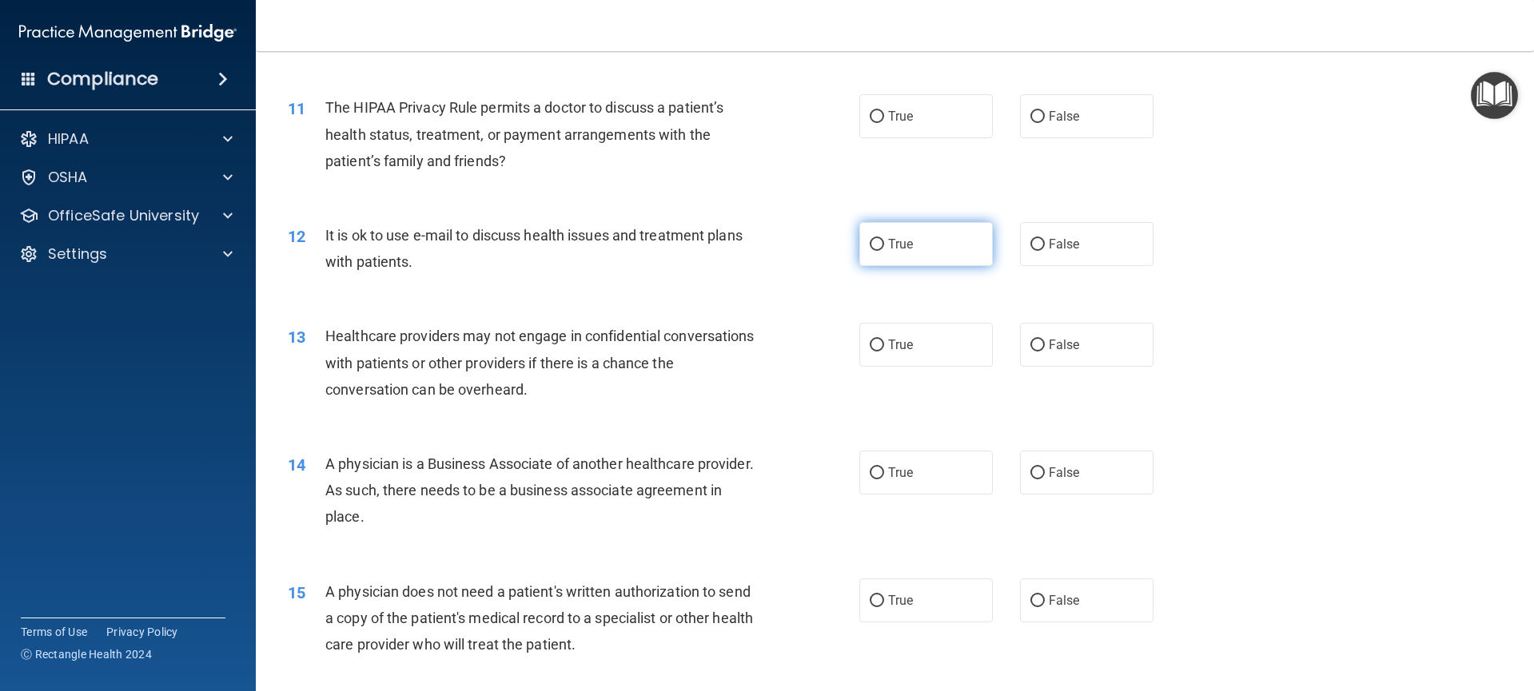
click at [874, 245] on input "True" at bounding box center [877, 245] width 14 height 12
radio input "true"
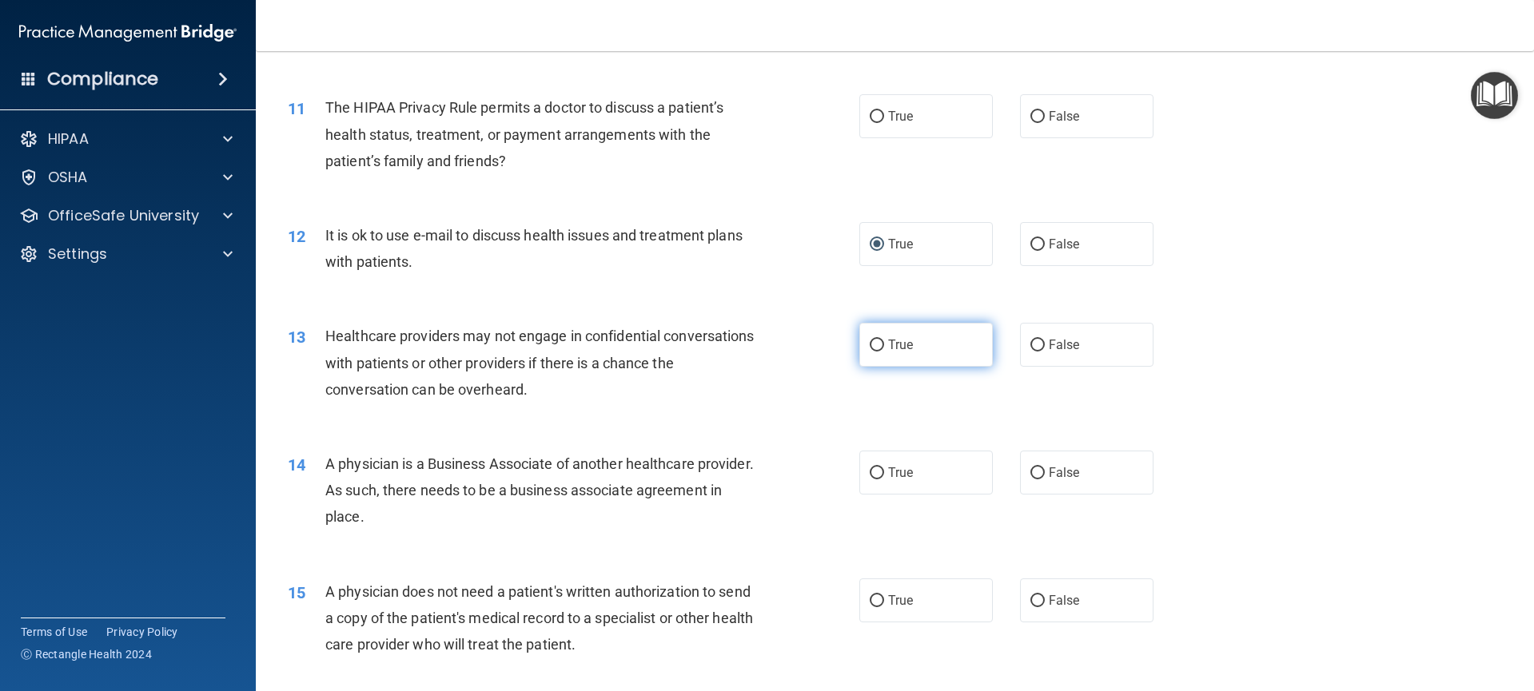
click at [895, 345] on span "True" at bounding box center [900, 344] width 25 height 15
click at [884, 345] on input "True" at bounding box center [877, 346] width 14 height 12
radio input "true"
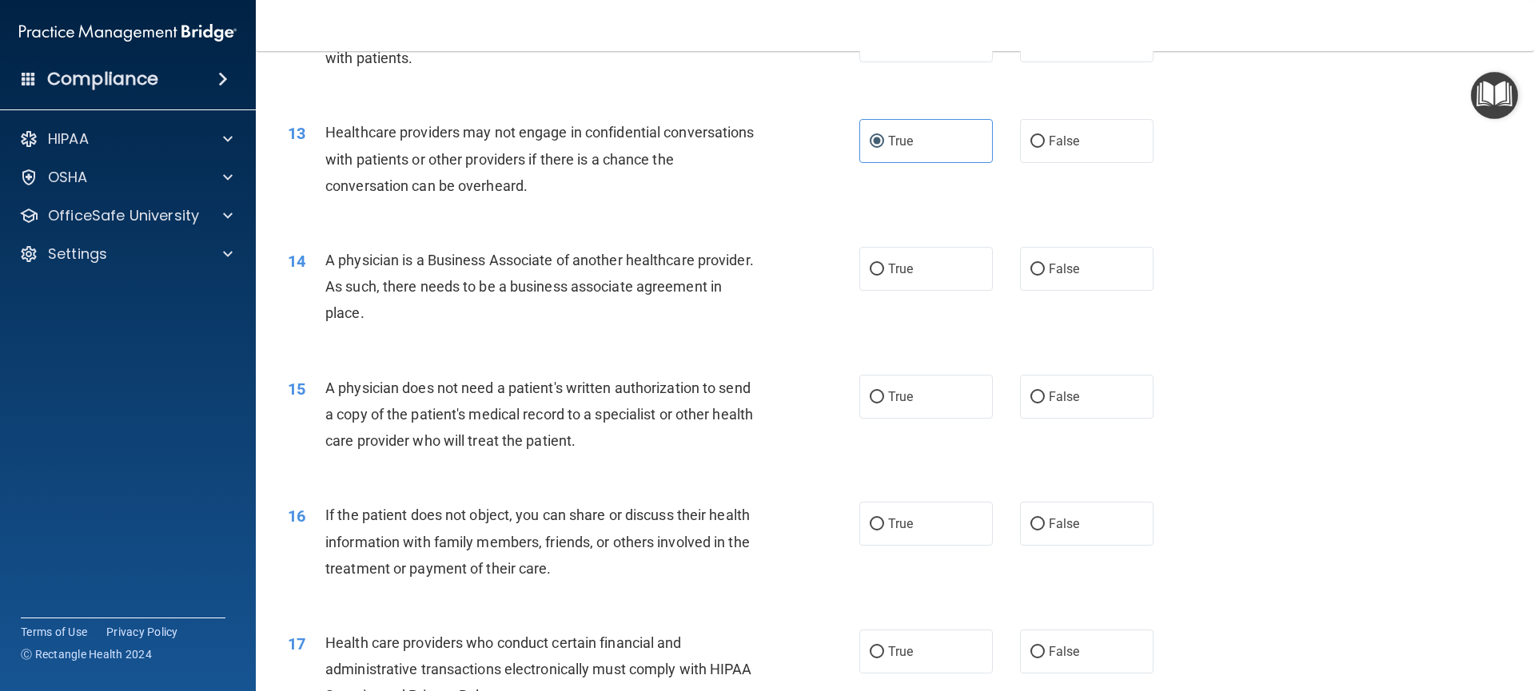
scroll to position [1435, 0]
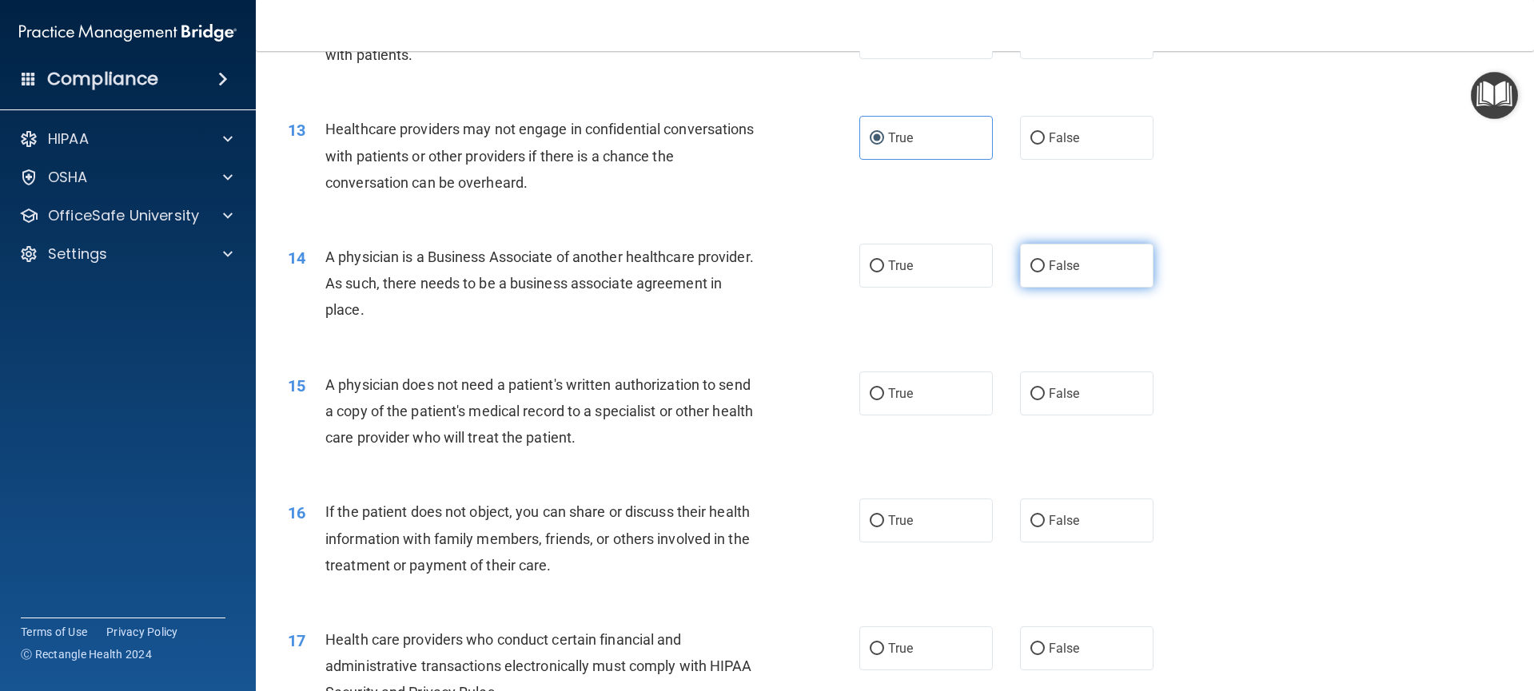
click at [1030, 261] on input "False" at bounding box center [1037, 267] width 14 height 12
radio input "true"
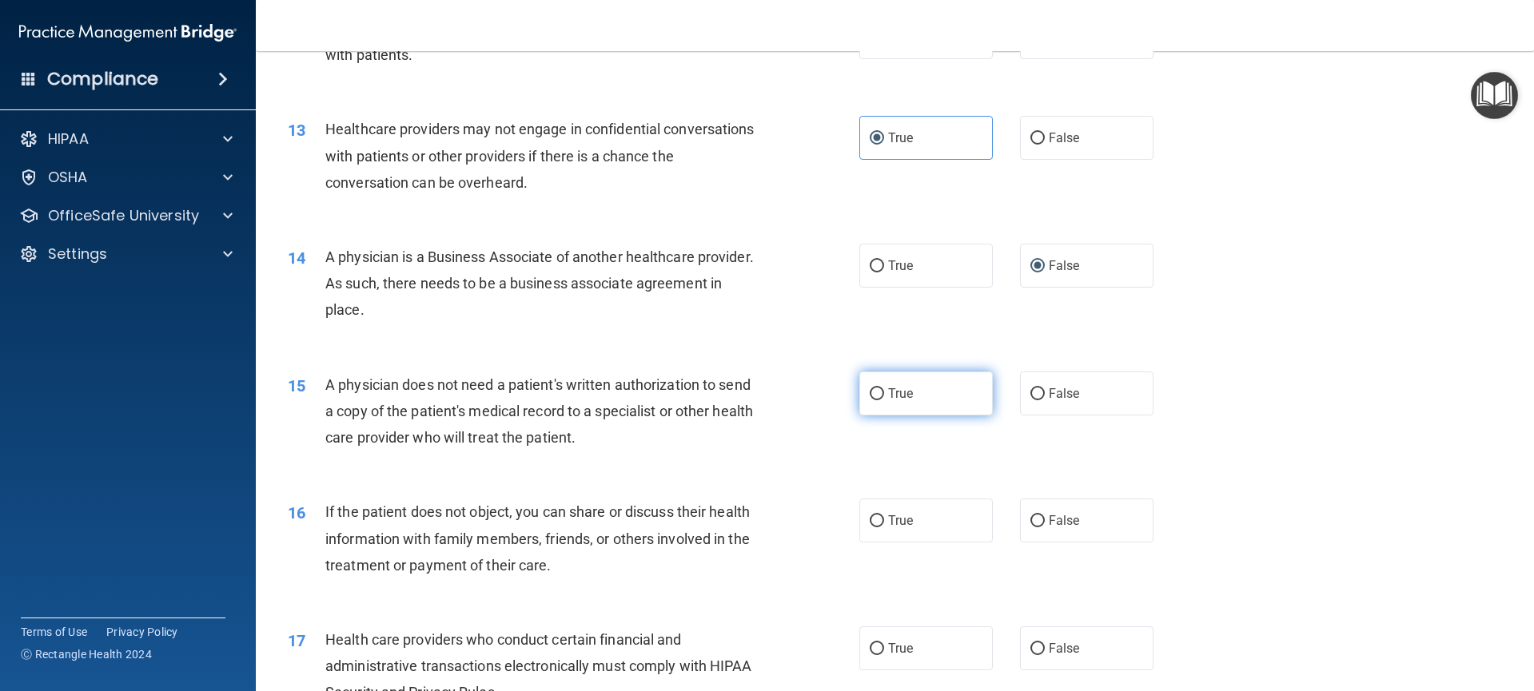
click at [874, 389] on input "True" at bounding box center [877, 394] width 14 height 12
radio input "true"
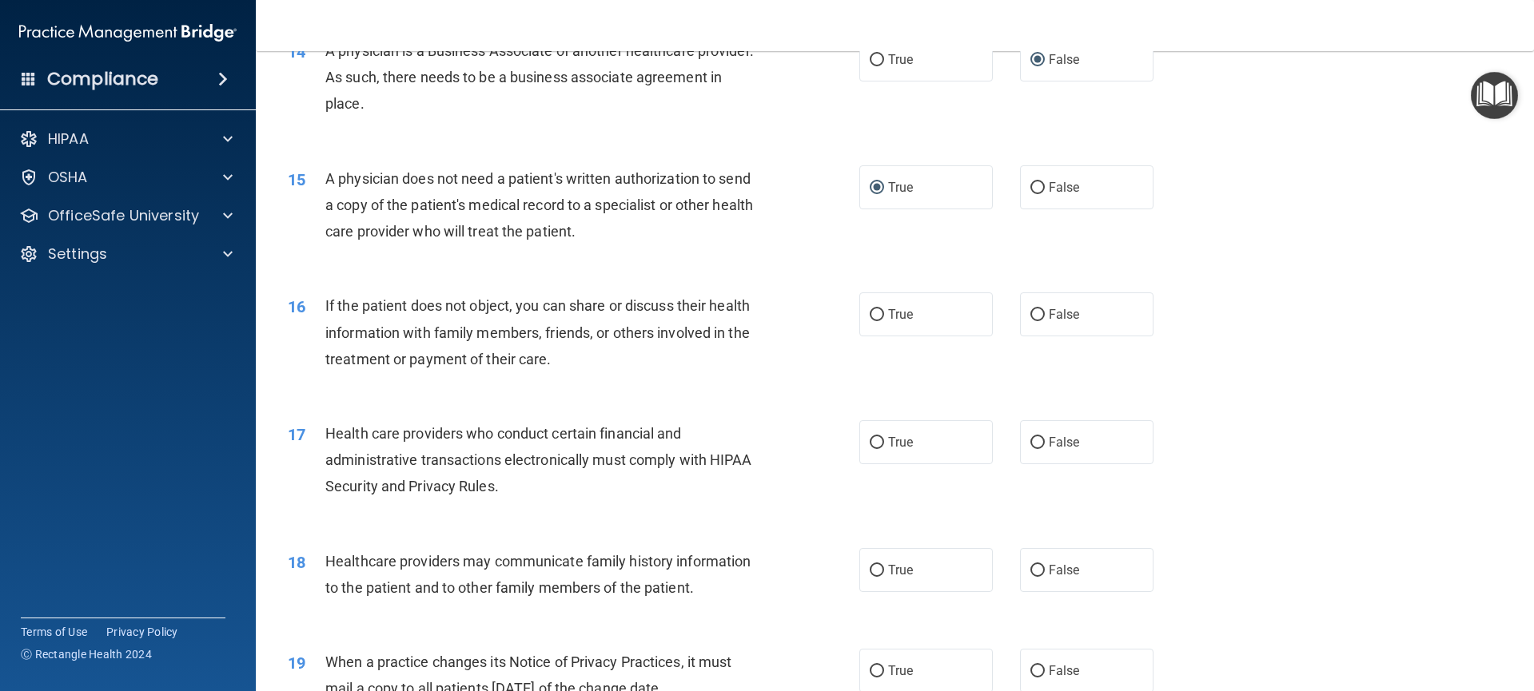
scroll to position [1816, 0]
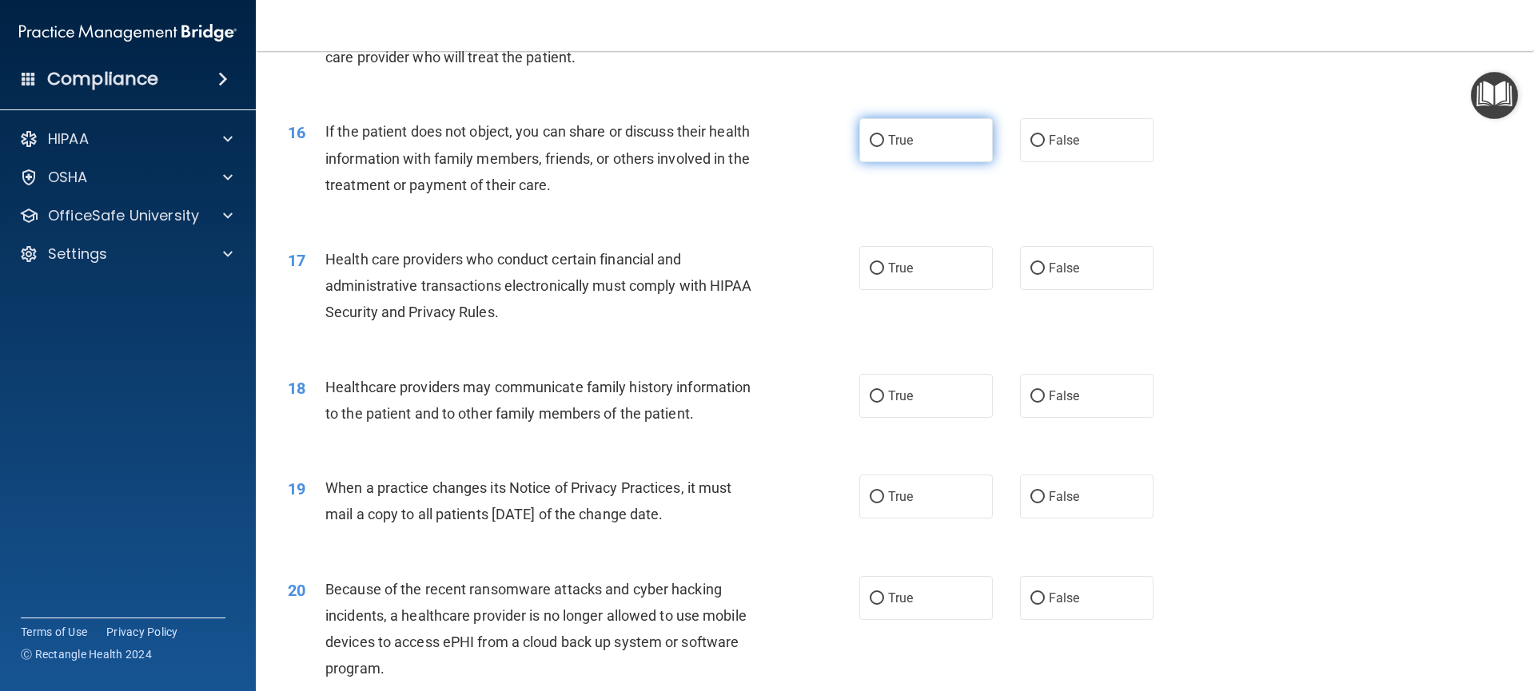
click at [870, 143] on input "True" at bounding box center [877, 141] width 14 height 12
radio input "true"
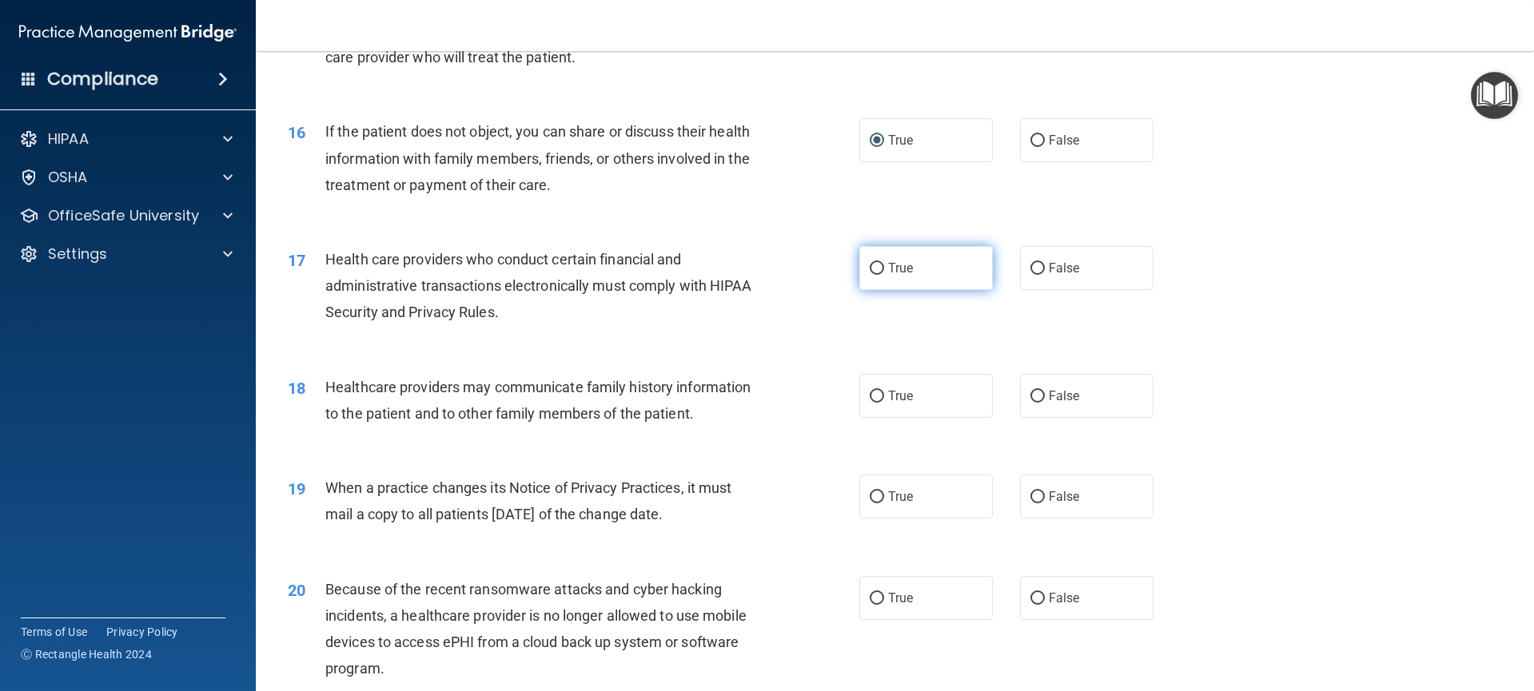
click at [873, 266] on input "True" at bounding box center [877, 269] width 14 height 12
radio input "true"
click at [1034, 500] on input "False" at bounding box center [1037, 498] width 14 height 12
radio input "true"
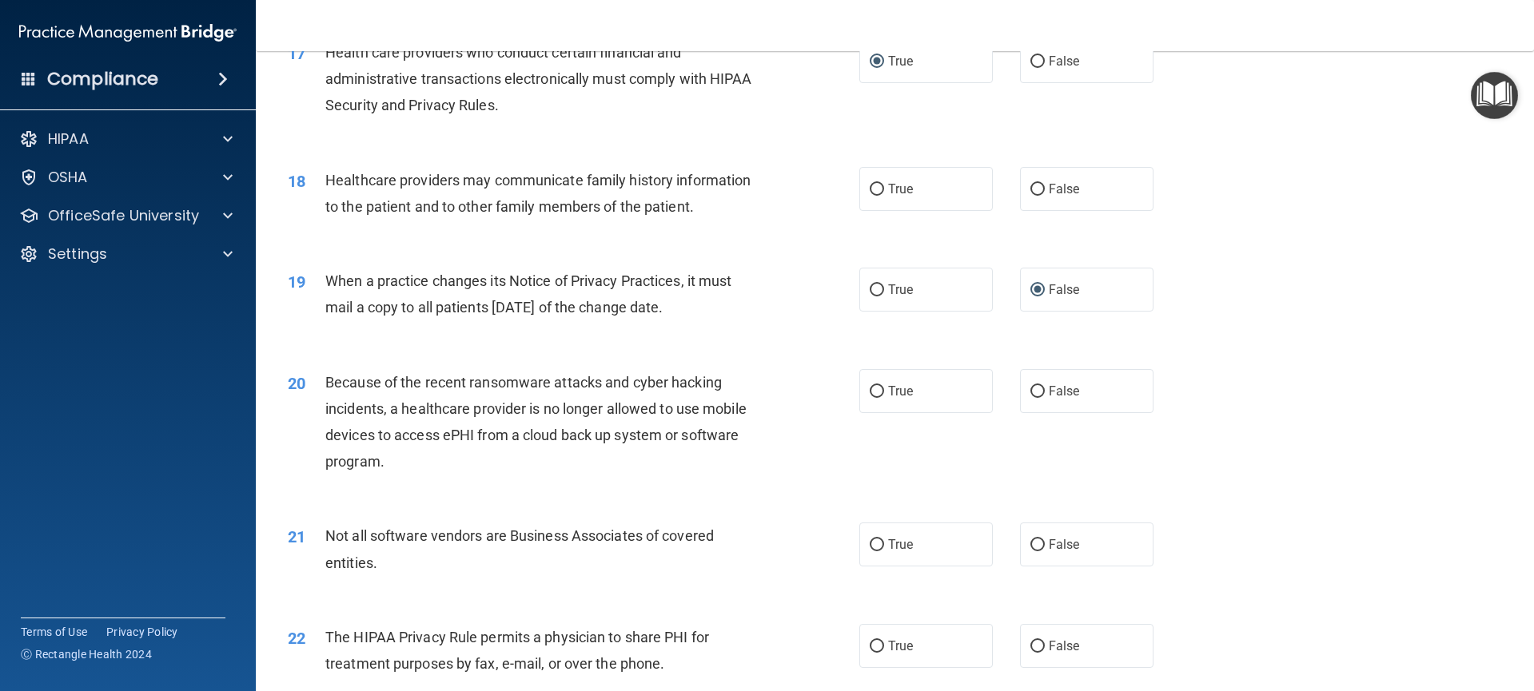
scroll to position [2032, 0]
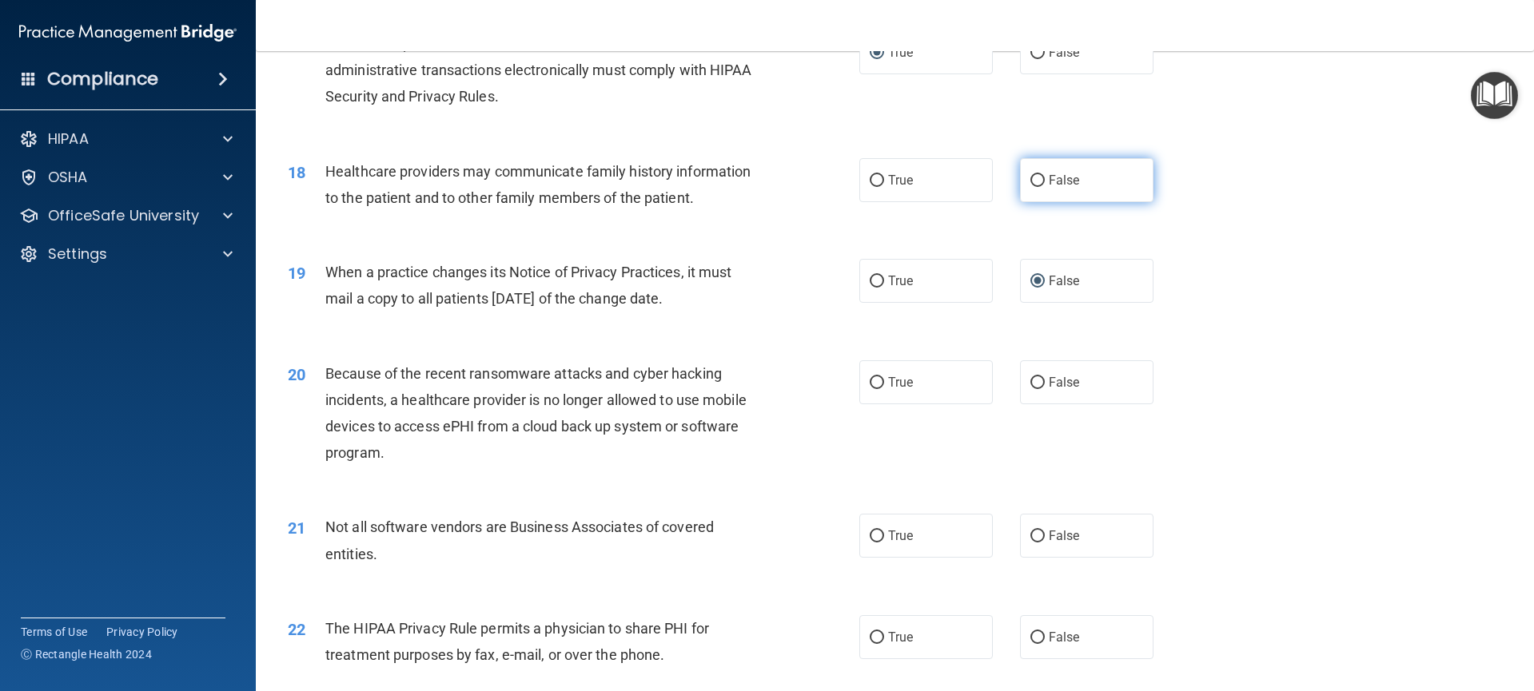
click at [1035, 181] on input "False" at bounding box center [1037, 181] width 14 height 12
radio input "true"
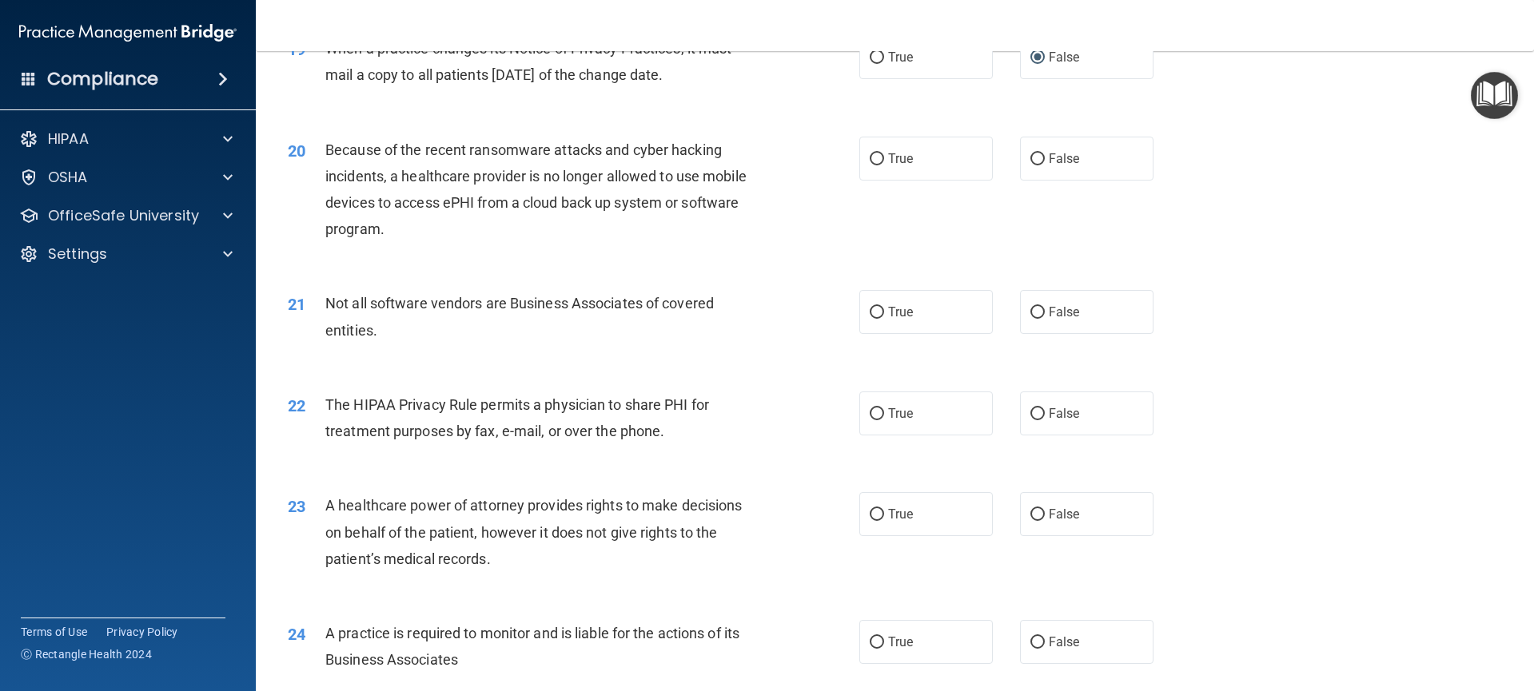
scroll to position [2268, 0]
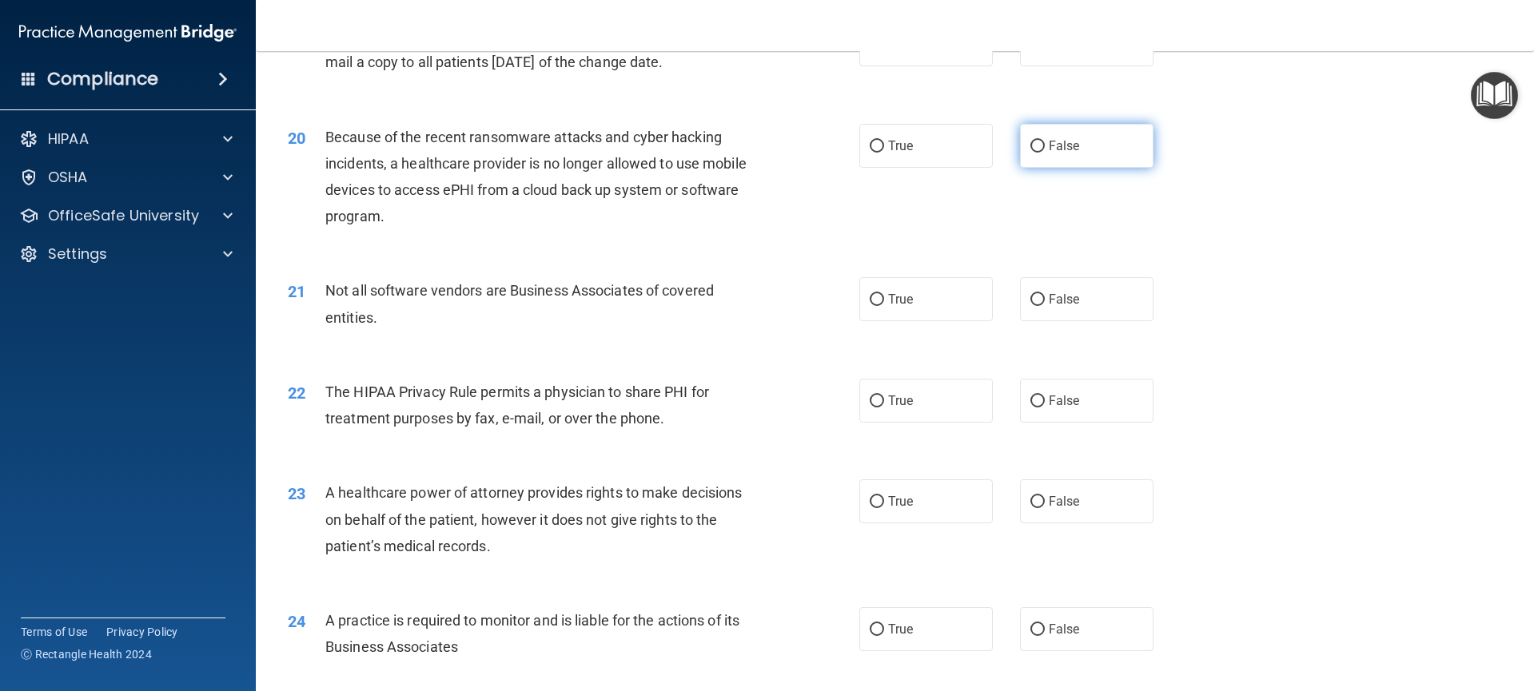
click at [1037, 151] on label "False" at bounding box center [1087, 146] width 134 height 44
click at [1037, 151] on input "False" at bounding box center [1037, 147] width 14 height 12
radio input "true"
click at [874, 303] on input "True" at bounding box center [877, 300] width 14 height 12
radio input "true"
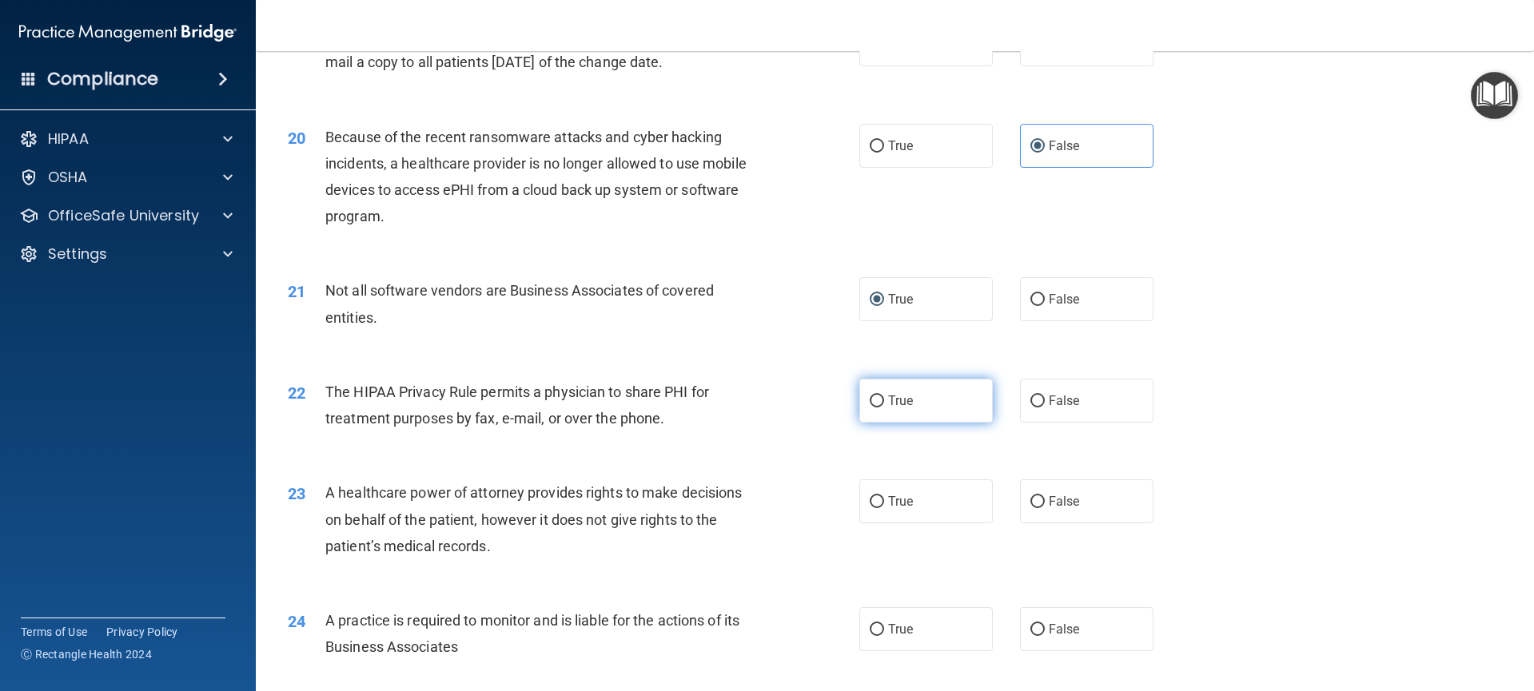
click at [870, 408] on label "True" at bounding box center [926, 401] width 134 height 44
click at [870, 408] on input "True" at bounding box center [877, 402] width 14 height 12
radio input "true"
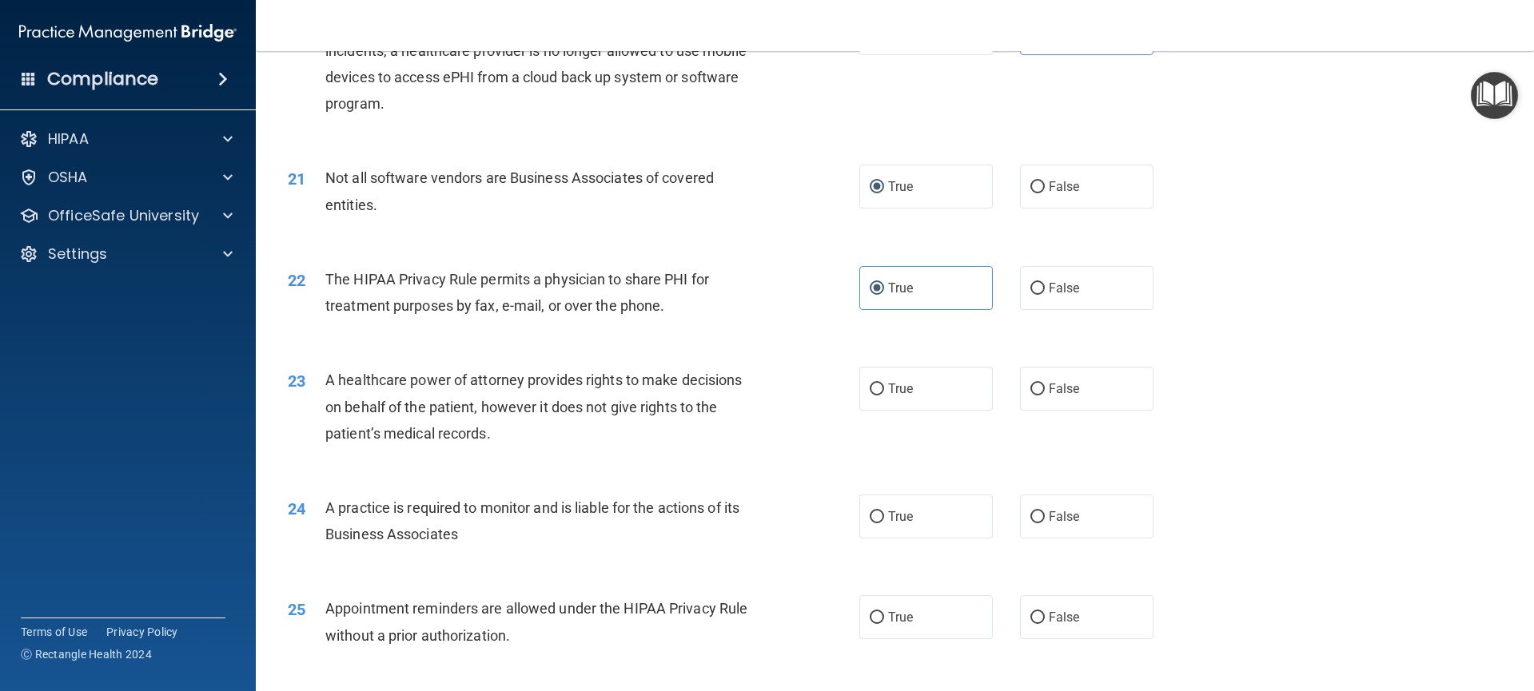
scroll to position [2467, 0]
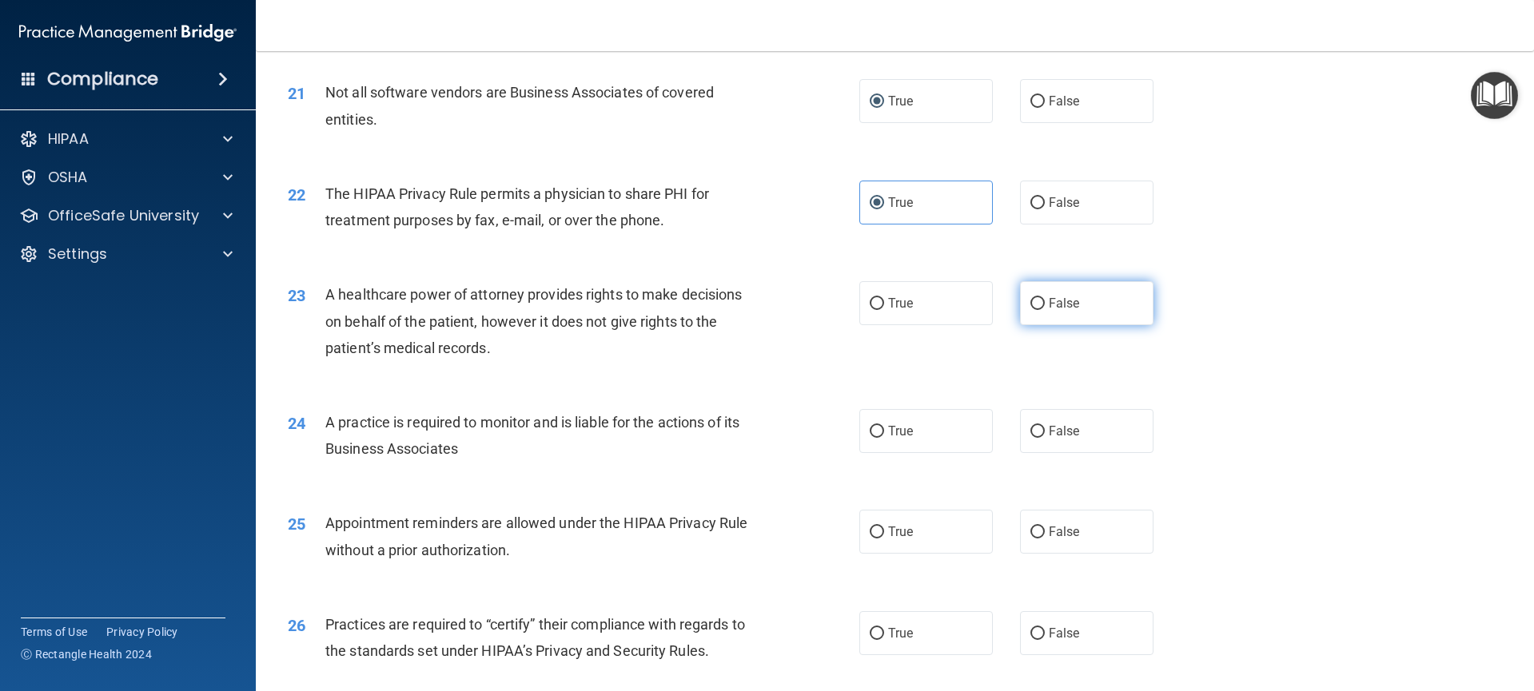
click at [1035, 305] on input "False" at bounding box center [1037, 304] width 14 height 12
radio input "true"
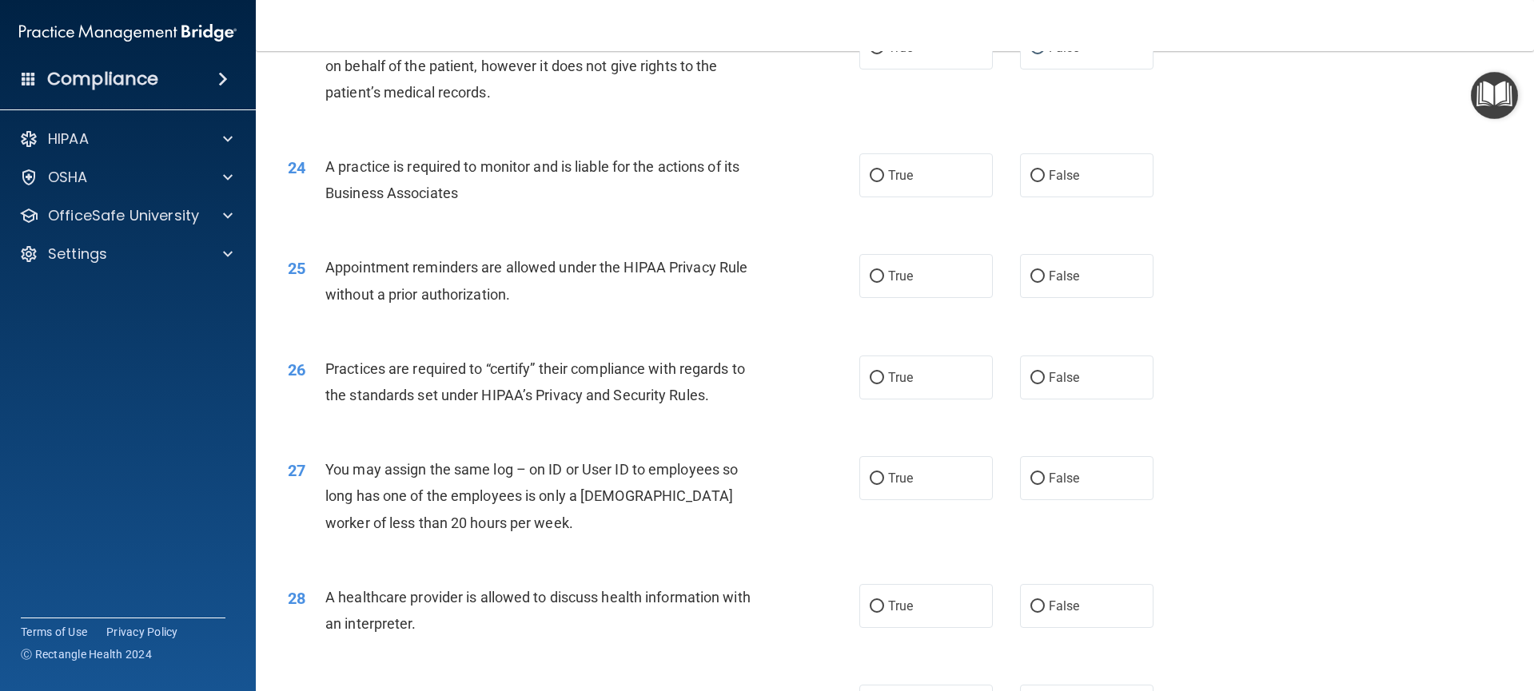
scroll to position [2723, 0]
click at [1030, 379] on input "False" at bounding box center [1037, 378] width 14 height 12
radio input "true"
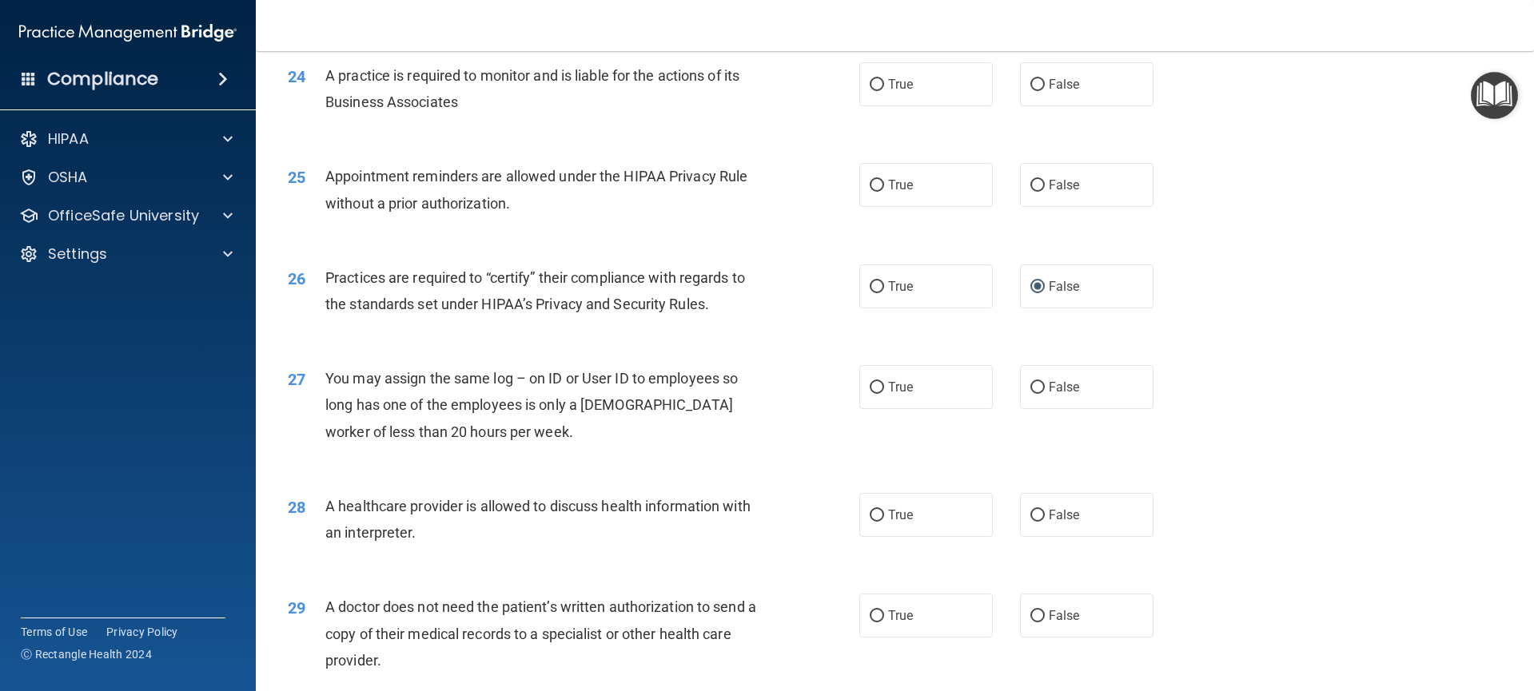
scroll to position [2832, 0]
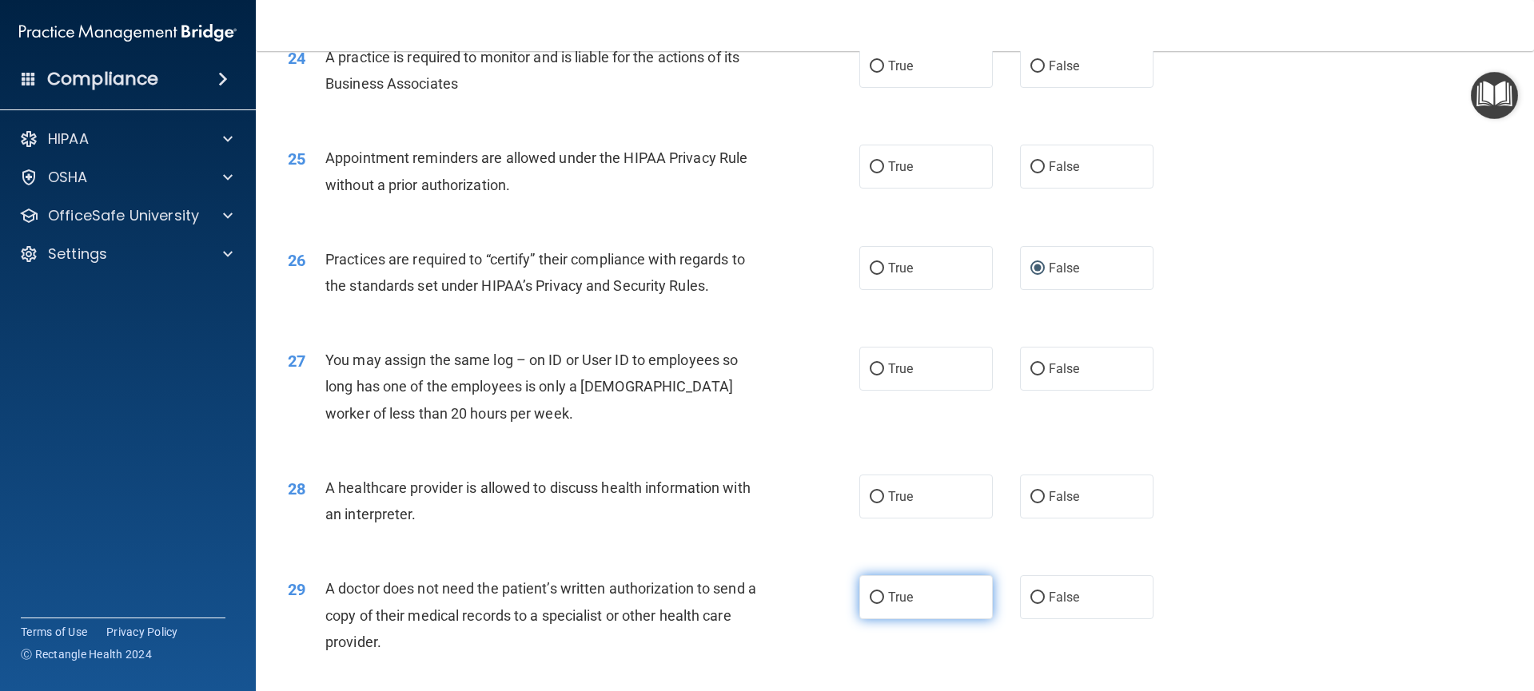
drag, startPoint x: 877, startPoint y: 596, endPoint x: 930, endPoint y: 579, distance: 55.4
click at [878, 596] on label "True" at bounding box center [926, 597] width 134 height 44
click at [878, 596] on input "True" at bounding box center [877, 598] width 14 height 12
radio input "true"
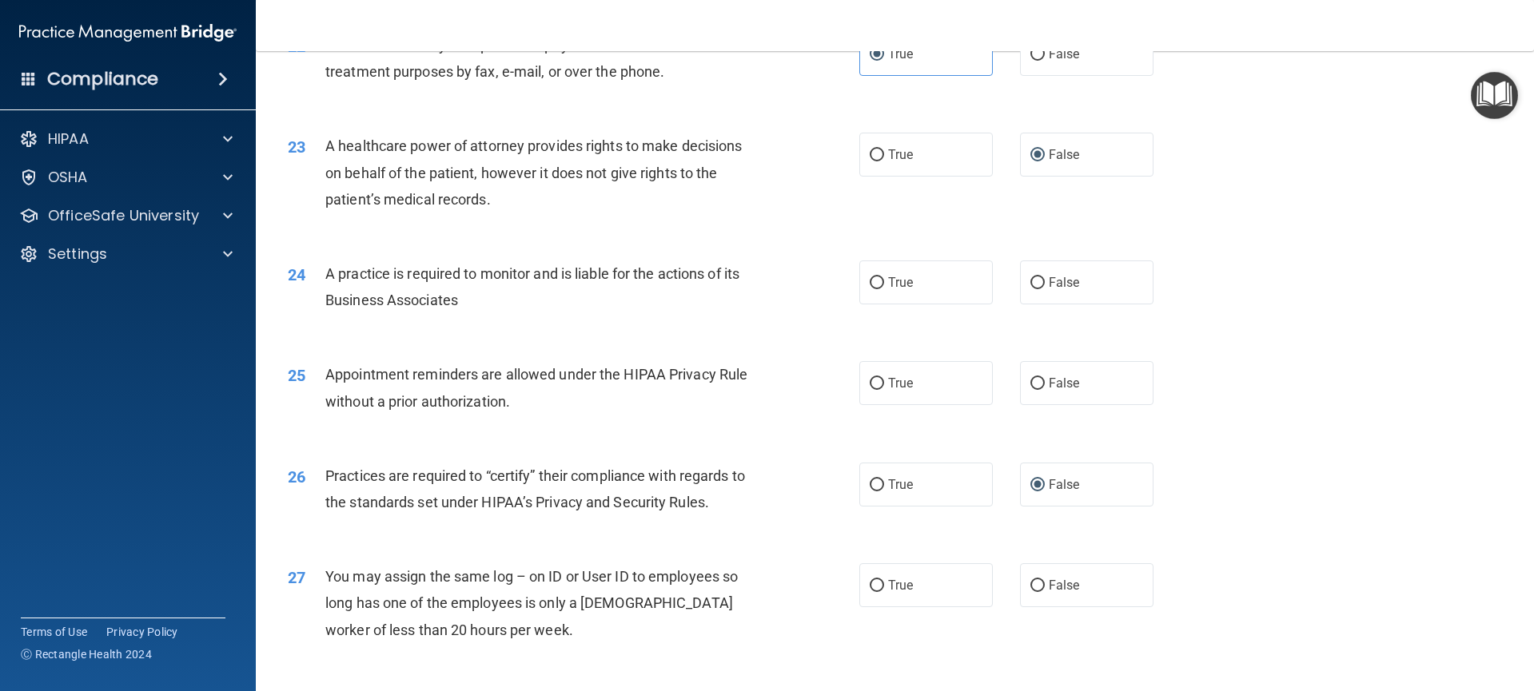
scroll to position [2614, 0]
click at [875, 283] on input "True" at bounding box center [877, 284] width 14 height 12
radio input "true"
click at [892, 388] on span "True" at bounding box center [900, 383] width 25 height 15
click at [884, 388] on input "True" at bounding box center [877, 385] width 14 height 12
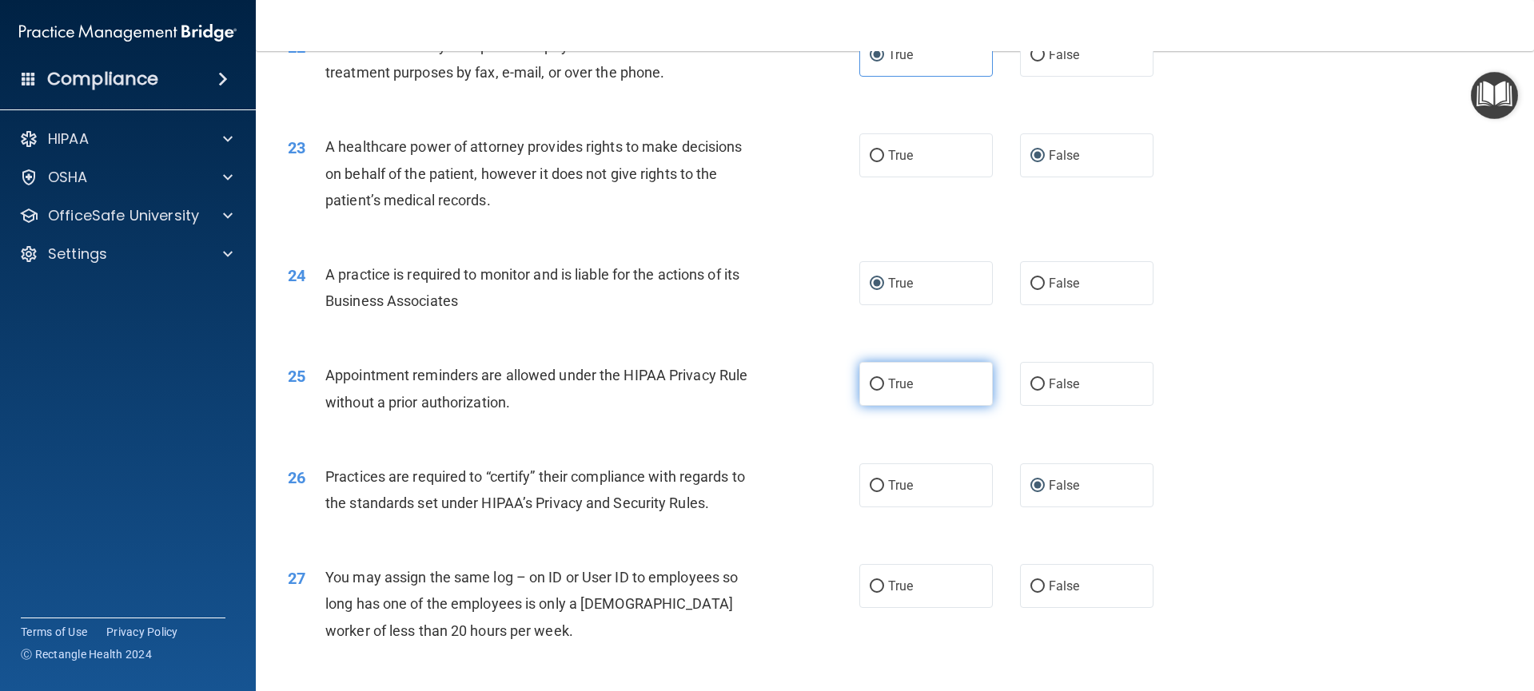
radio input "true"
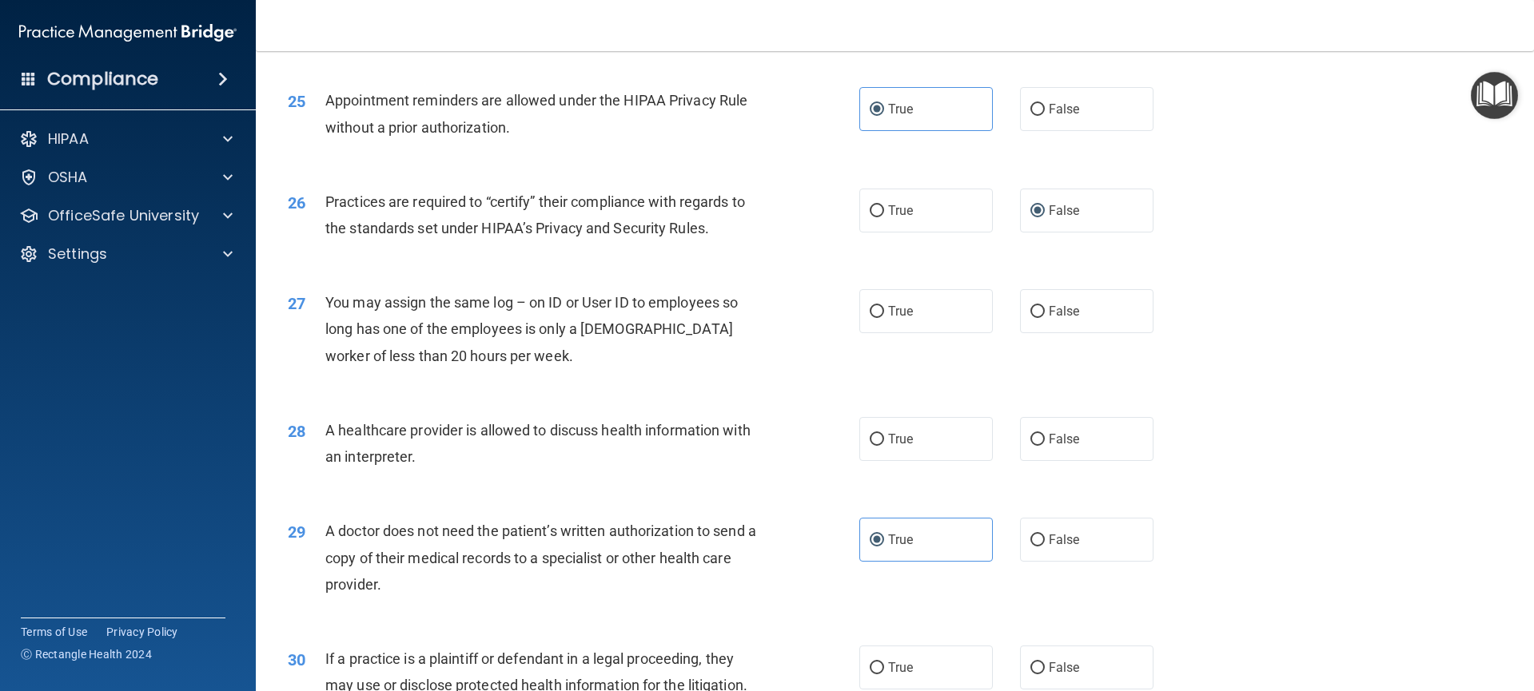
scroll to position [2918, 0]
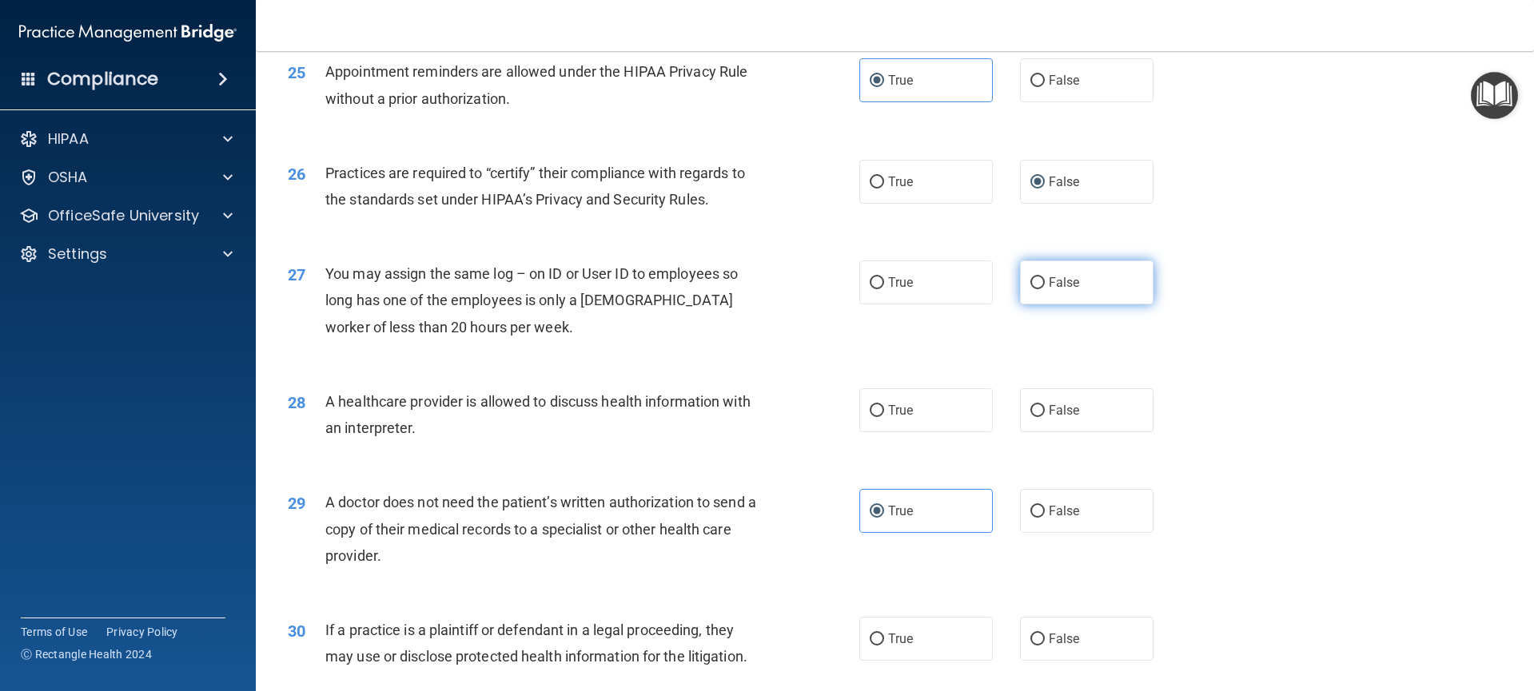
click at [1030, 285] on input "False" at bounding box center [1037, 283] width 14 height 12
radio input "true"
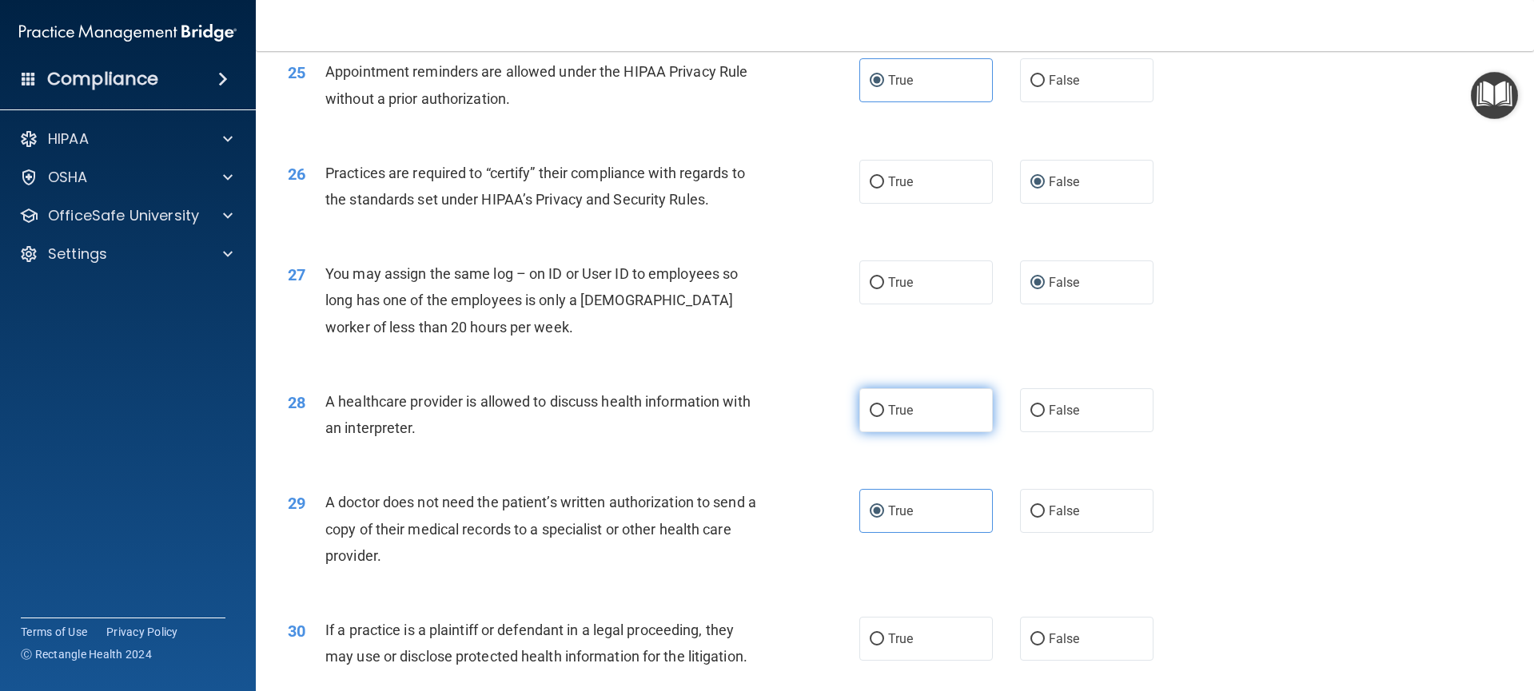
click at [886, 421] on label "True" at bounding box center [926, 410] width 134 height 44
click at [884, 417] on input "True" at bounding box center [877, 411] width 14 height 12
radio input "true"
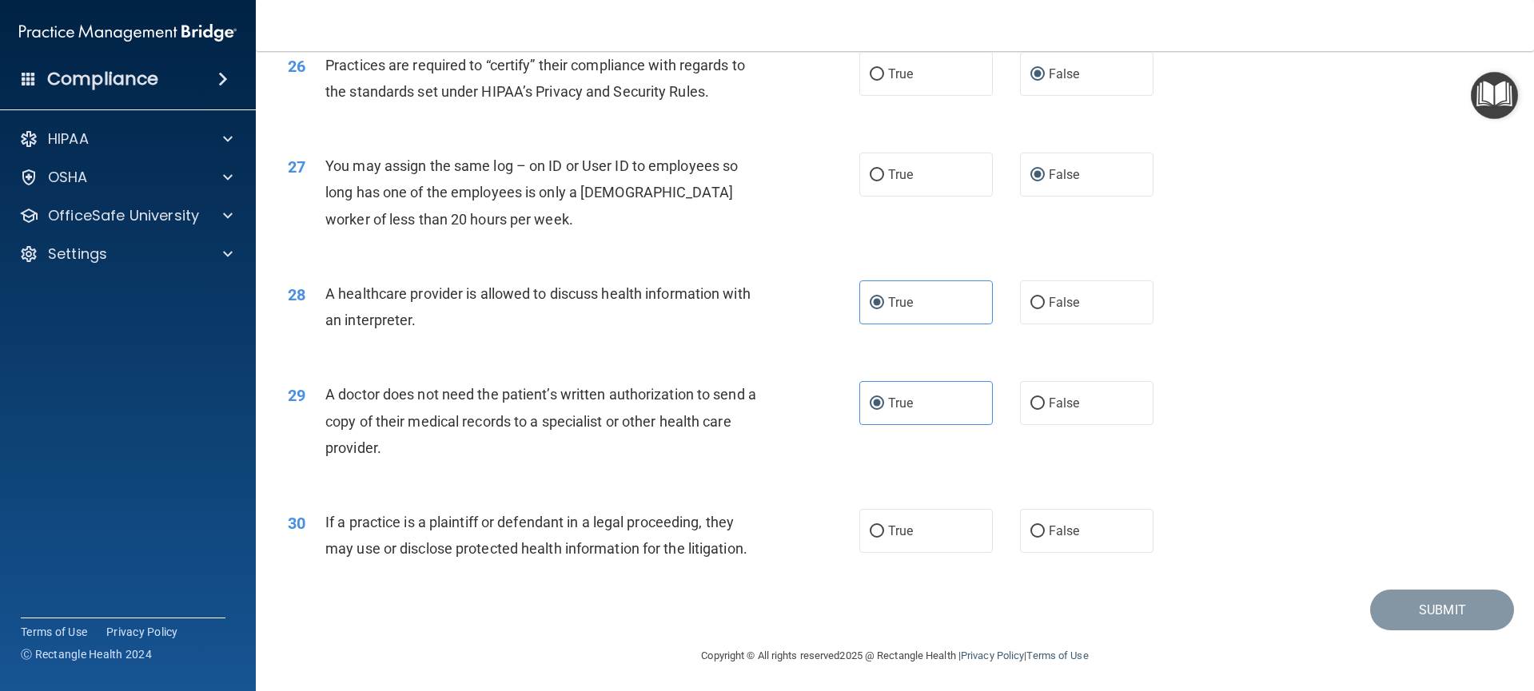
scroll to position [3029, 0]
click at [1060, 528] on span "False" at bounding box center [1064, 527] width 31 height 15
click at [1045, 528] on input "False" at bounding box center [1037, 529] width 14 height 12
radio input "true"
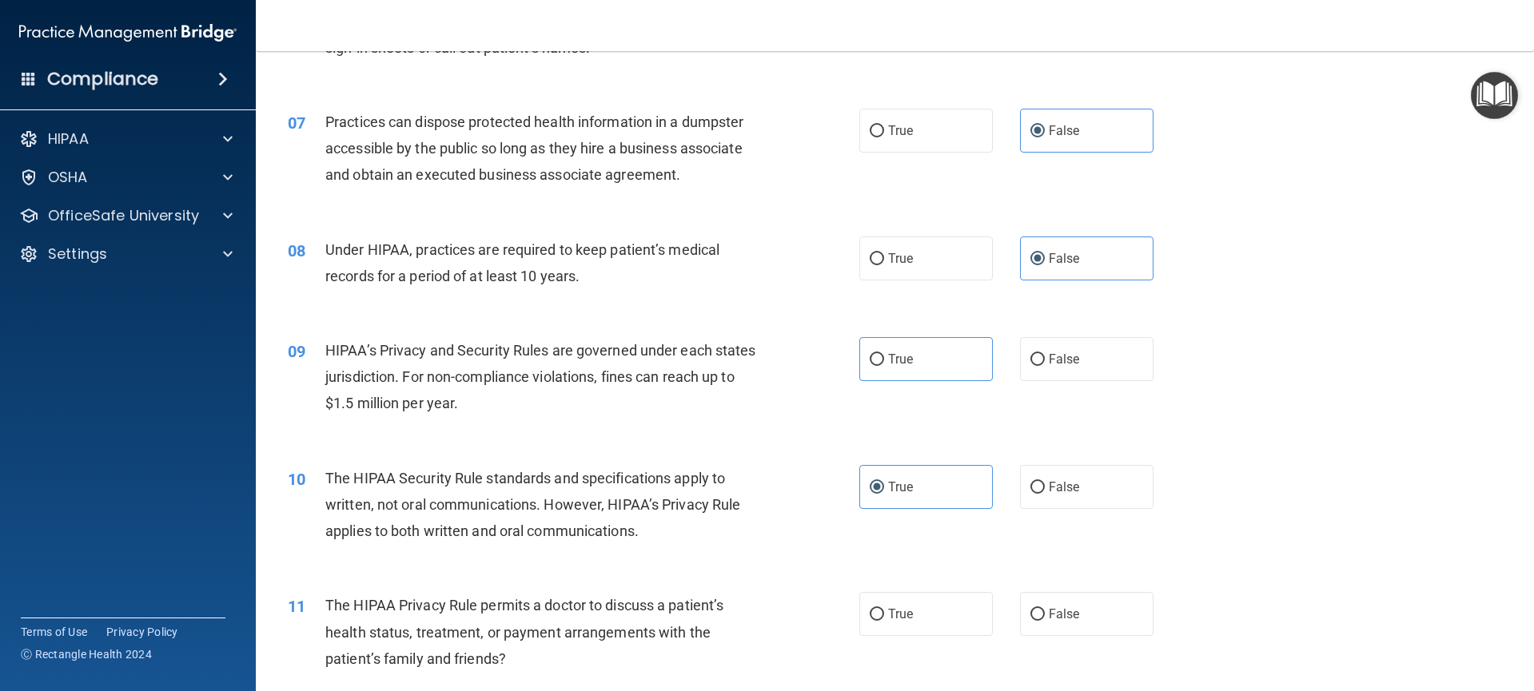
scroll to position [734, 0]
drag, startPoint x: 874, startPoint y: 359, endPoint x: 914, endPoint y: 374, distance: 42.0
click at [874, 359] on input "True" at bounding box center [877, 357] width 14 height 12
radio input "true"
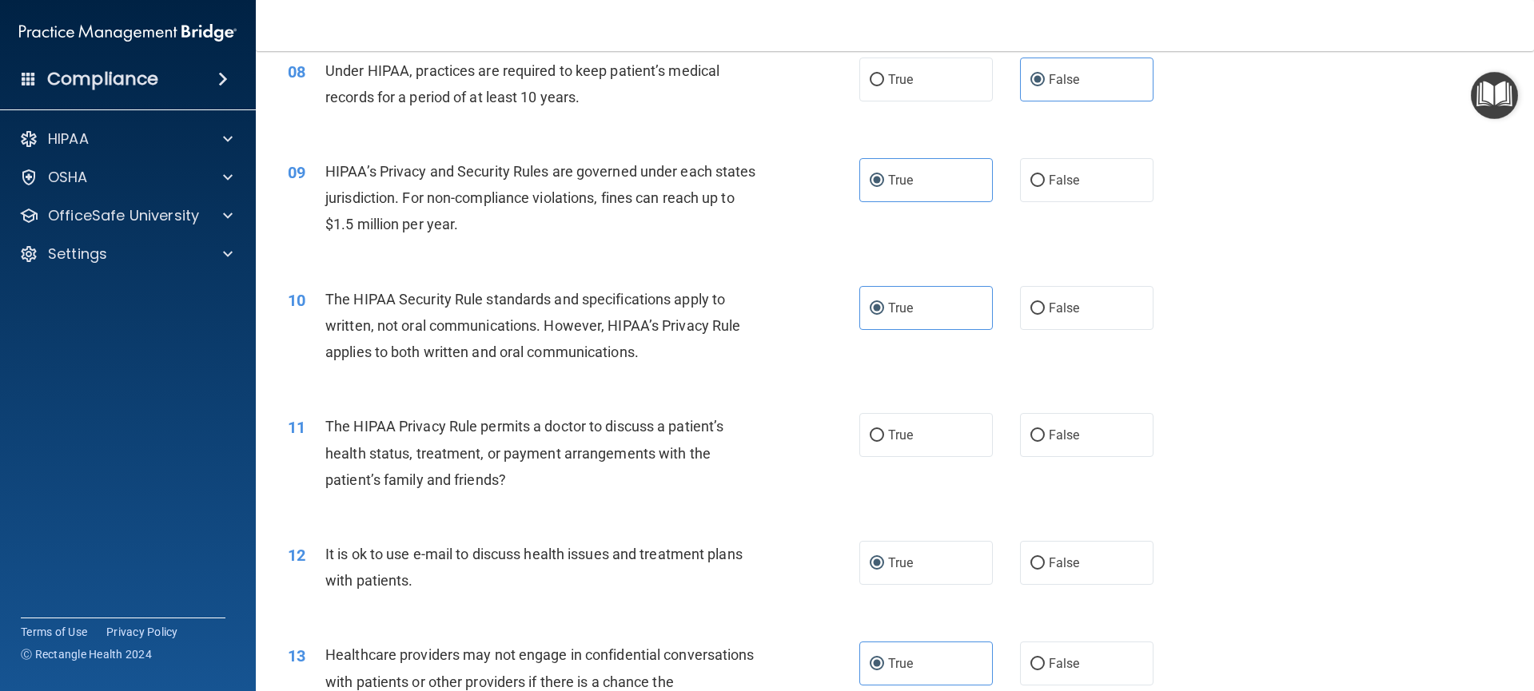
scroll to position [918, 0]
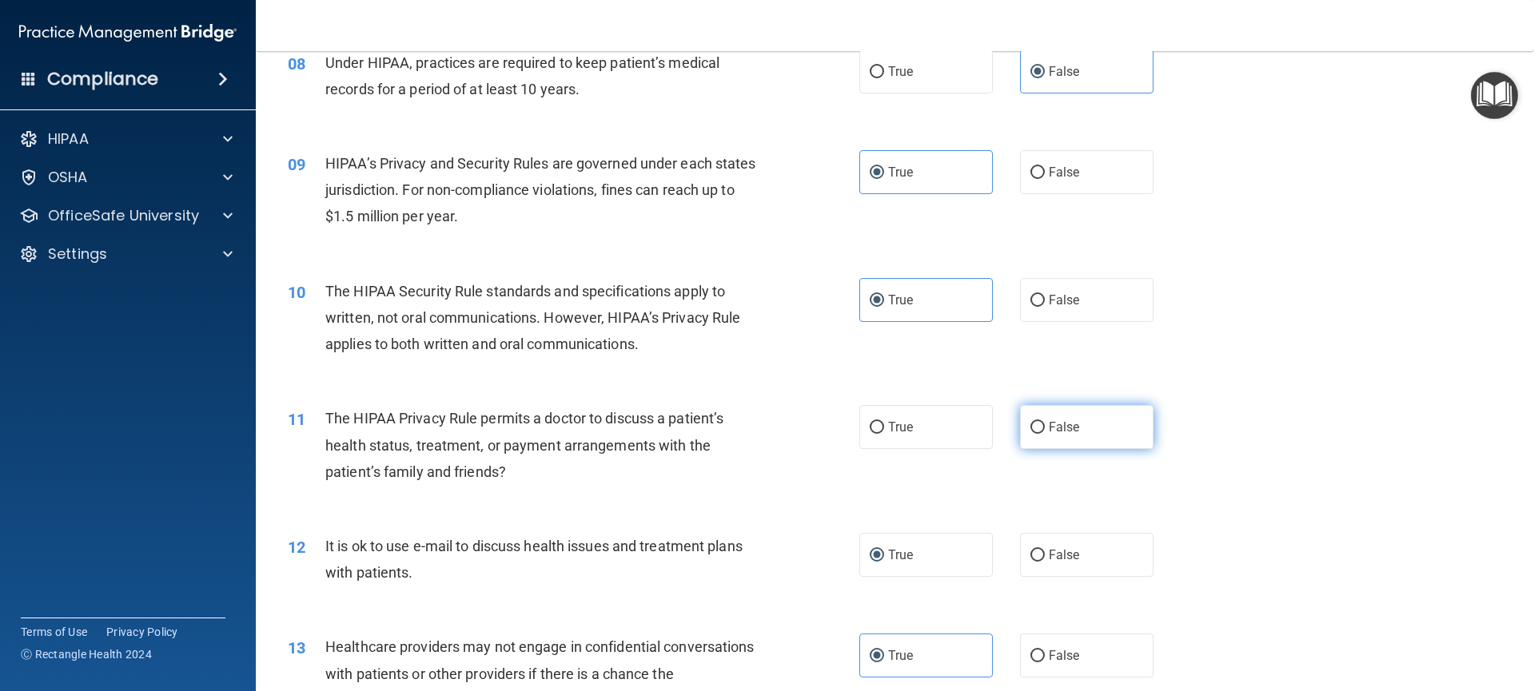
click at [1058, 440] on label "False" at bounding box center [1087, 427] width 134 height 44
click at [1045, 434] on input "False" at bounding box center [1037, 428] width 14 height 12
radio input "true"
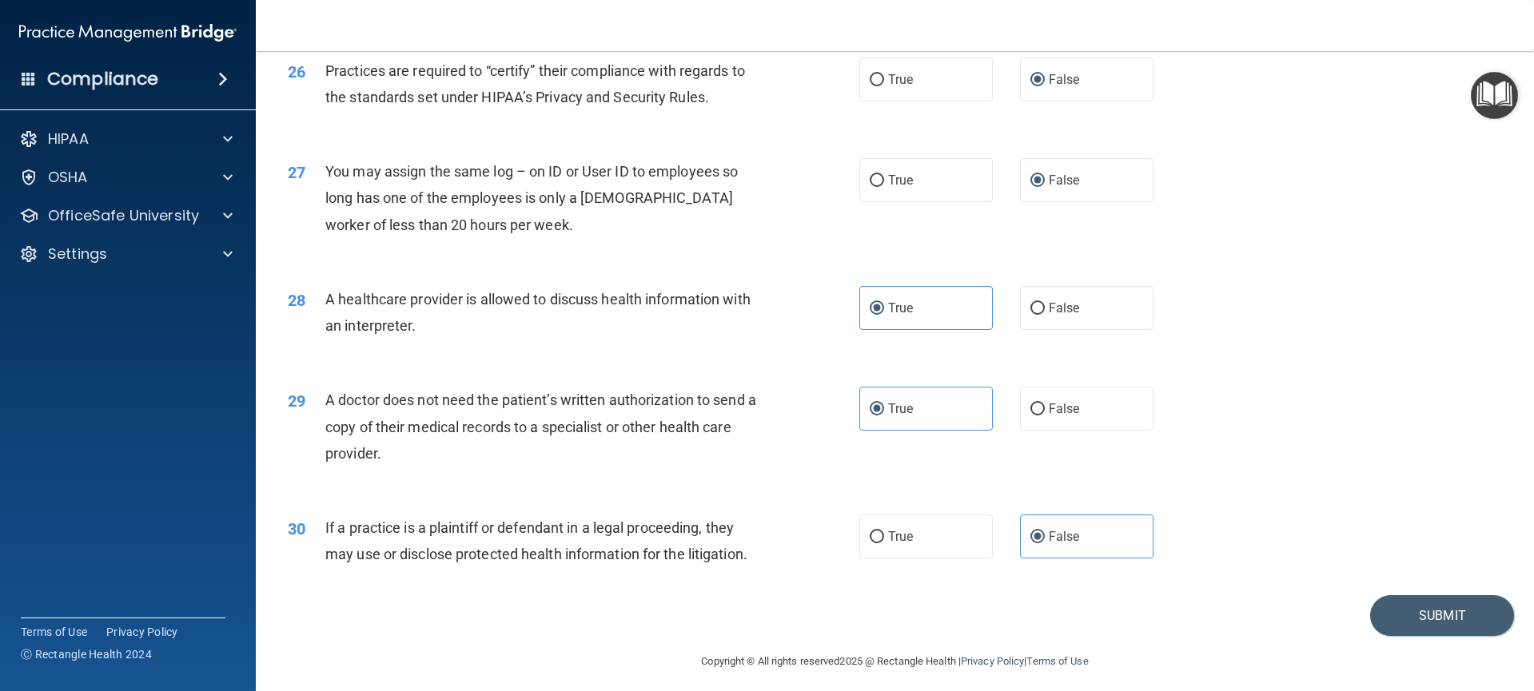
scroll to position [3029, 0]
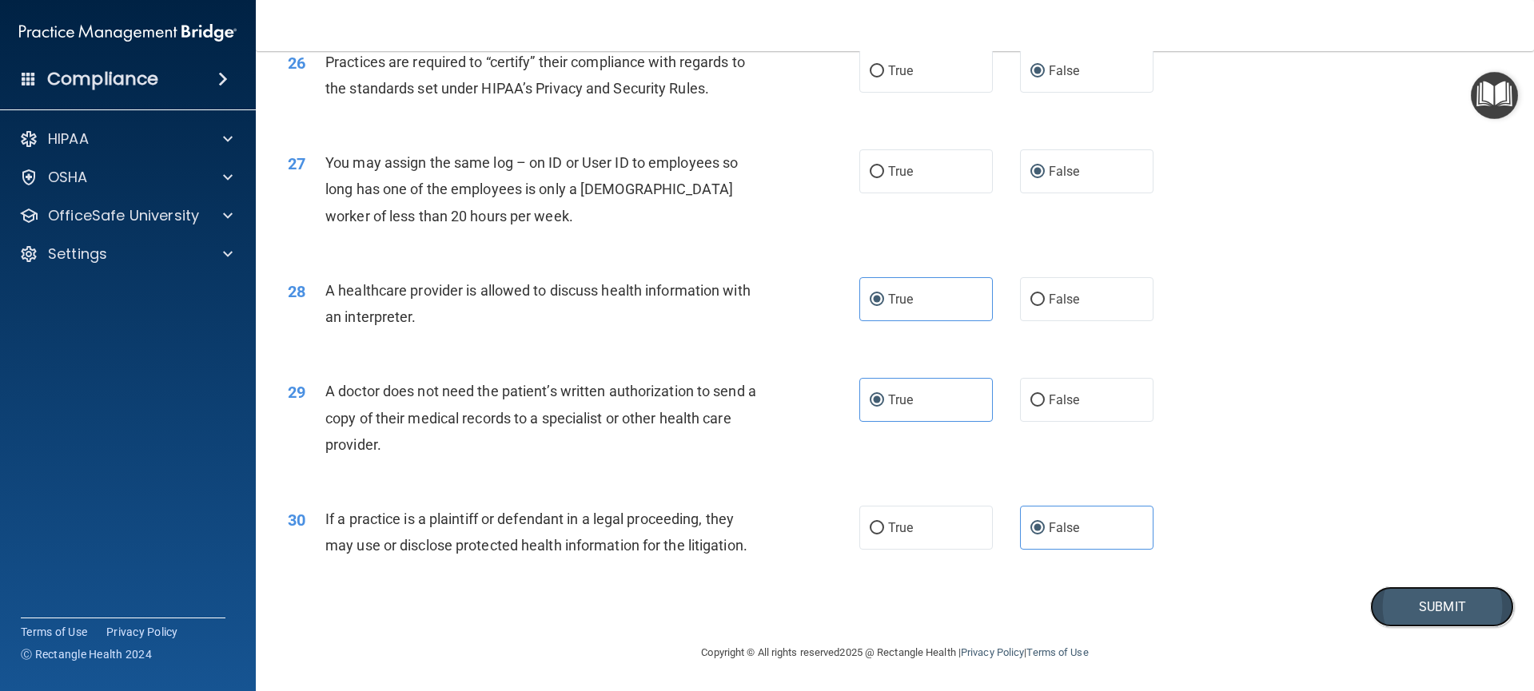
click at [1411, 598] on button "Submit" at bounding box center [1442, 607] width 144 height 41
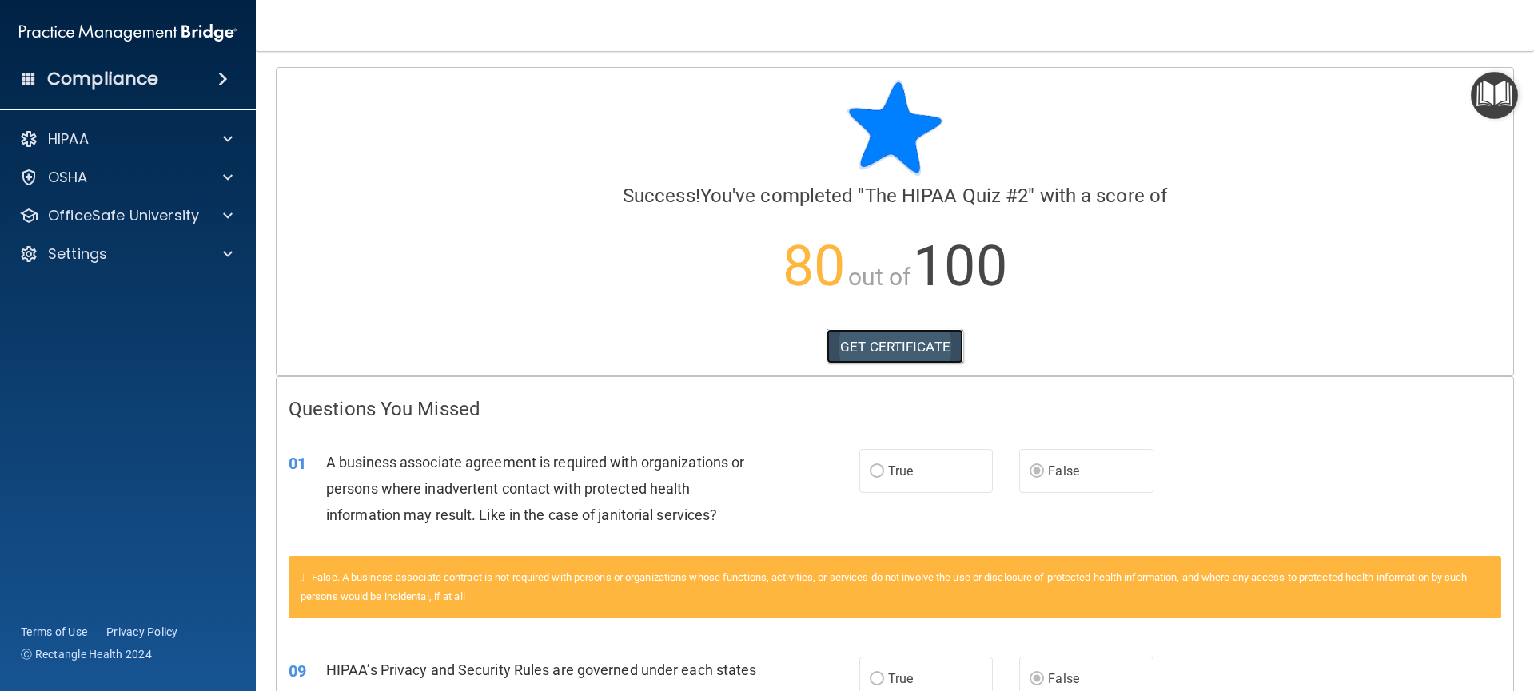
click at [918, 344] on link "GET CERTIFICATE" at bounding box center [894, 346] width 137 height 35
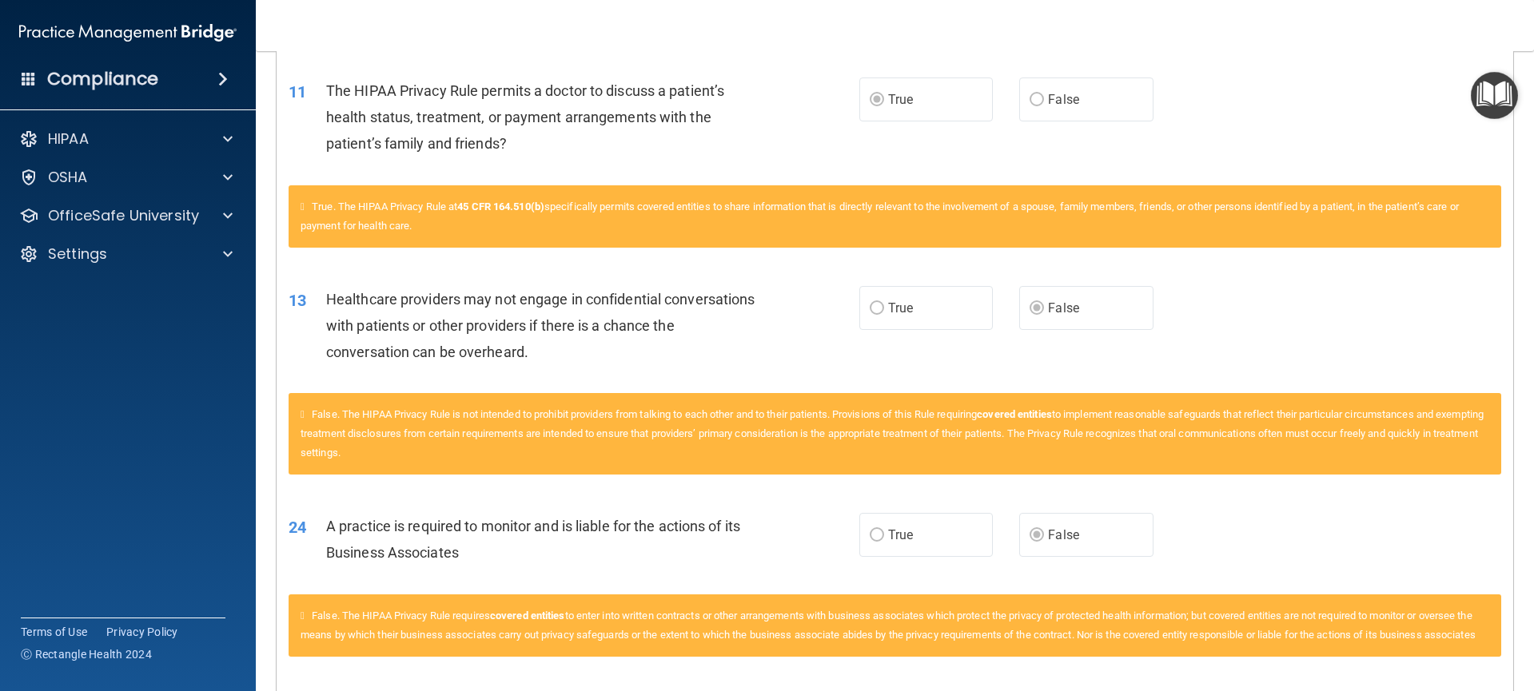
scroll to position [1069, 0]
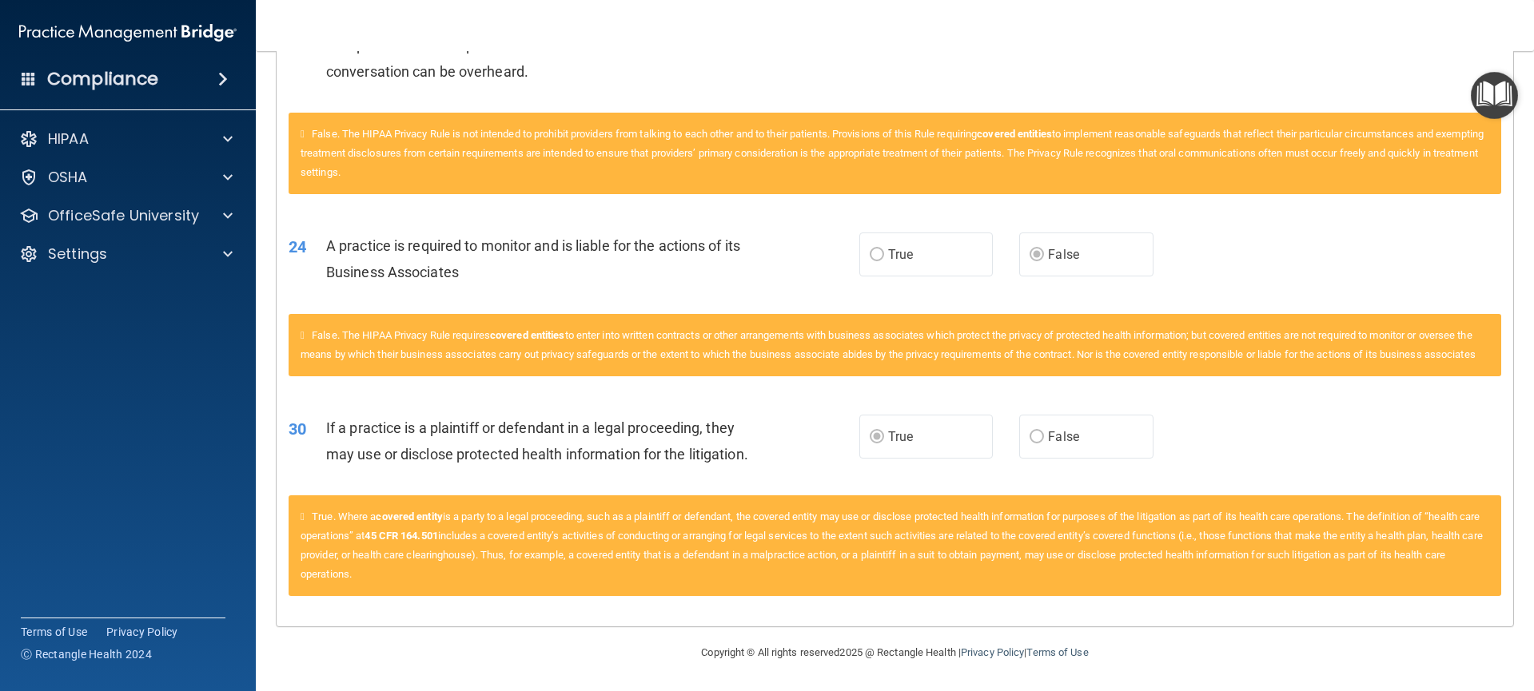
click at [1499, 96] on img "Open Resource Center" at bounding box center [1494, 95] width 47 height 47
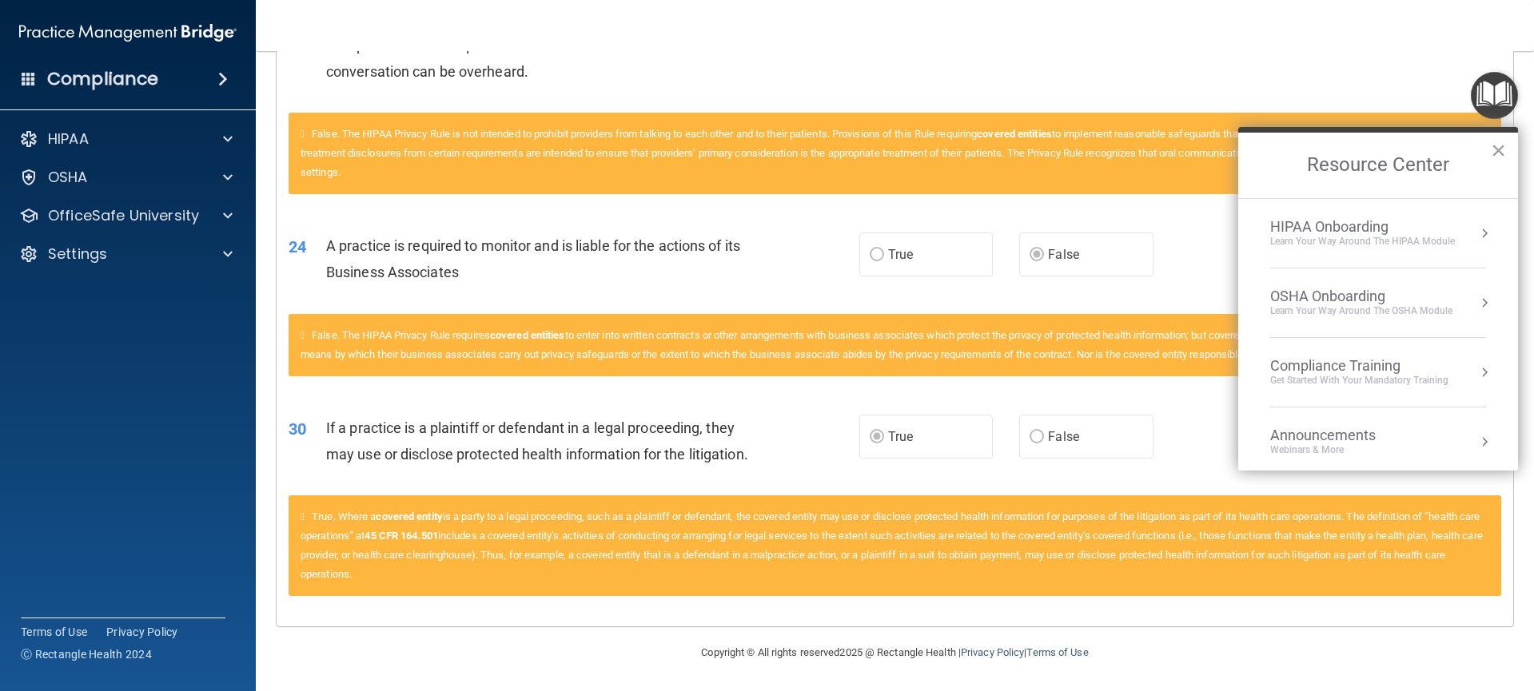
click at [1476, 234] on button "Resource Center" at bounding box center [1484, 233] width 16 height 16
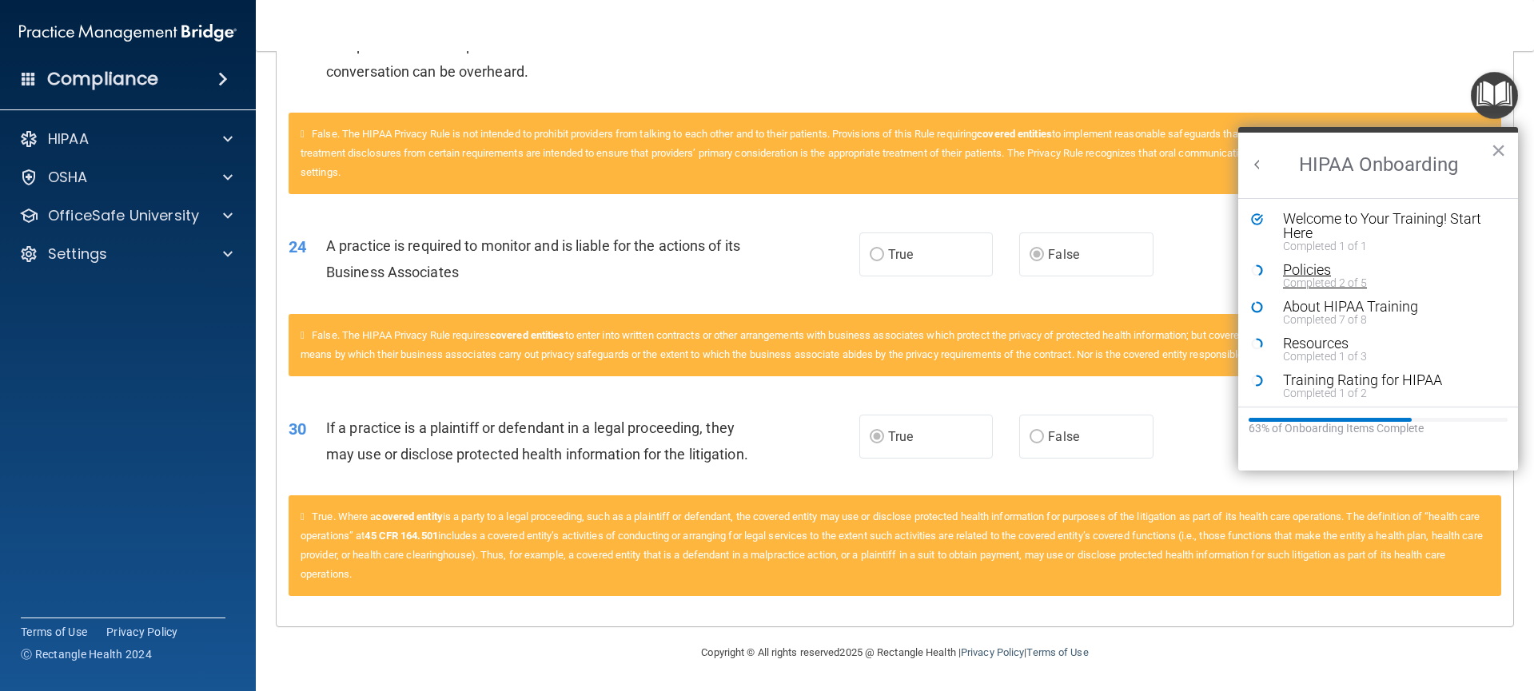
scroll to position [3, 0]
click at [1496, 157] on button "×" at bounding box center [1498, 150] width 15 height 26
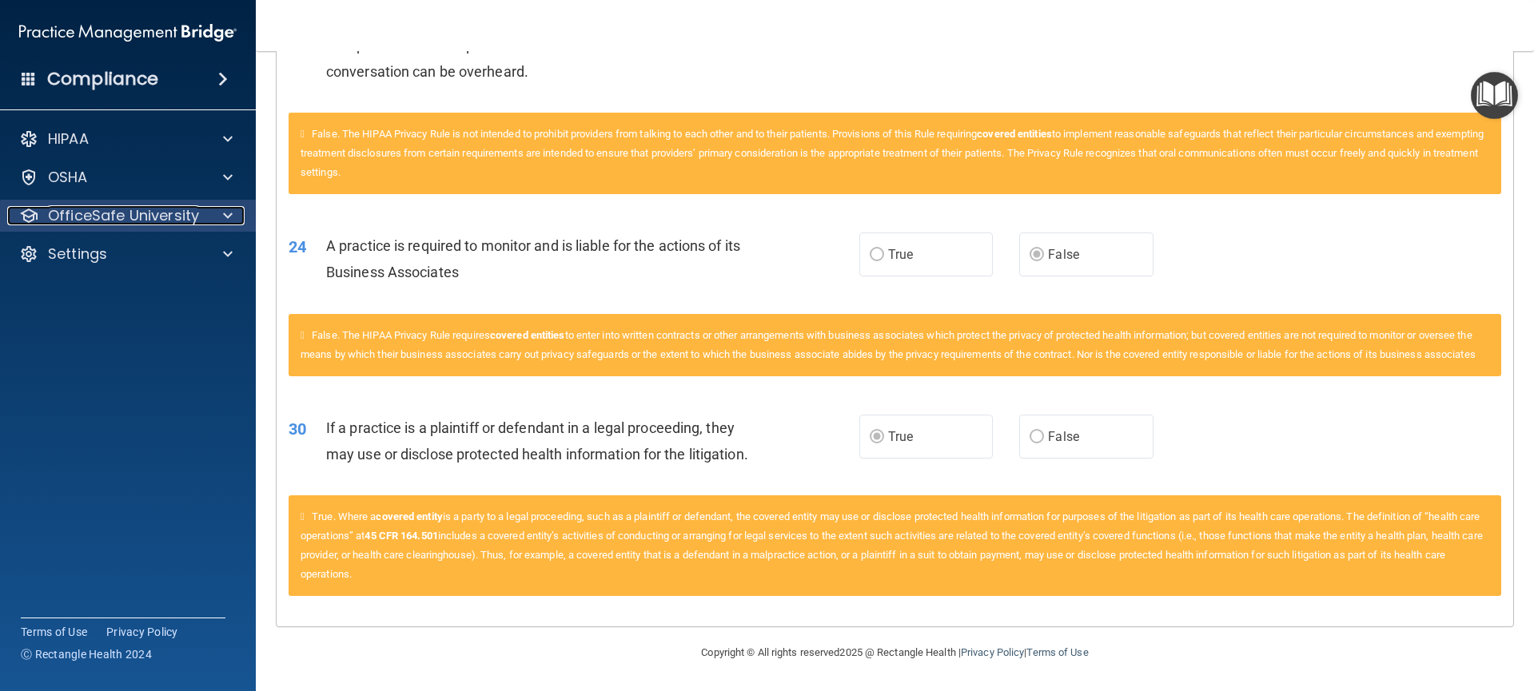
click at [106, 211] on p "OfficeSafe University" at bounding box center [123, 215] width 151 height 19
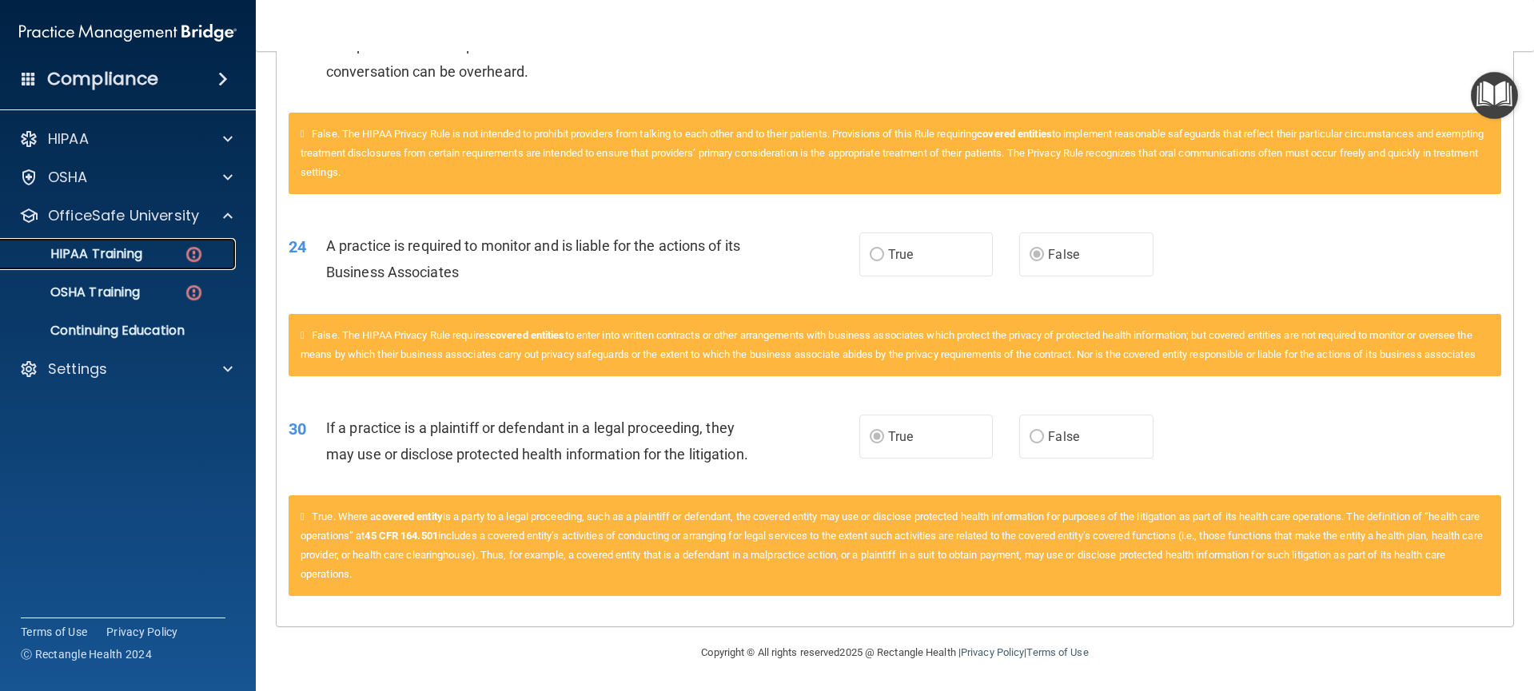
click at [124, 259] on p "HIPAA Training" at bounding box center [76, 254] width 132 height 16
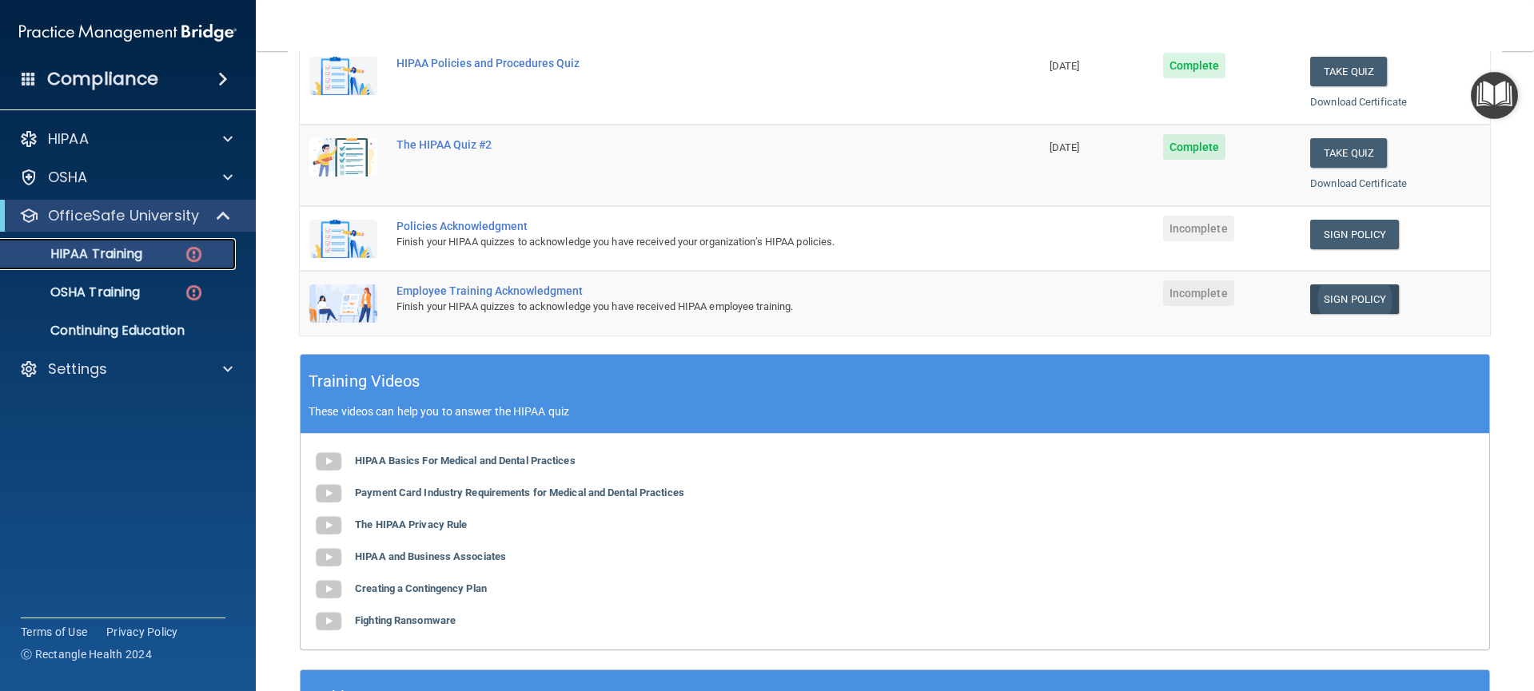
scroll to position [326, 0]
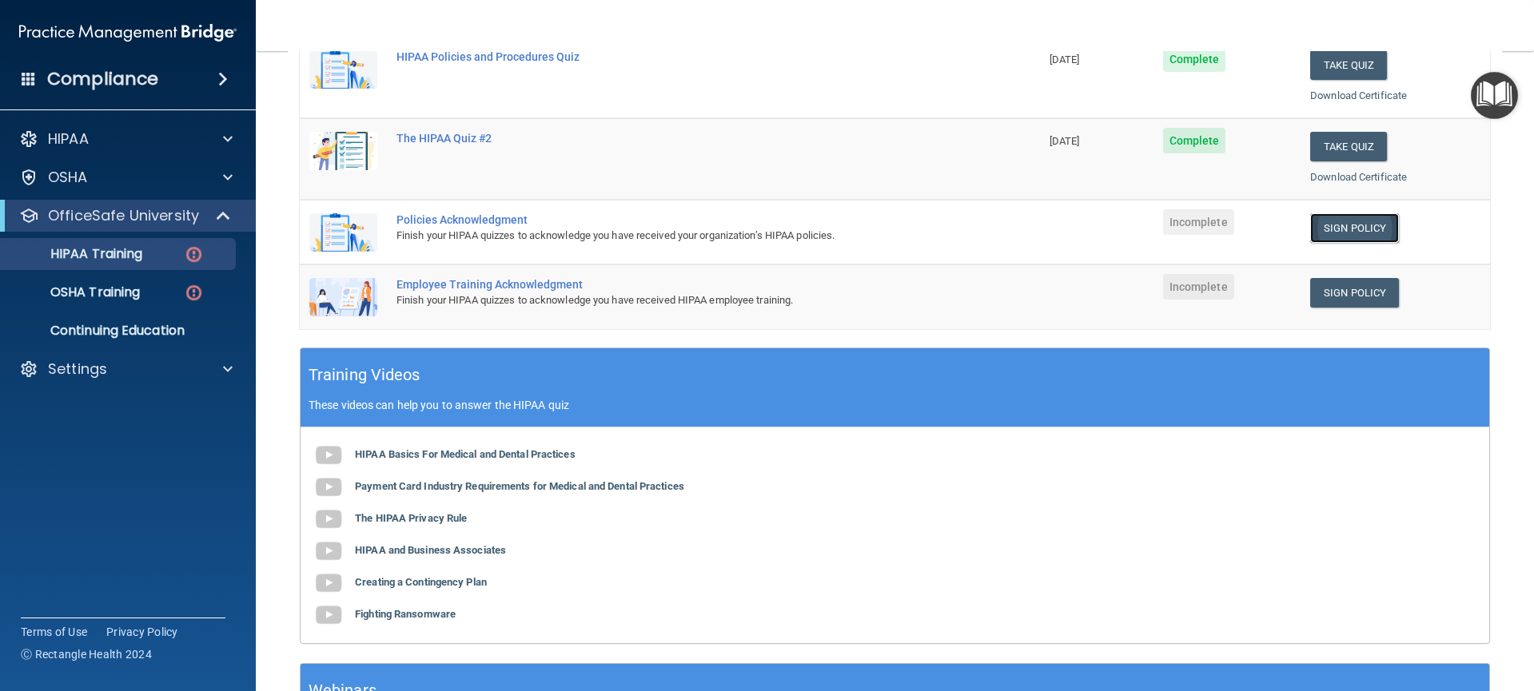
click at [1331, 226] on link "Sign Policy" at bounding box center [1354, 228] width 89 height 30
click at [195, 294] on img at bounding box center [194, 293] width 20 height 20
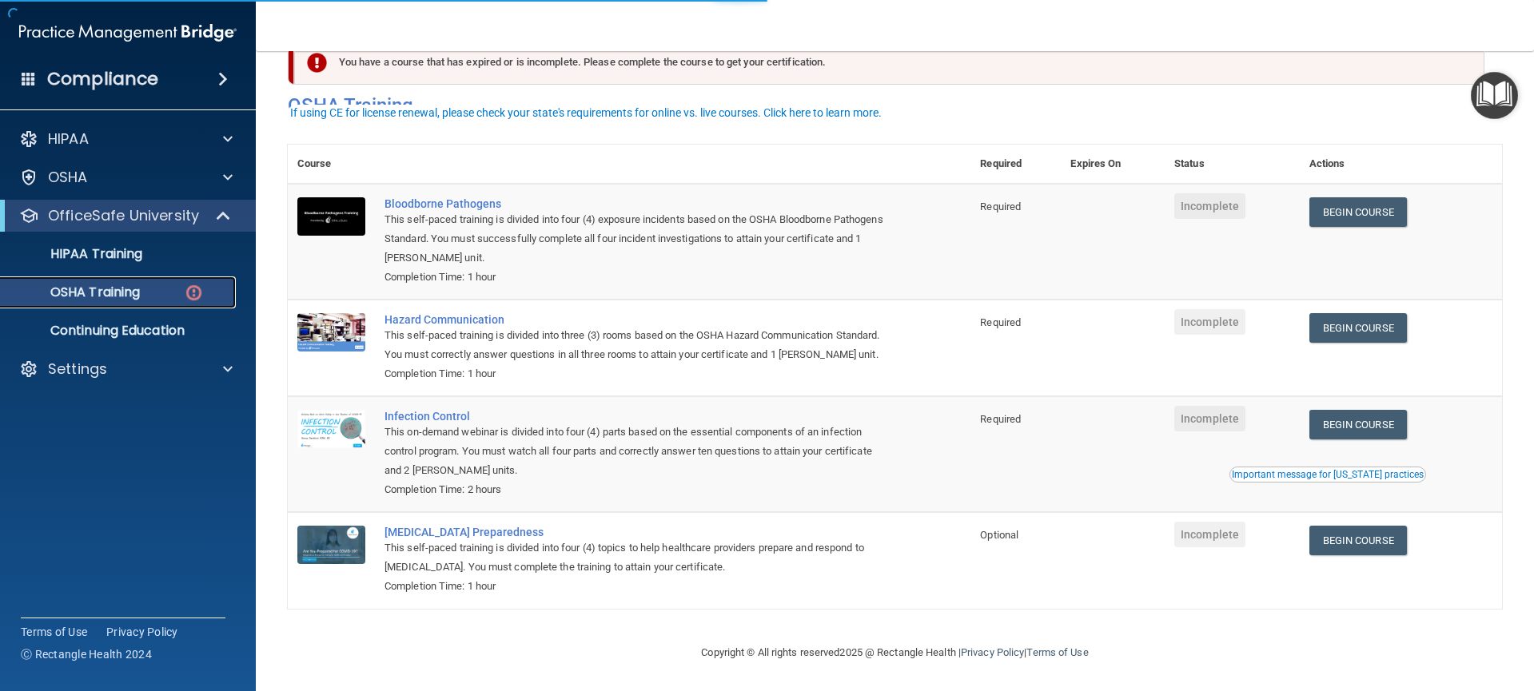
scroll to position [59, 0]
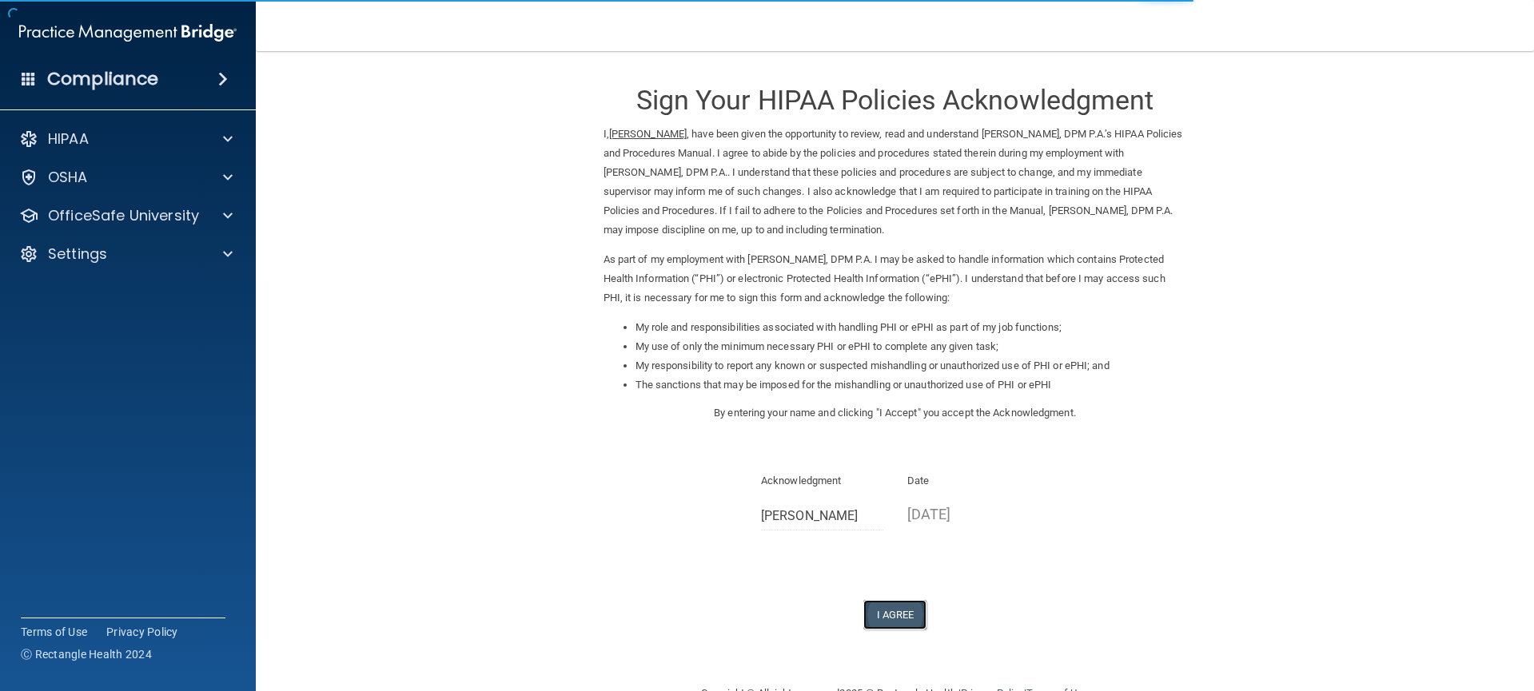
click at [878, 619] on button "I Agree" at bounding box center [895, 615] width 64 height 30
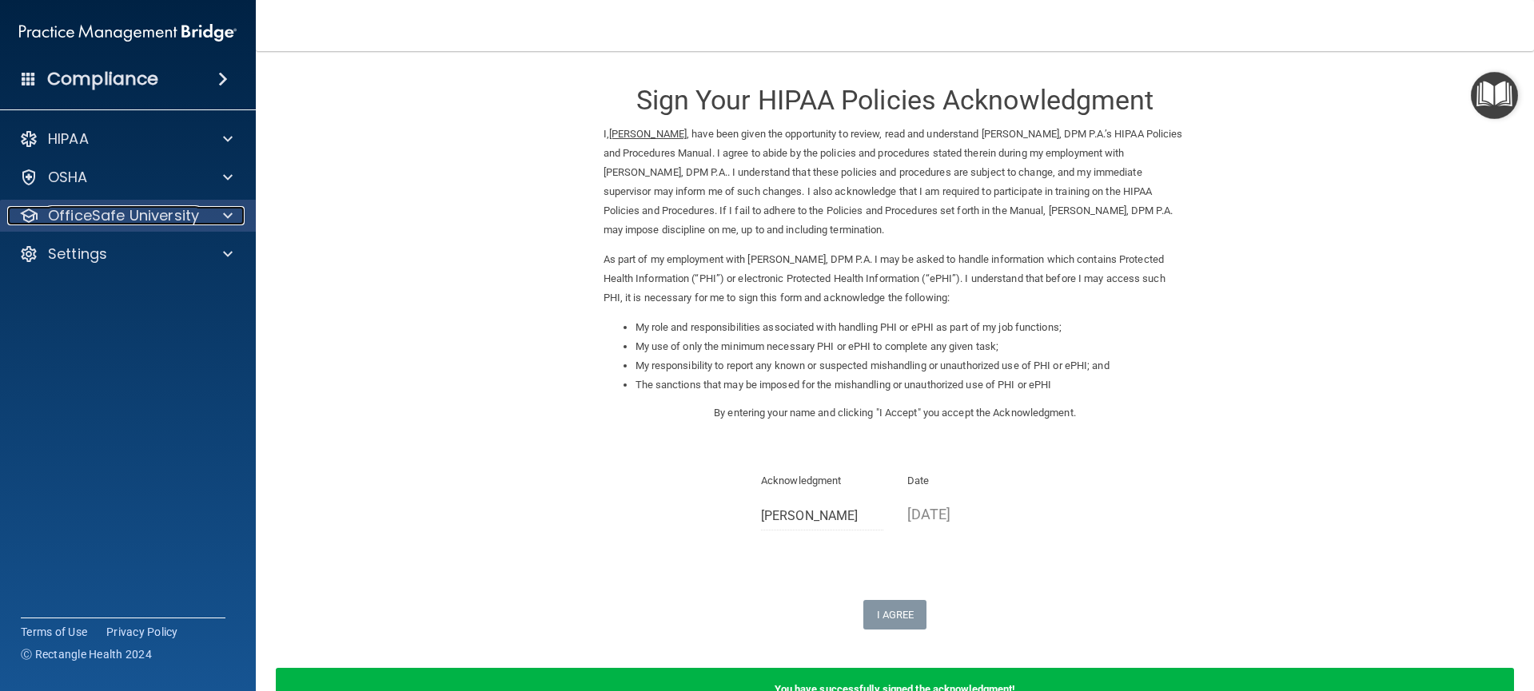
click at [213, 218] on div at bounding box center [225, 215] width 40 height 19
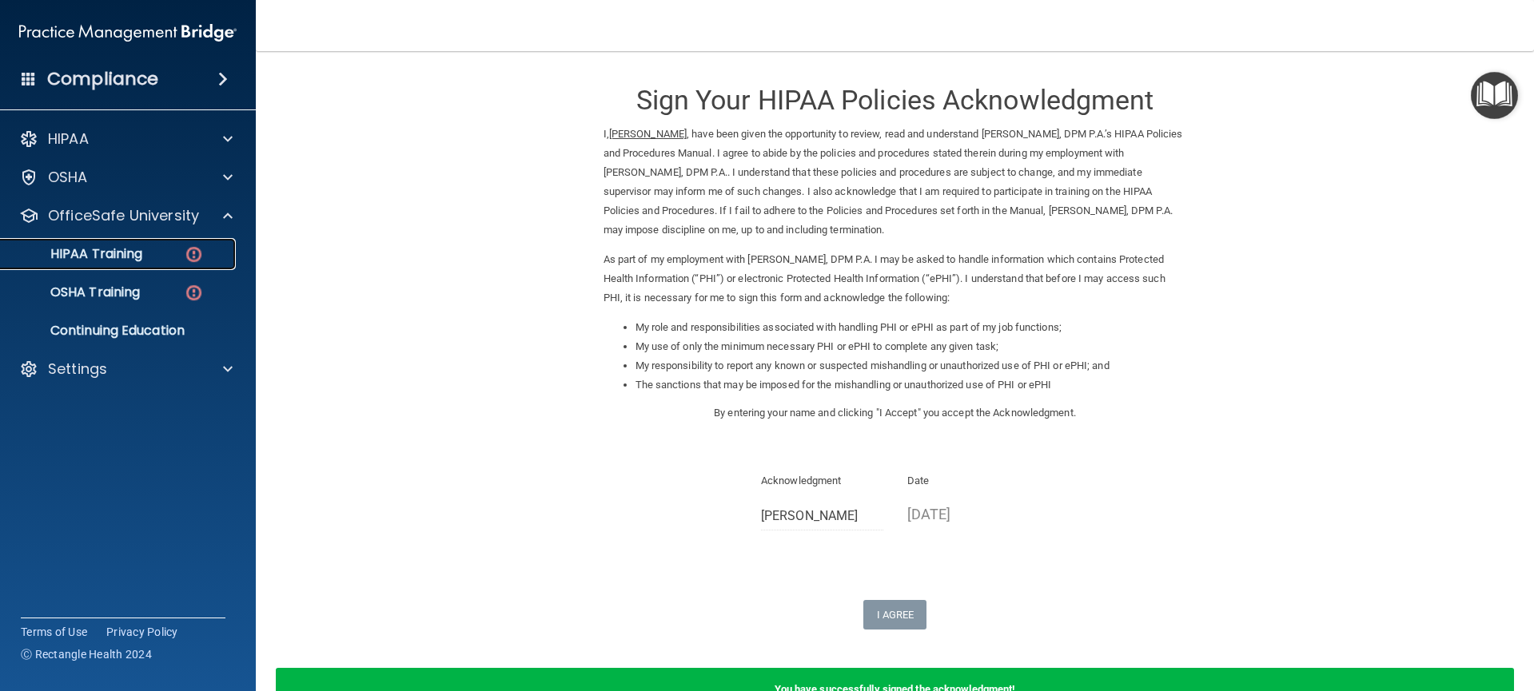
click at [195, 257] on img at bounding box center [194, 255] width 20 height 20
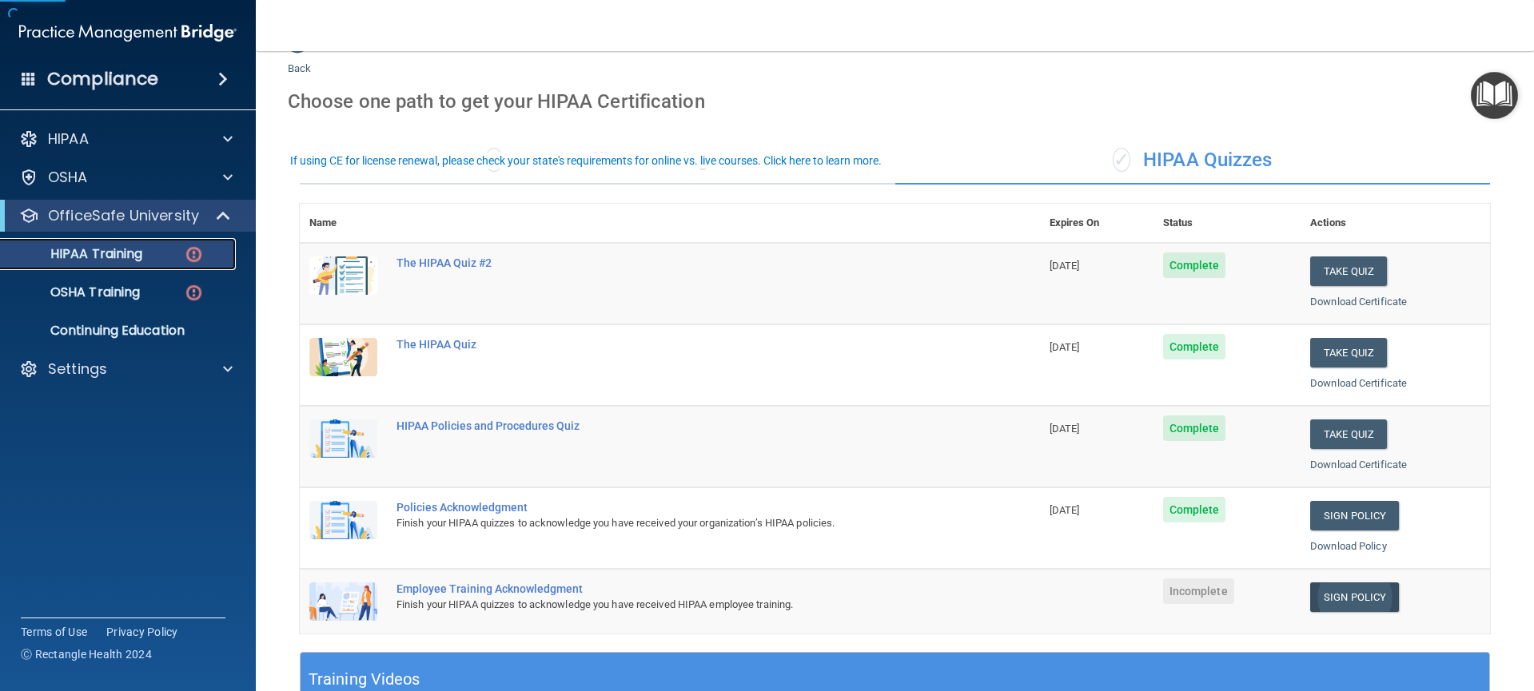
scroll to position [297, 0]
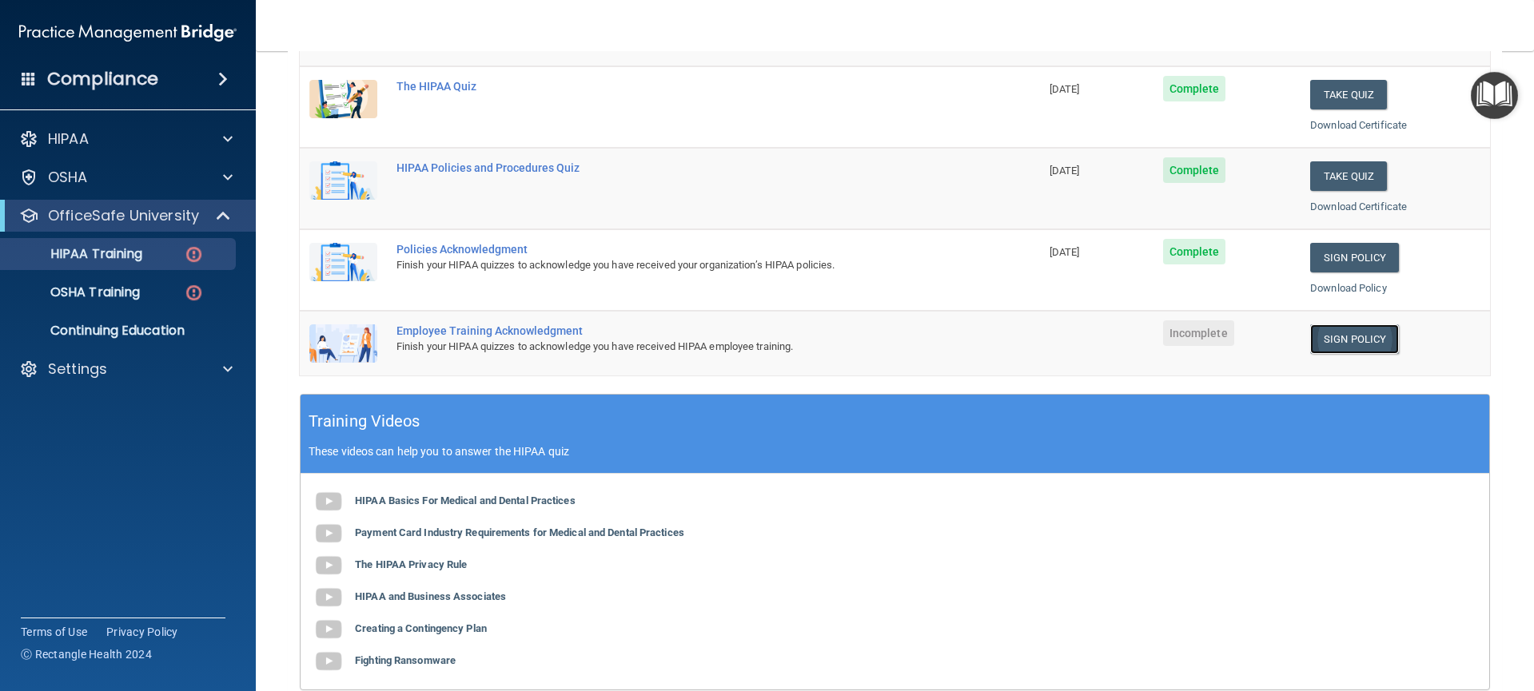
click at [1333, 330] on link "Sign Policy" at bounding box center [1354, 340] width 89 height 30
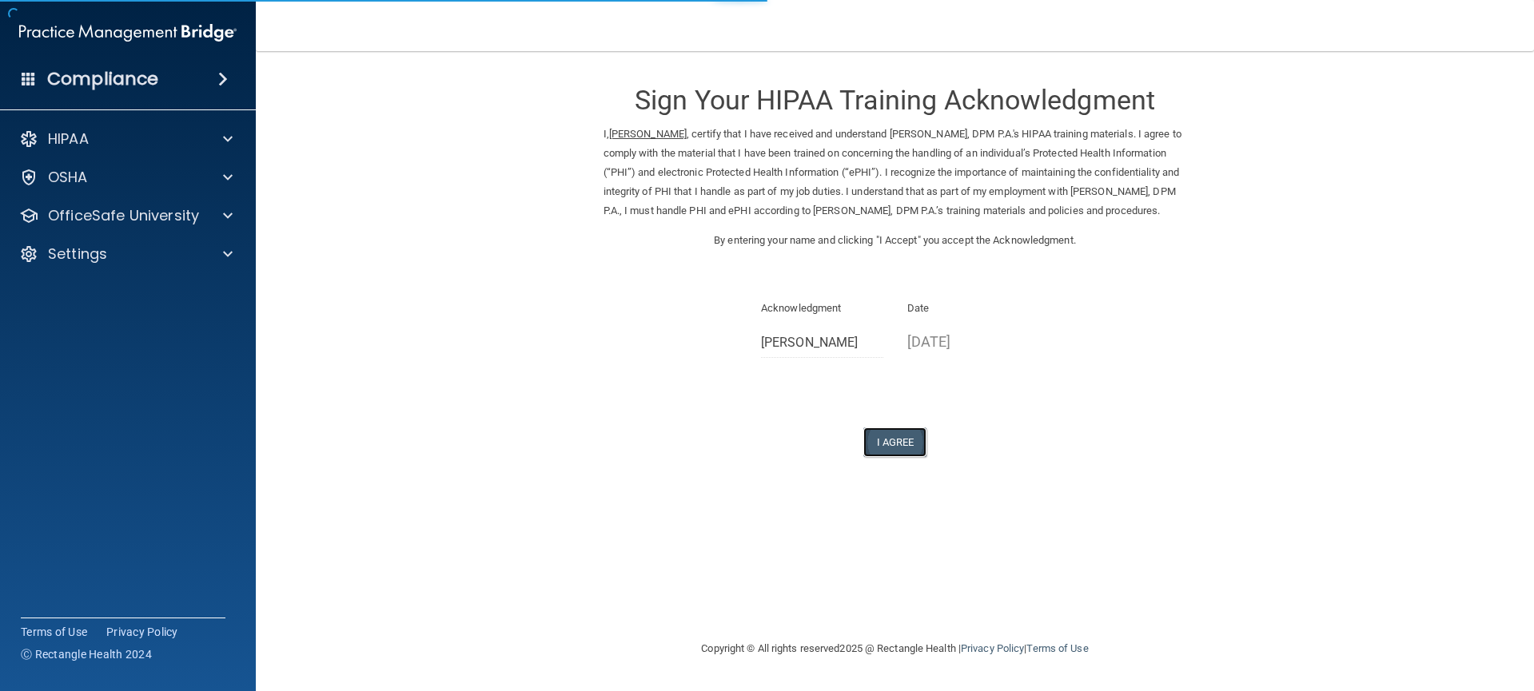
click at [892, 457] on button "I Agree" at bounding box center [895, 443] width 64 height 30
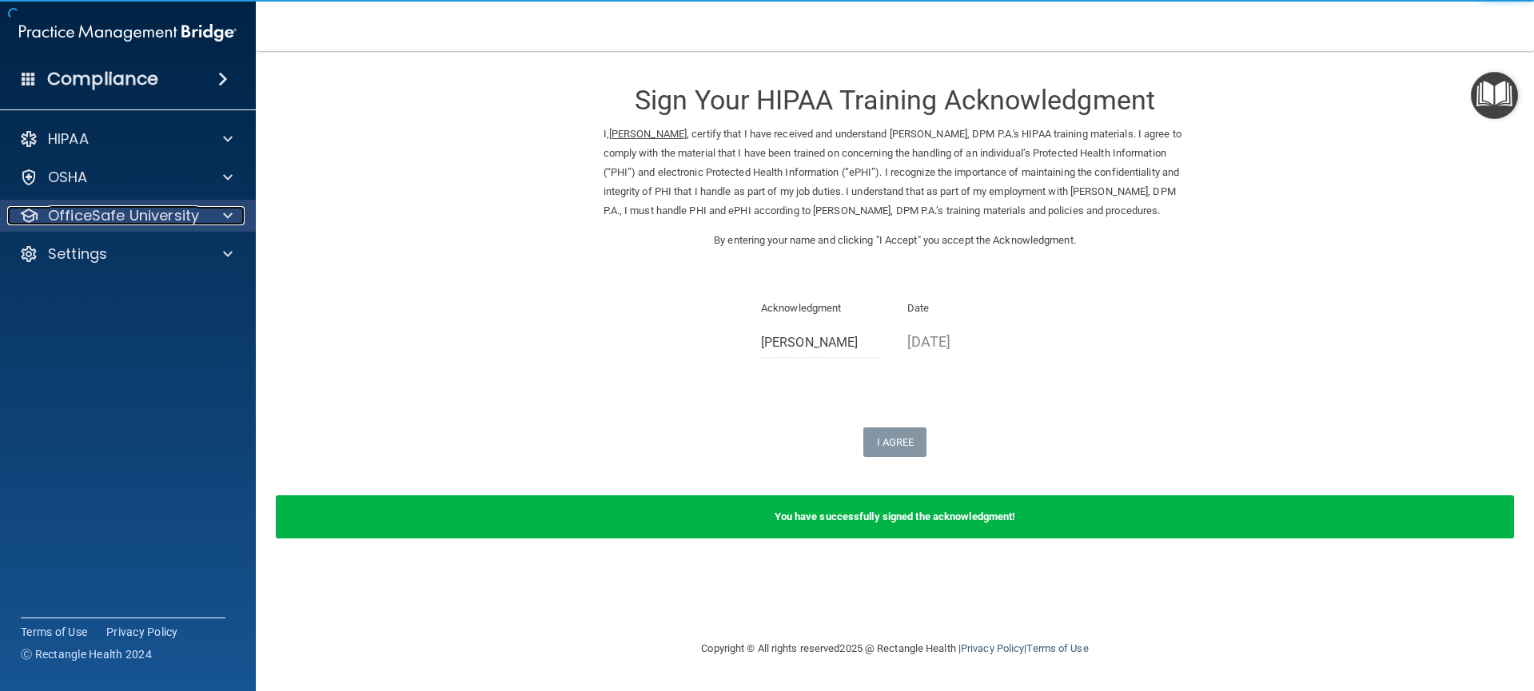
click at [174, 224] on p "OfficeSafe University" at bounding box center [123, 215] width 151 height 19
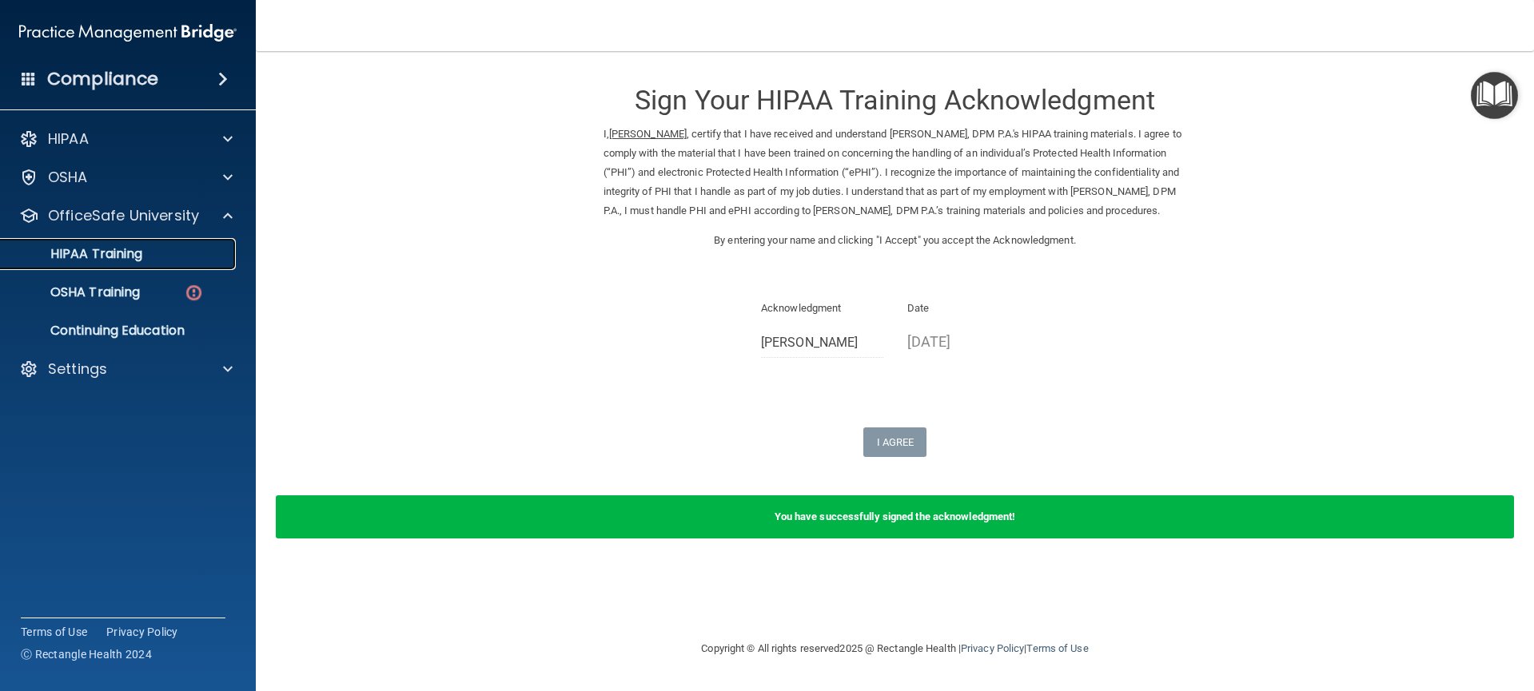
click at [146, 259] on div "HIPAA Training" at bounding box center [119, 254] width 218 height 16
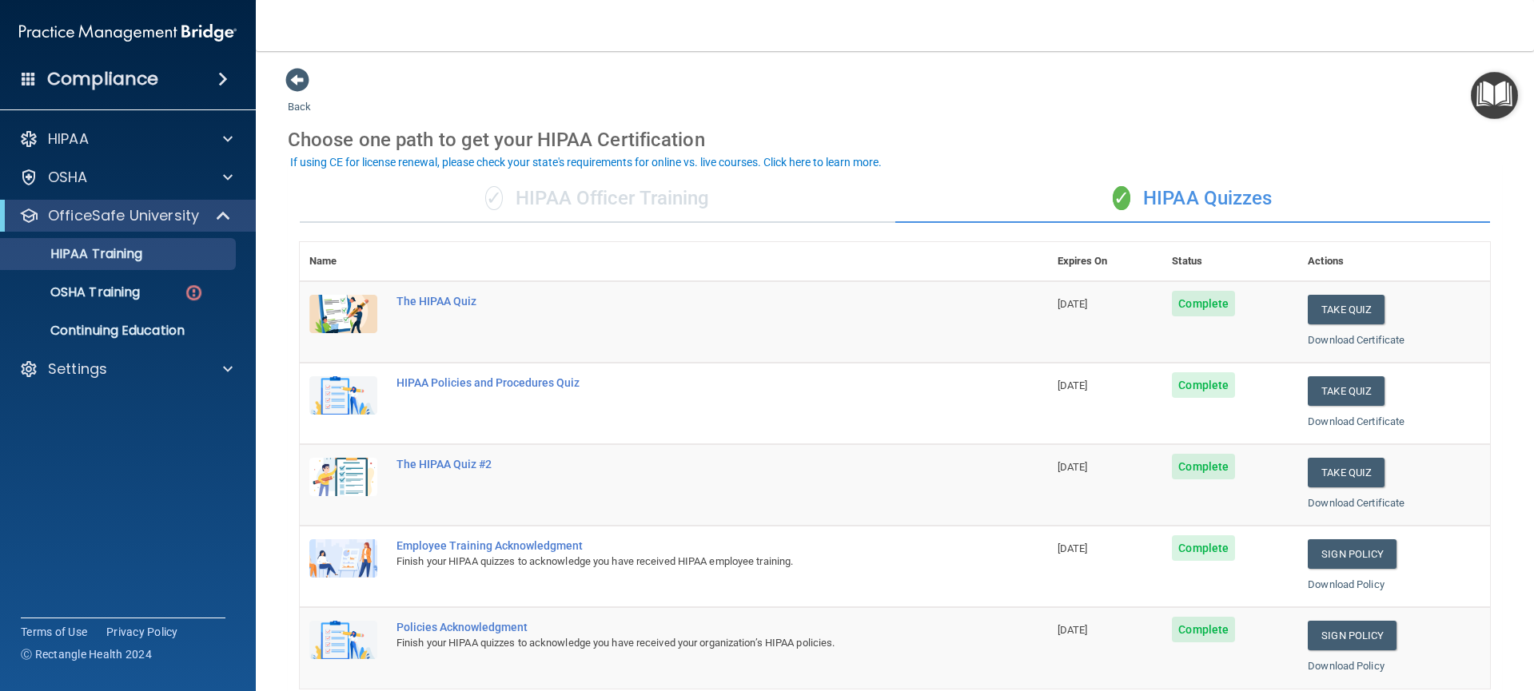
click at [1087, 203] on div "✓ HIPAA Quizzes" at bounding box center [1192, 199] width 595 height 48
click at [669, 197] on div "✓ HIPAA Officer Training" at bounding box center [597, 199] width 595 height 48
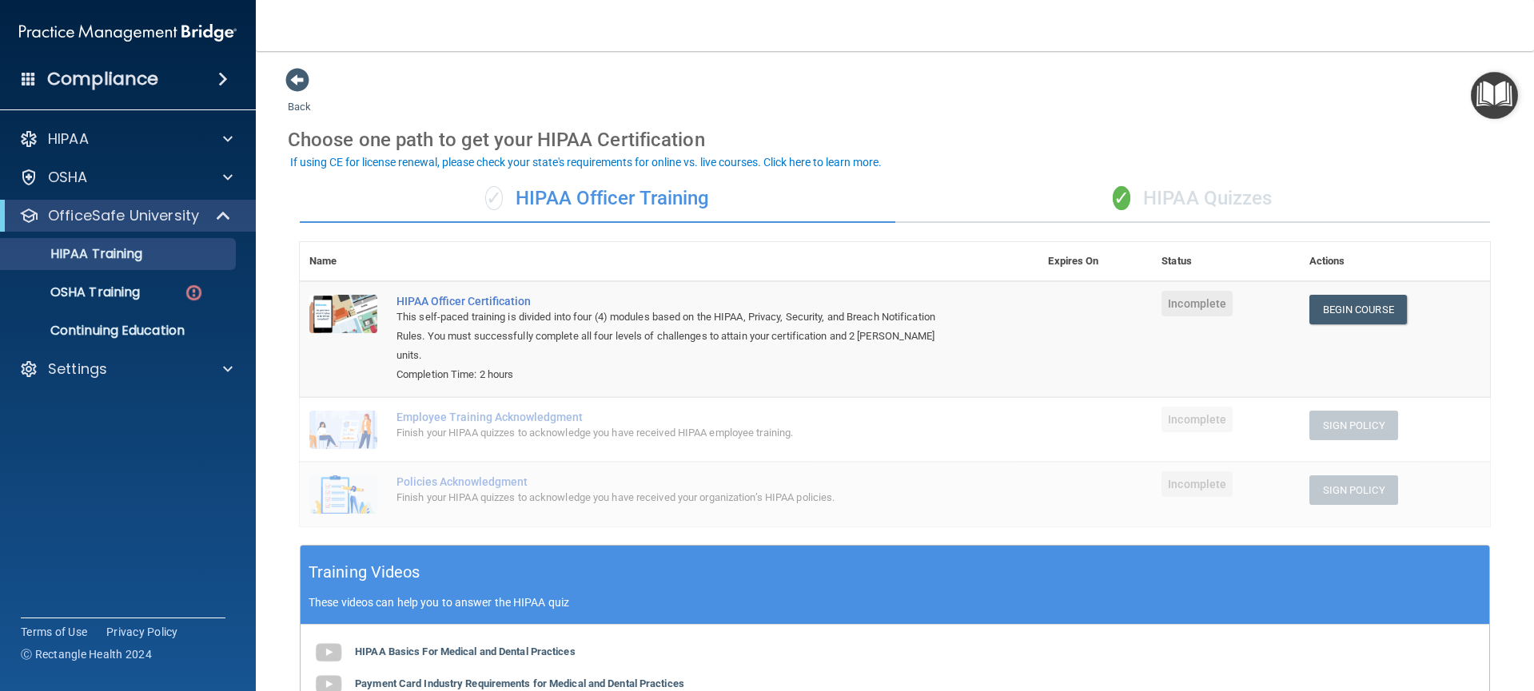
click at [1206, 192] on div "✓ HIPAA Quizzes" at bounding box center [1192, 199] width 595 height 48
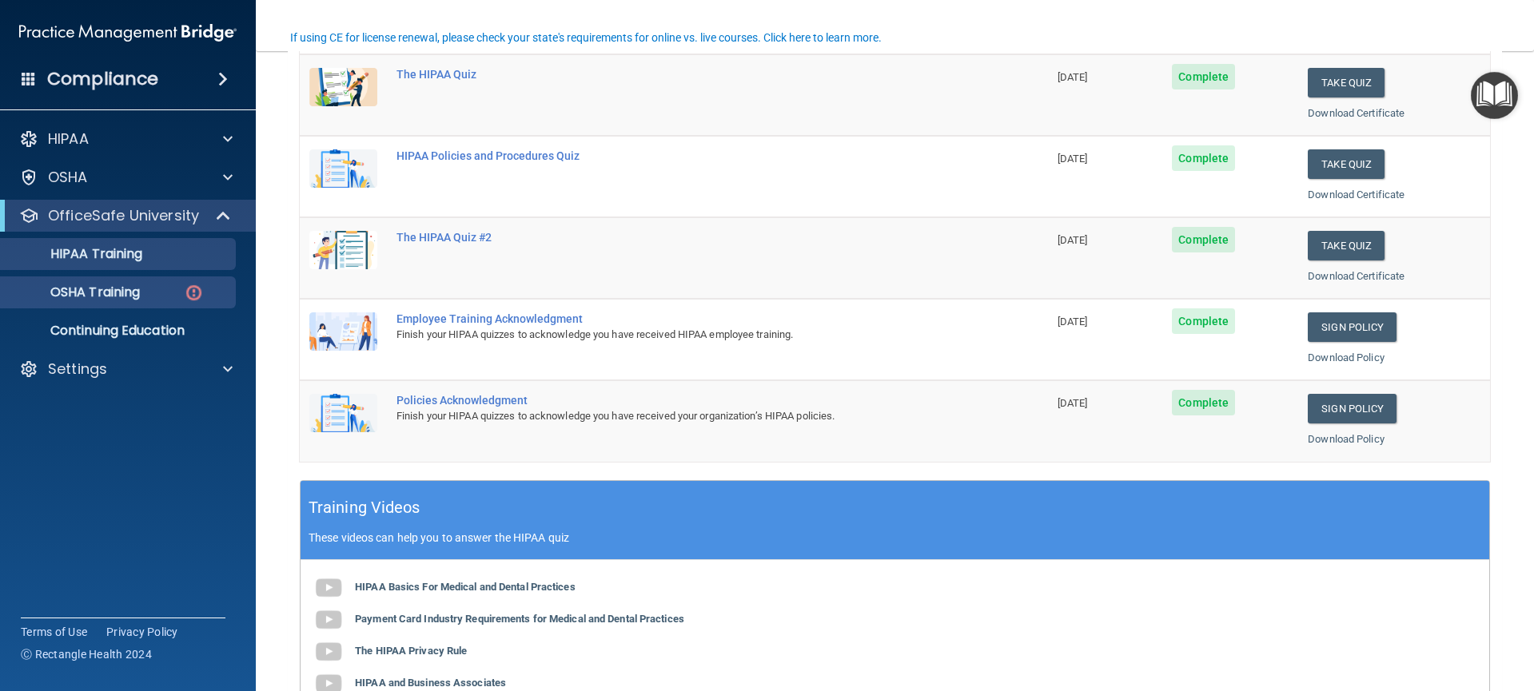
scroll to position [262, 0]
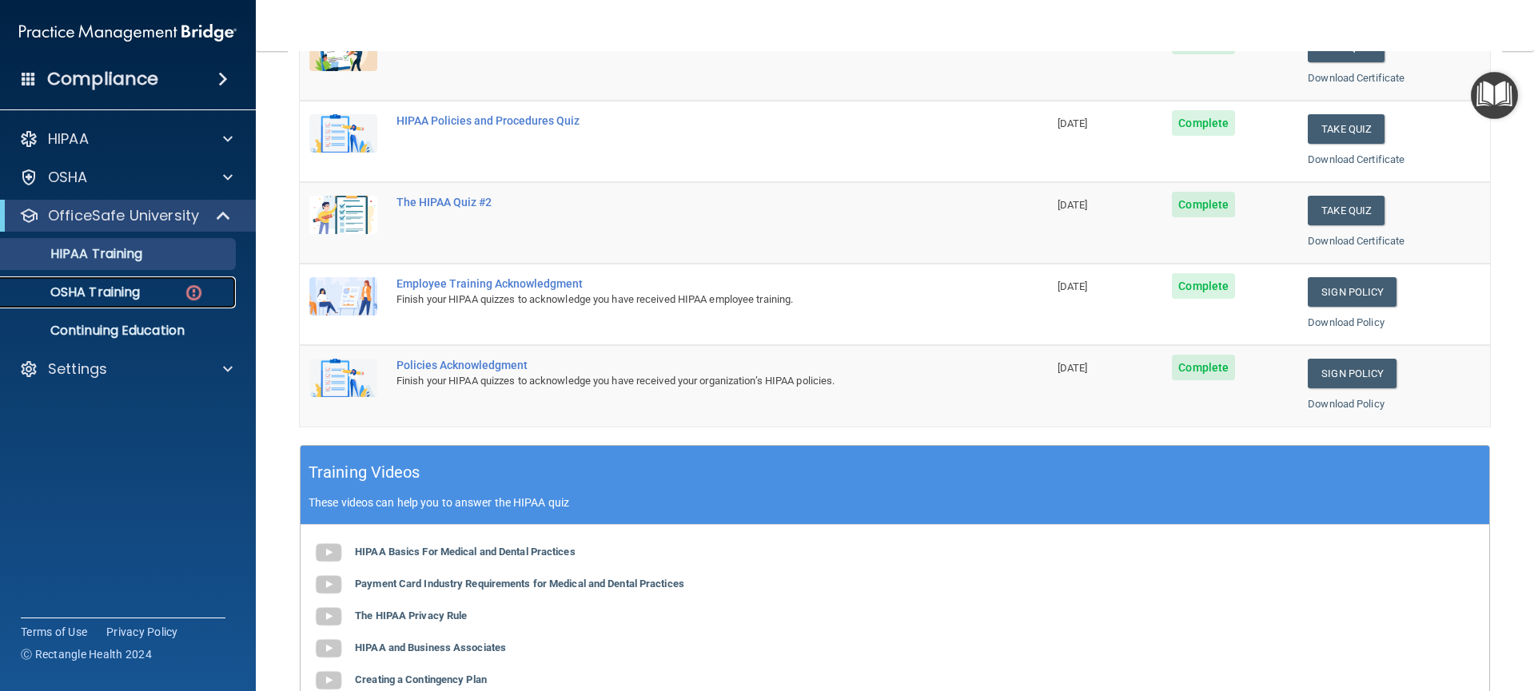
click at [127, 301] on link "OSHA Training" at bounding box center [110, 293] width 252 height 32
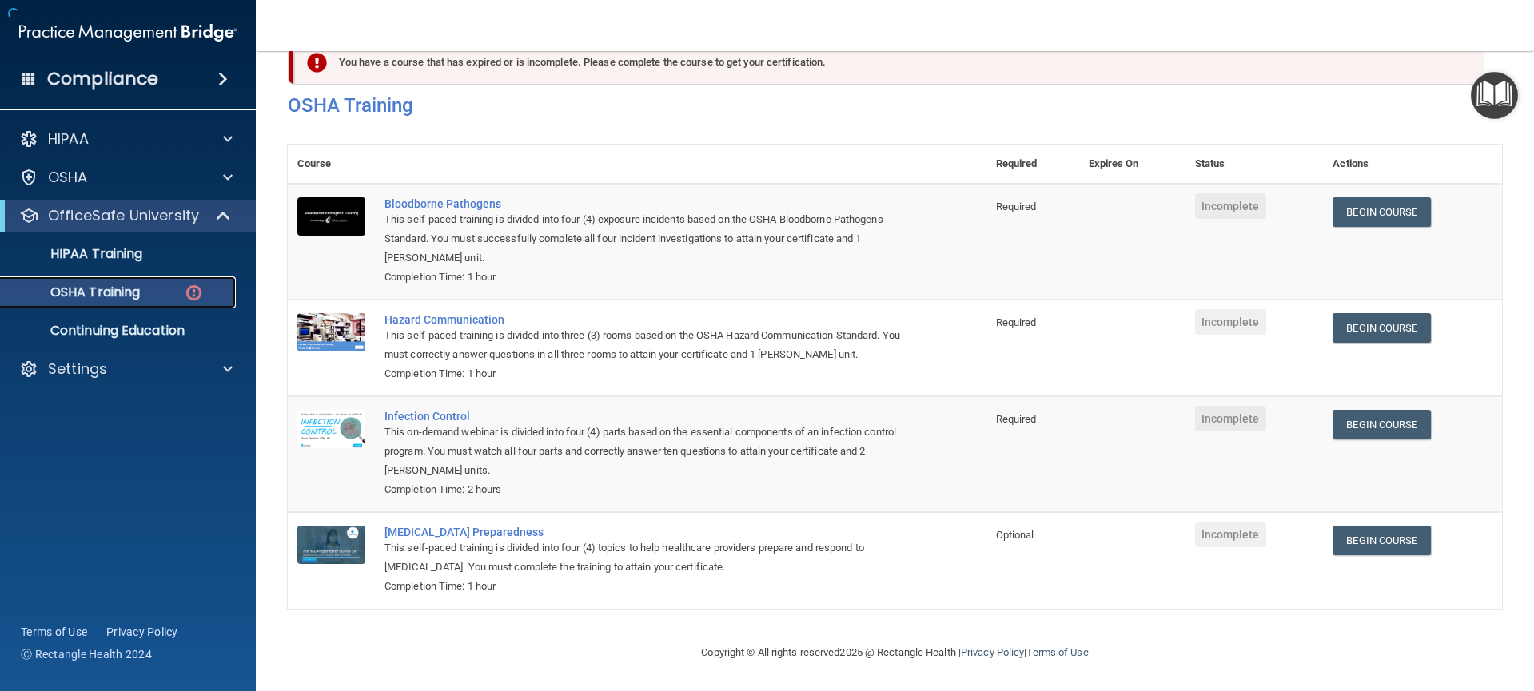
scroll to position [59, 0]
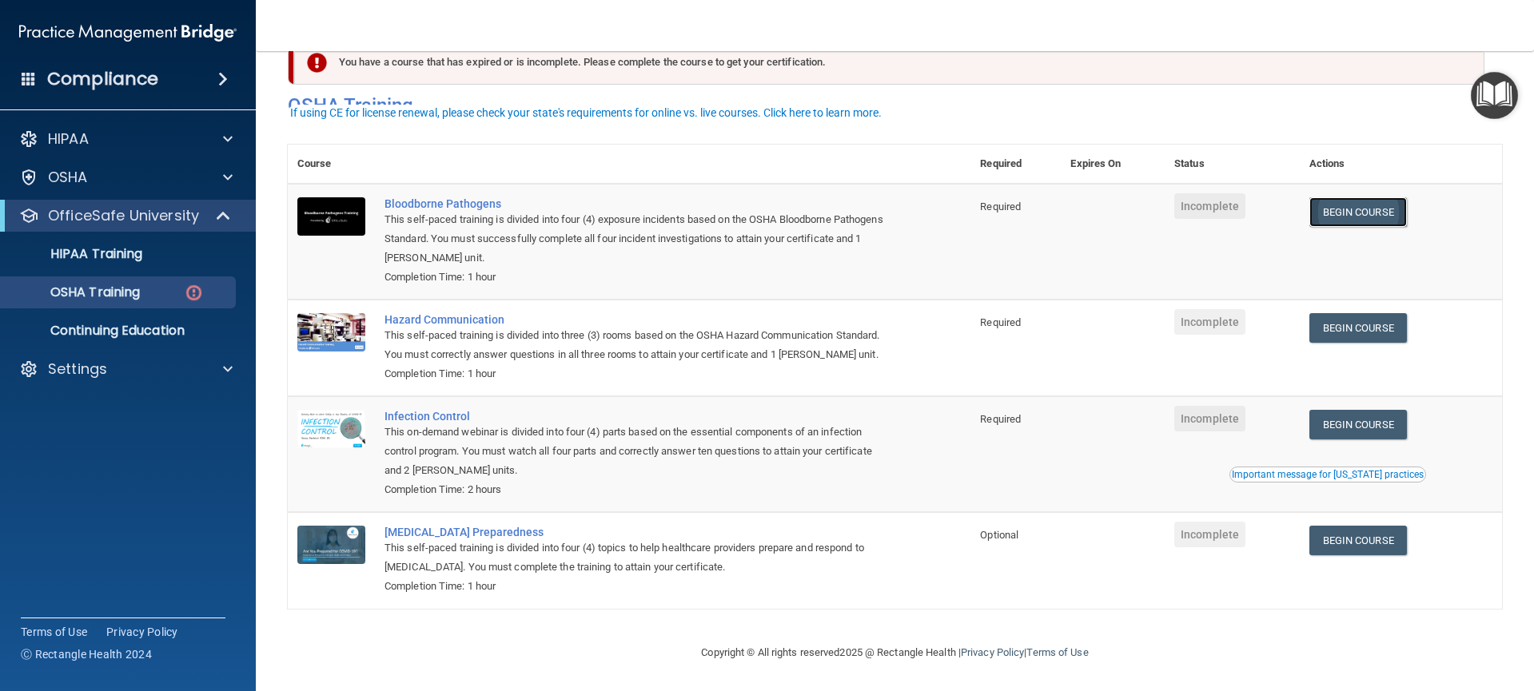
click at [1364, 197] on link "Begin Course" at bounding box center [1358, 212] width 98 height 30
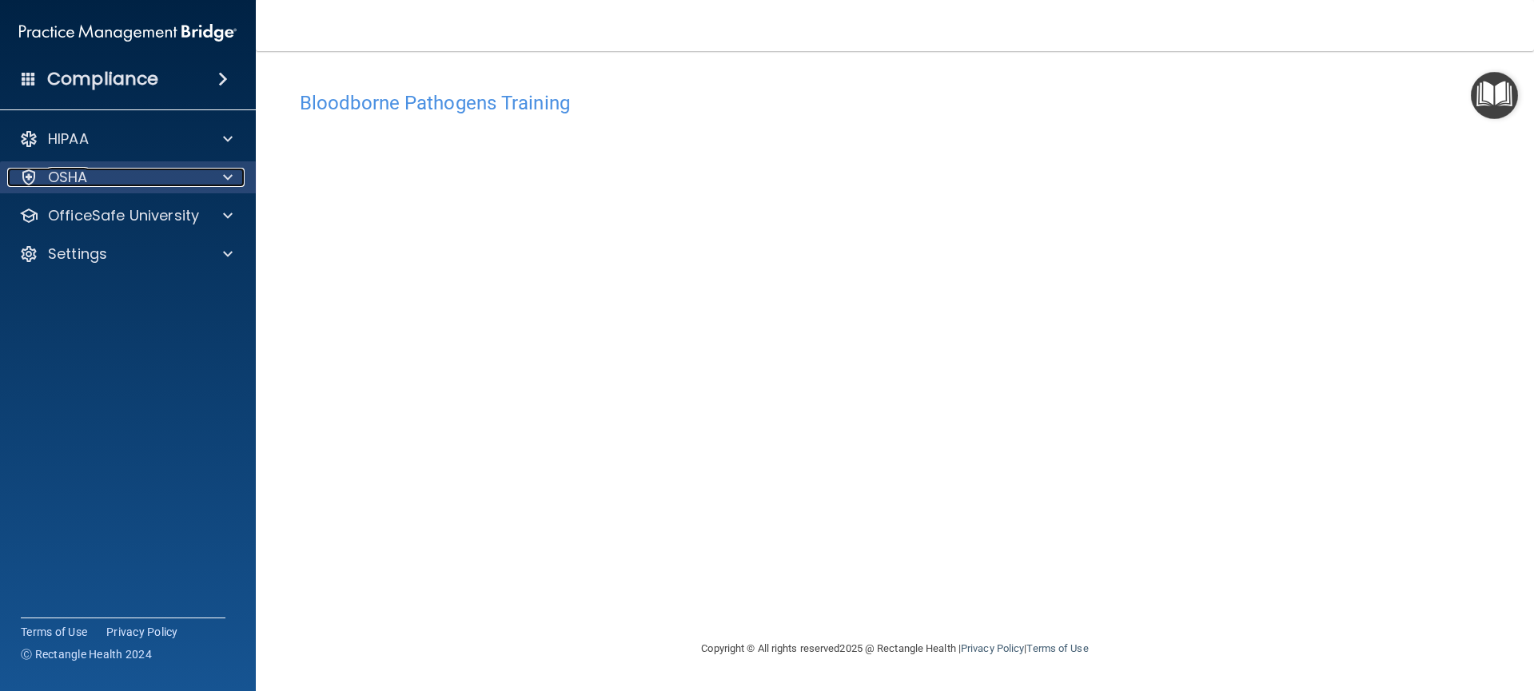
click at [224, 177] on span at bounding box center [228, 177] width 10 height 19
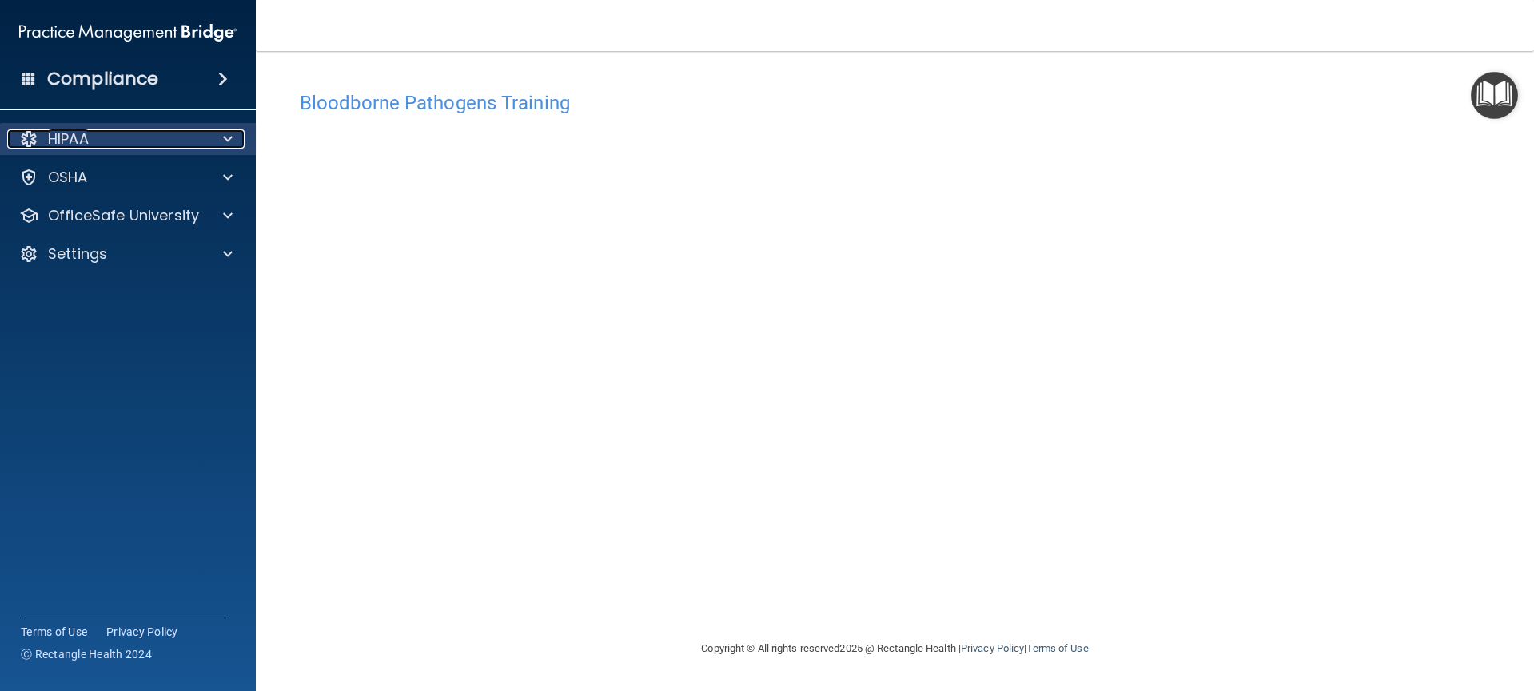
click at [233, 146] on div at bounding box center [225, 138] width 40 height 19
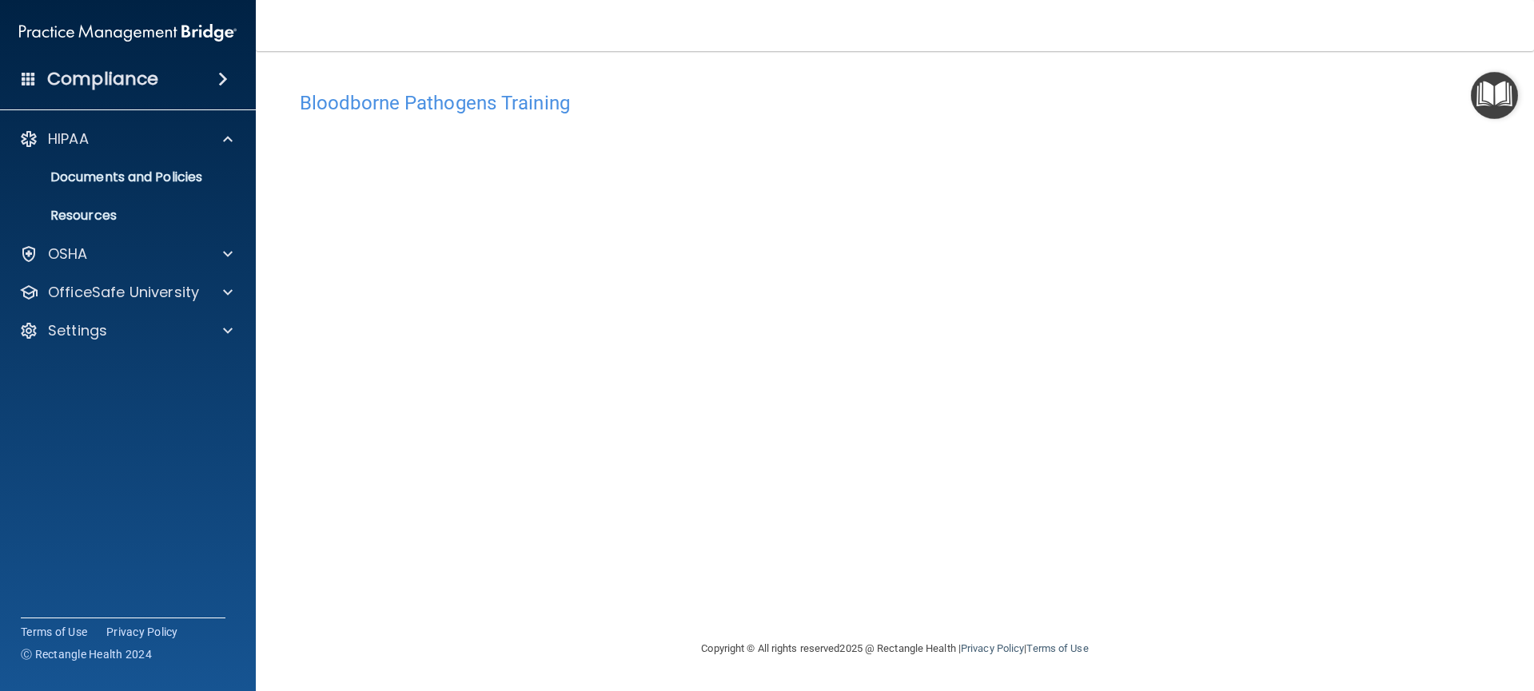
click at [1490, 95] on img "Open Resource Center" at bounding box center [1494, 95] width 47 height 47
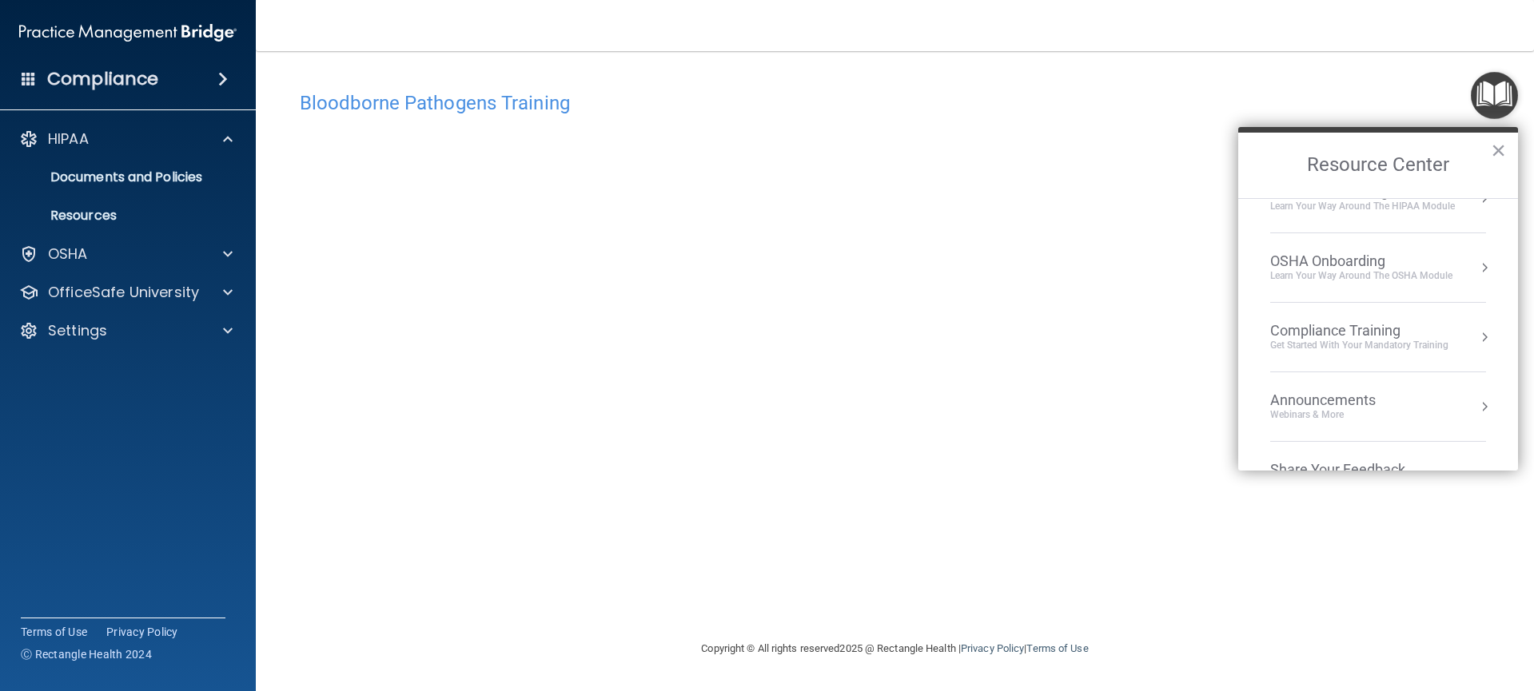
scroll to position [90, 0]
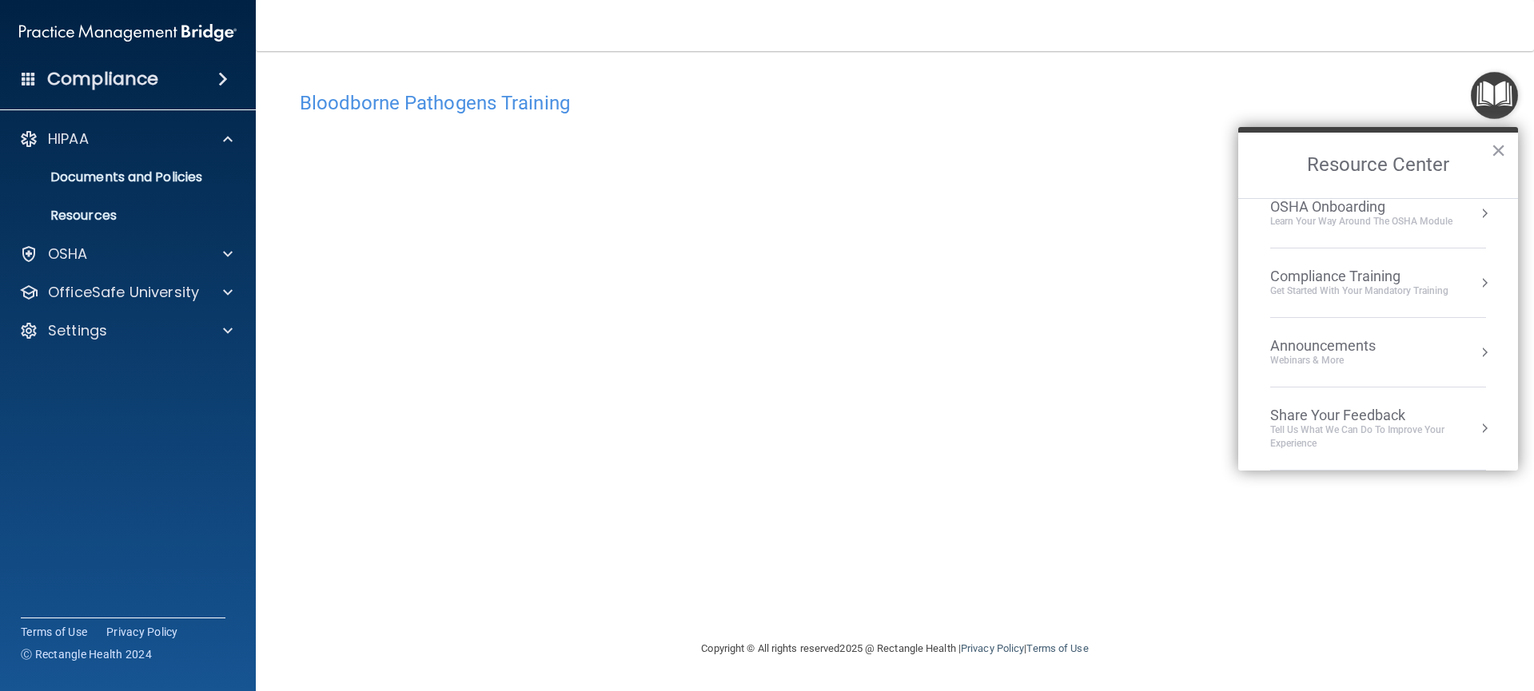
click at [1476, 217] on button "Resource Center" at bounding box center [1484, 213] width 16 height 16
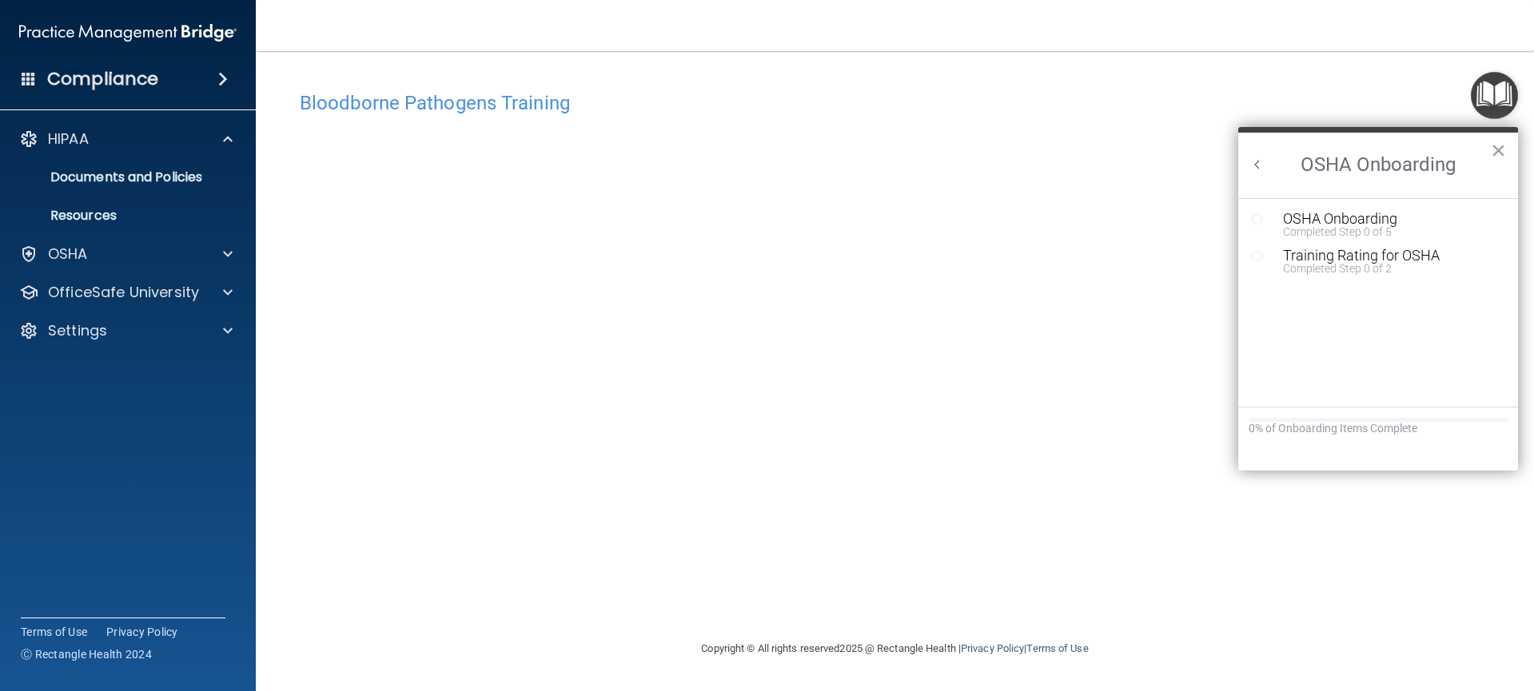
scroll to position [0, 0]
click at [1259, 165] on button "Back to Resource Center Home" at bounding box center [1257, 165] width 16 height 16
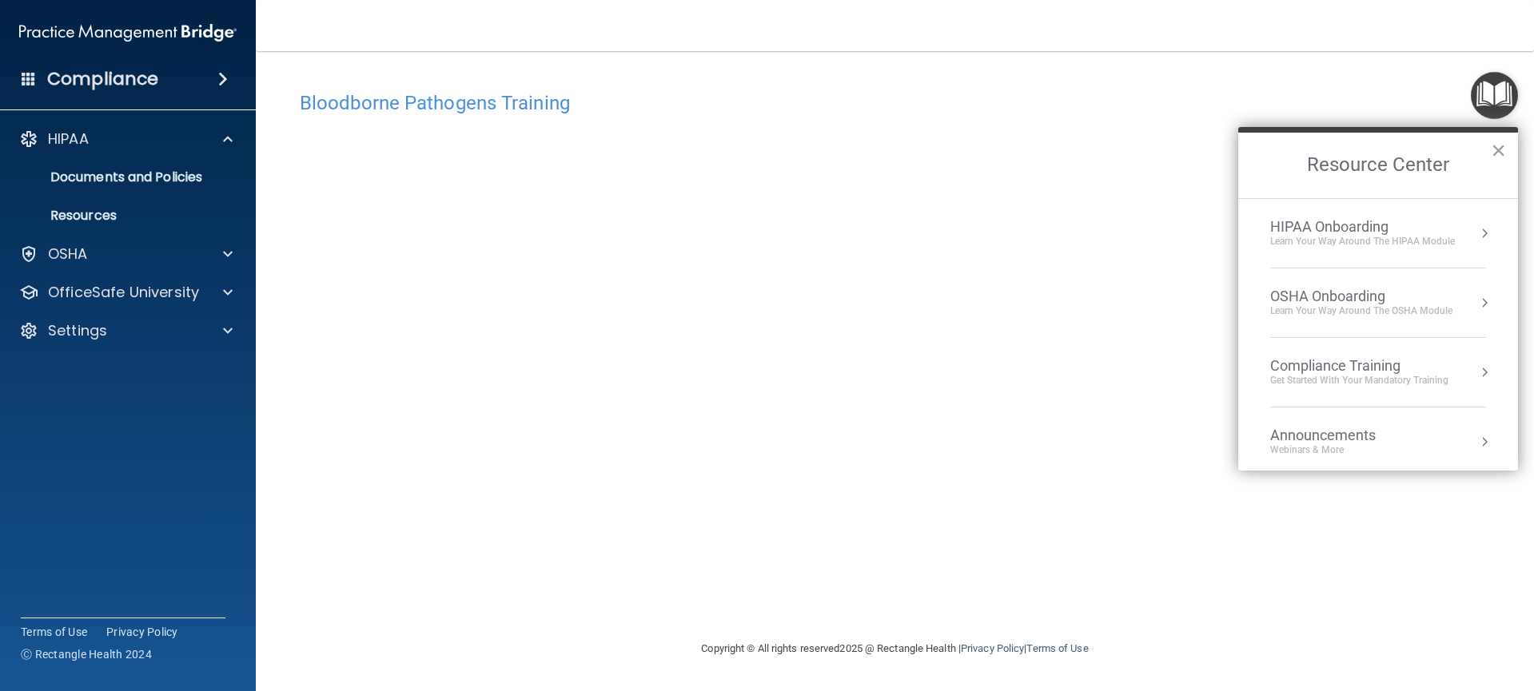
click at [1476, 229] on button "Resource Center" at bounding box center [1484, 233] width 16 height 16
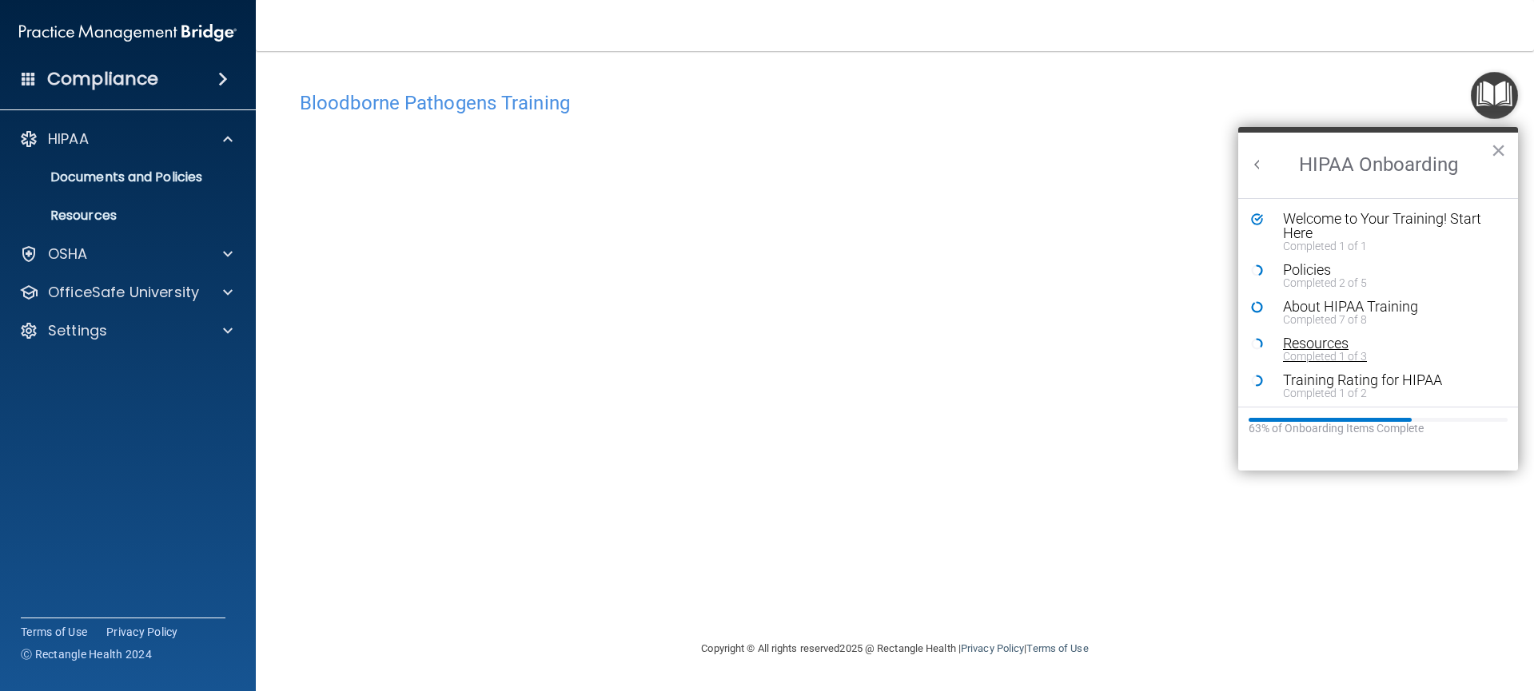
scroll to position [3, 0]
click at [207, 260] on div at bounding box center [225, 254] width 40 height 19
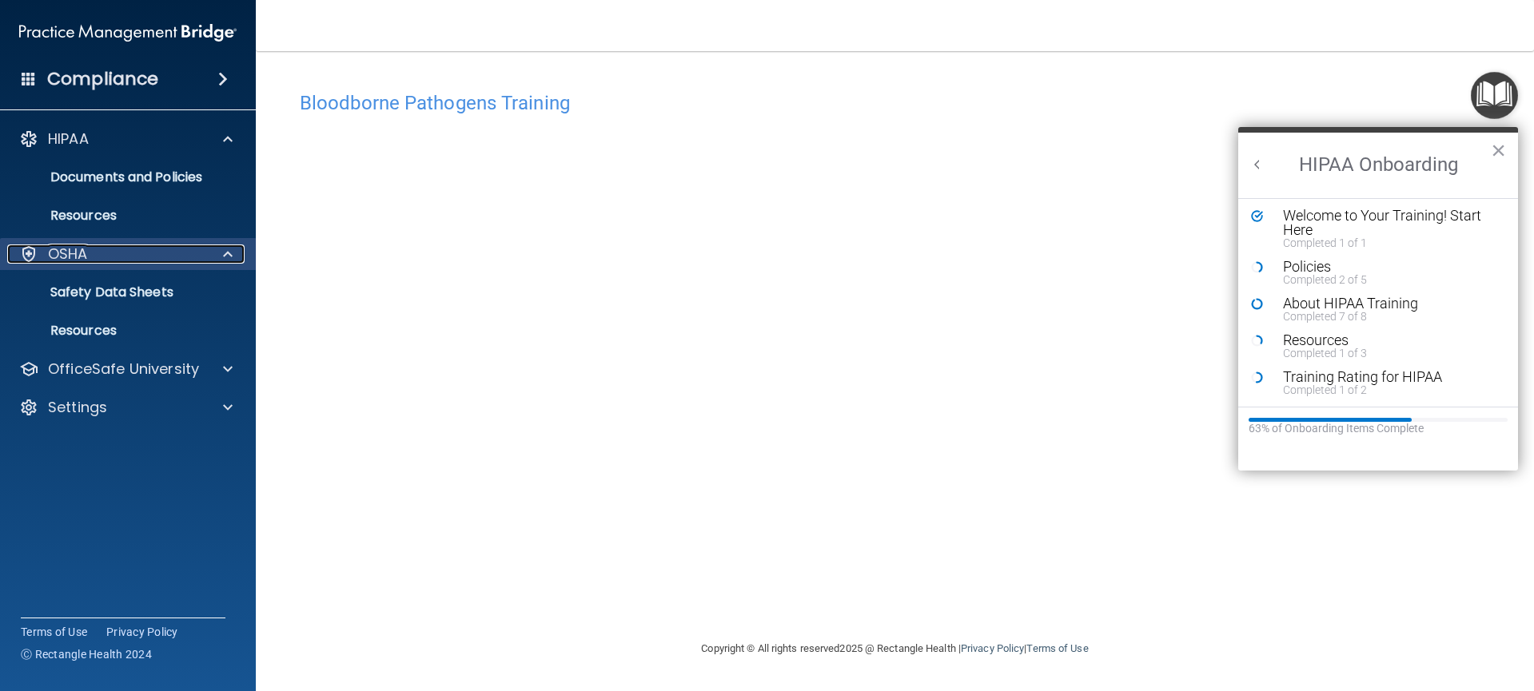
click at [231, 262] on span at bounding box center [228, 254] width 10 height 19
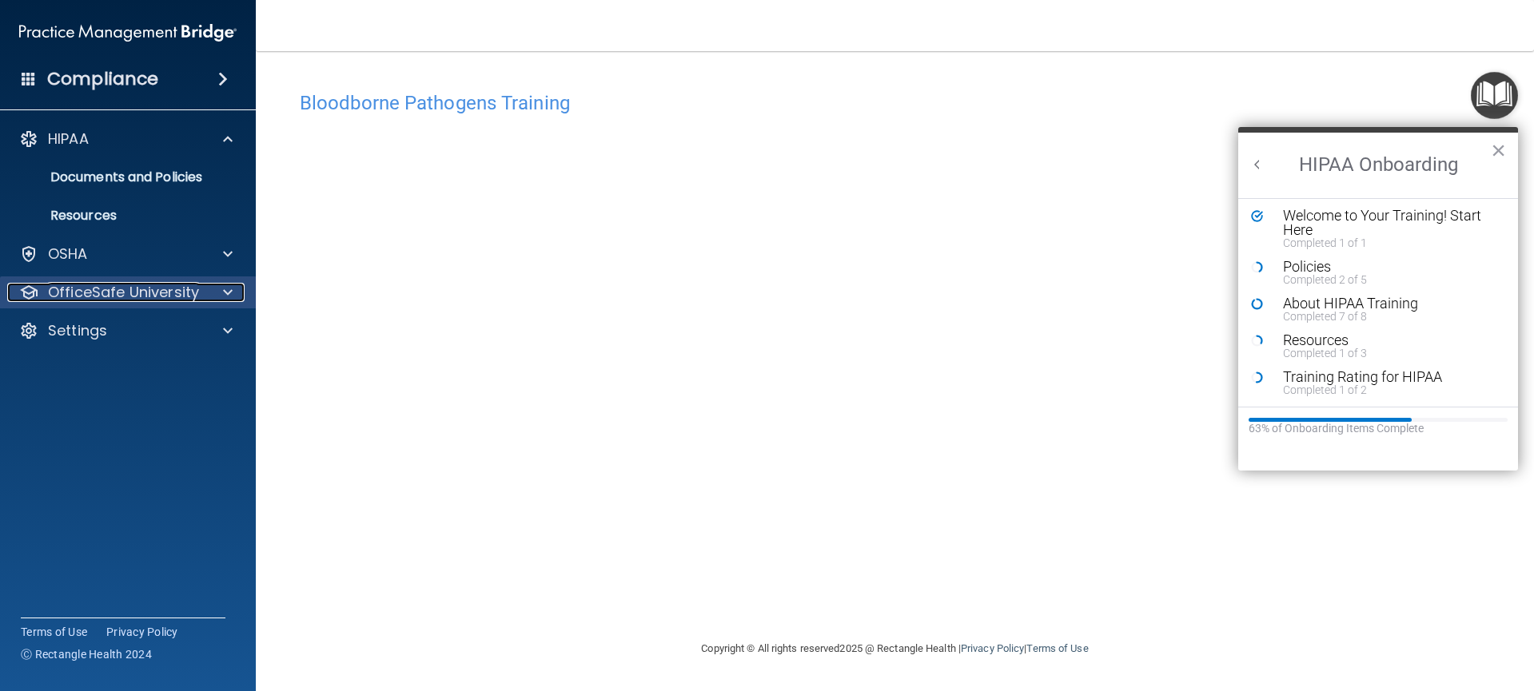
click at [229, 288] on span at bounding box center [228, 292] width 10 height 19
click at [1260, 163] on button "Back to Resource Center Home" at bounding box center [1257, 165] width 16 height 16
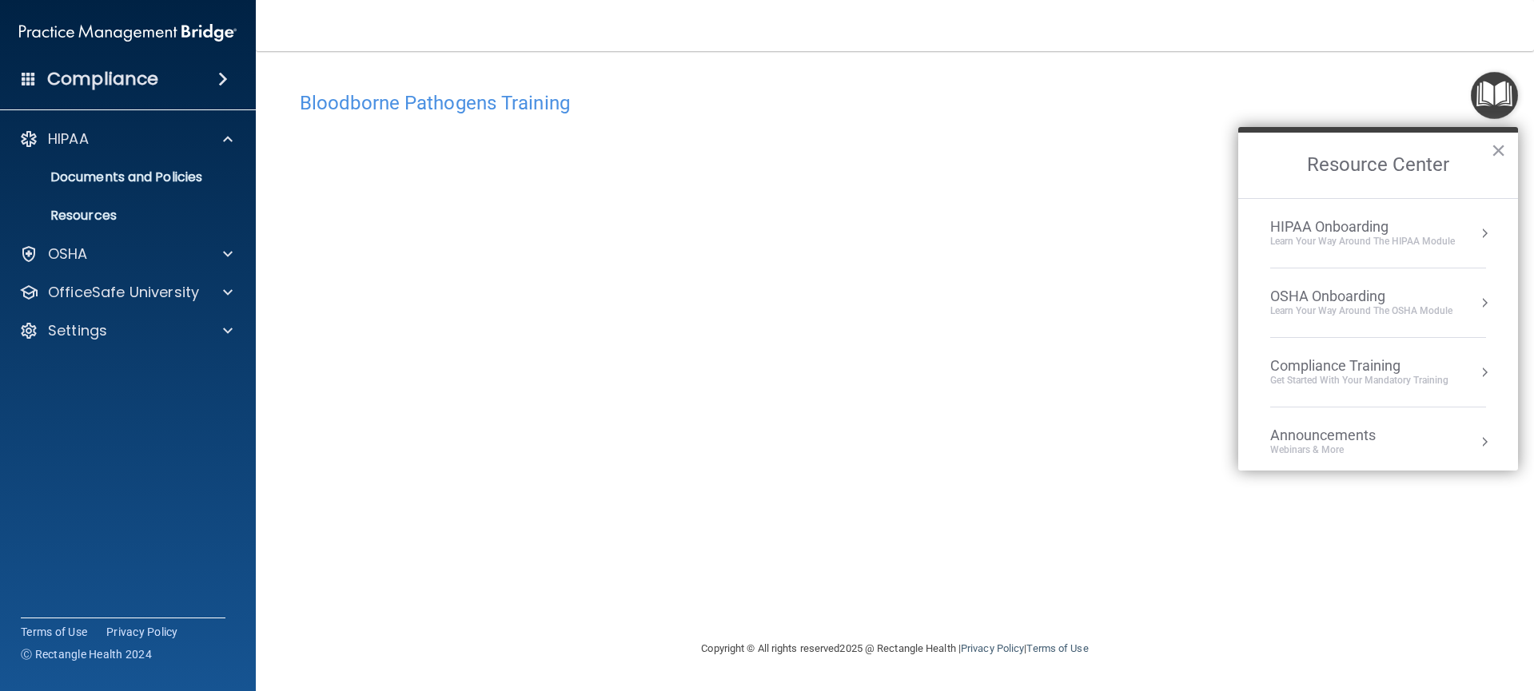
click at [1463, 310] on div "OSHA Onboarding Learn your way around the OSHA module" at bounding box center [1378, 303] width 216 height 30
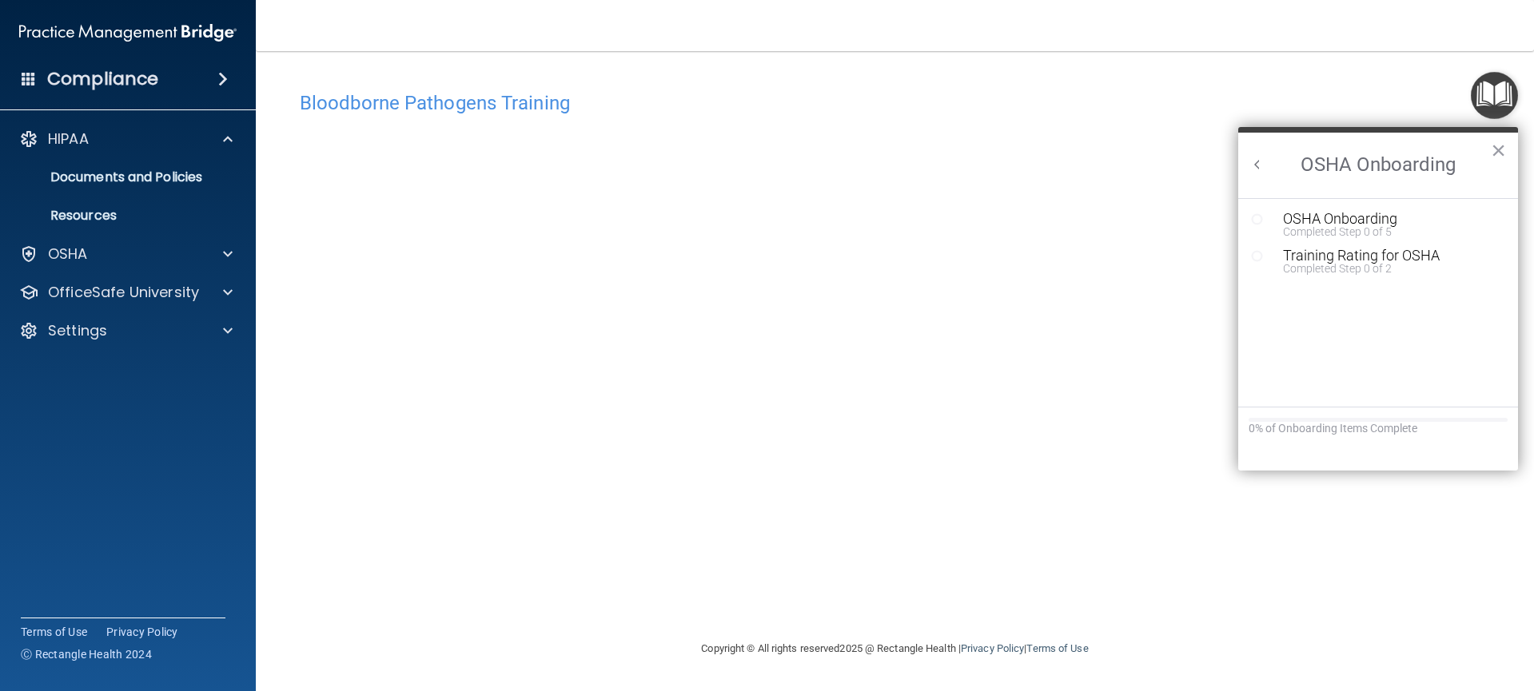
click at [1247, 161] on h2 "OSHA Onboarding" at bounding box center [1378, 166] width 280 height 66
click at [1486, 155] on h2 "OSHA Onboarding" at bounding box center [1378, 166] width 280 height 66
click at [1499, 152] on button "×" at bounding box center [1498, 150] width 15 height 26
